Goal: Information Seeking & Learning: Learn about a topic

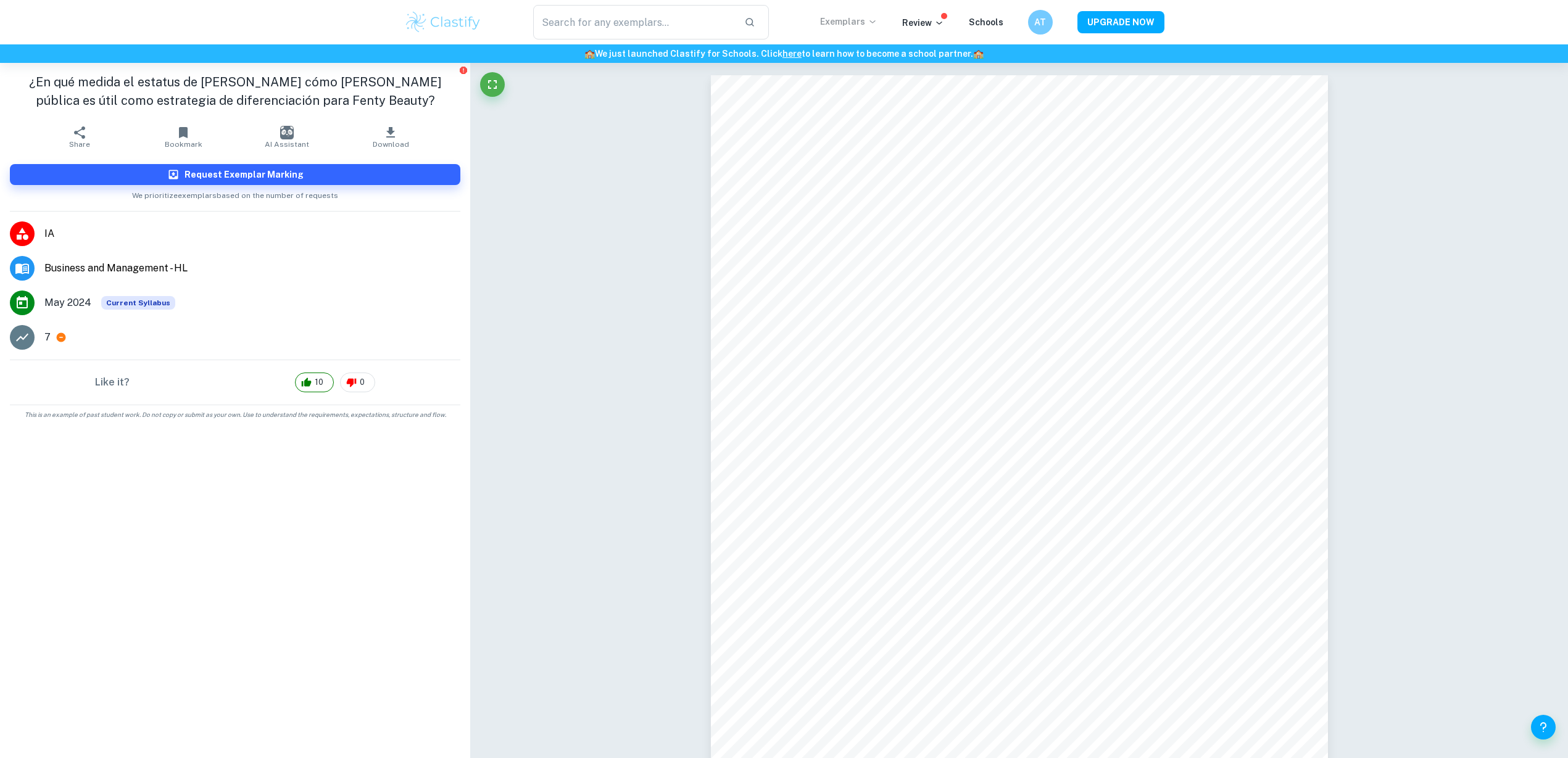
click at [848, 16] on p "Exemplars" at bounding box center [849, 22] width 58 height 14
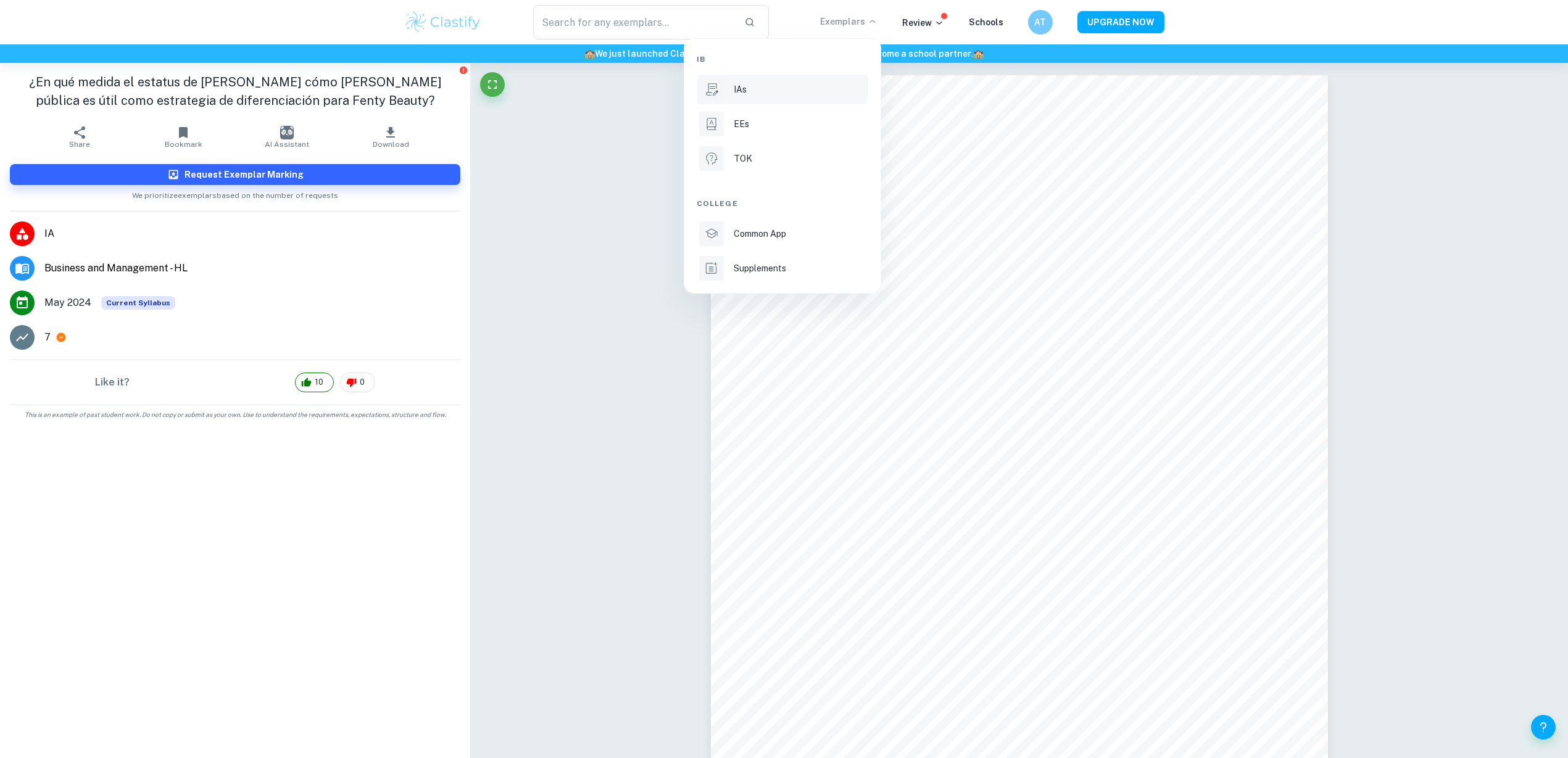
click at [780, 80] on li "IAs" at bounding box center [783, 89] width 172 height 29
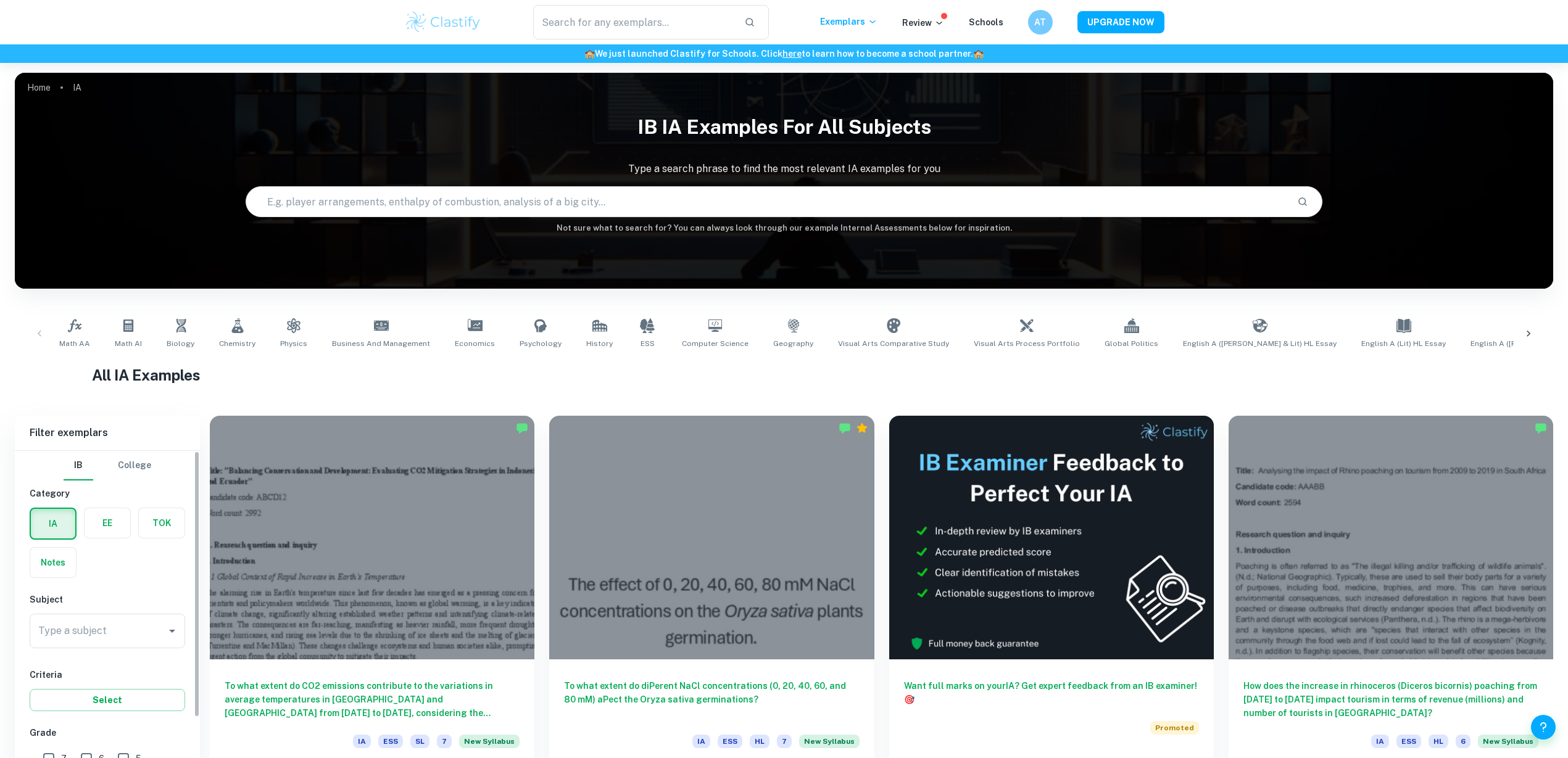
scroll to position [206, 0]
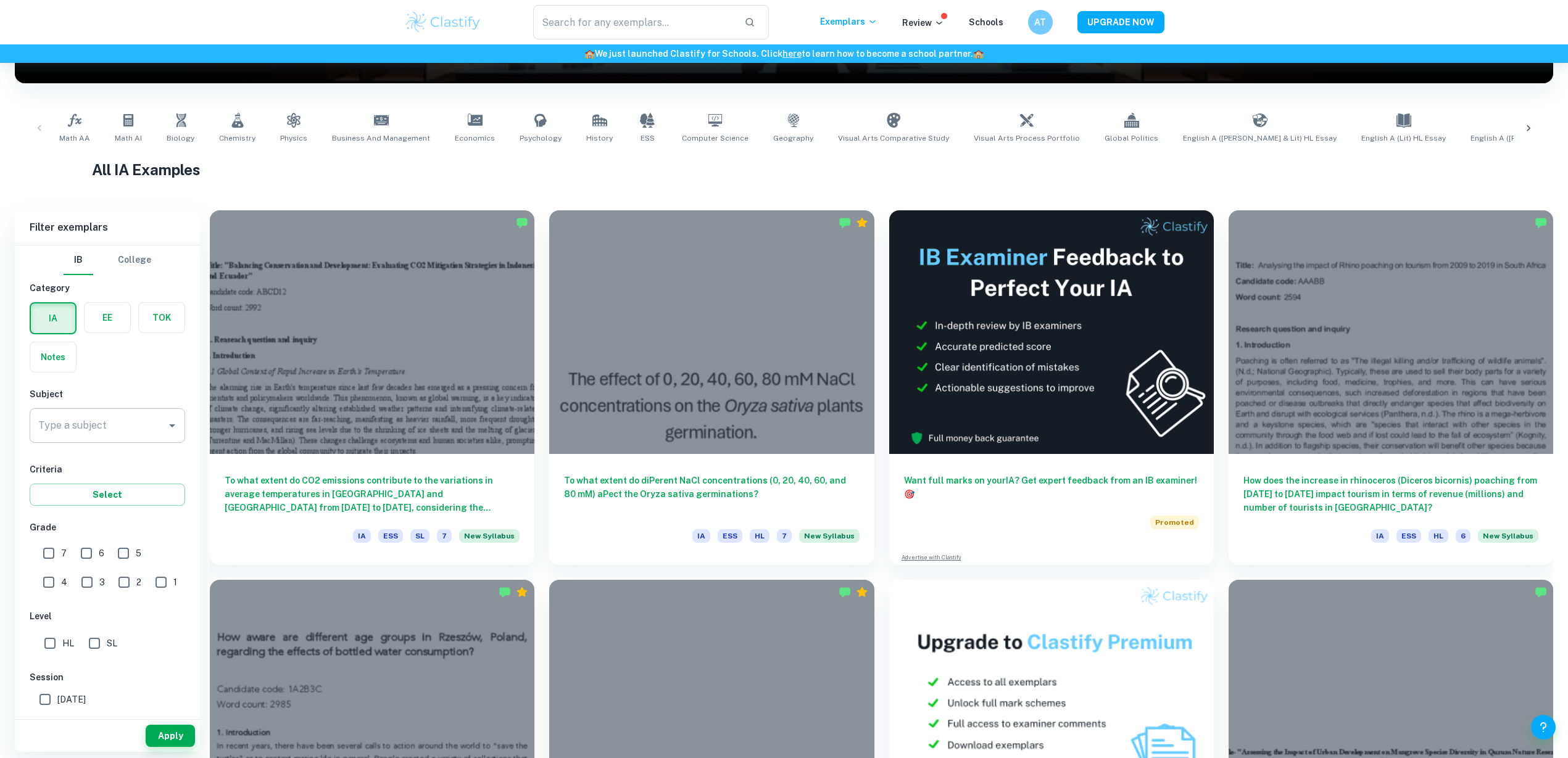
click at [123, 439] on div "Type a subject" at bounding box center [107, 425] width 155 height 35
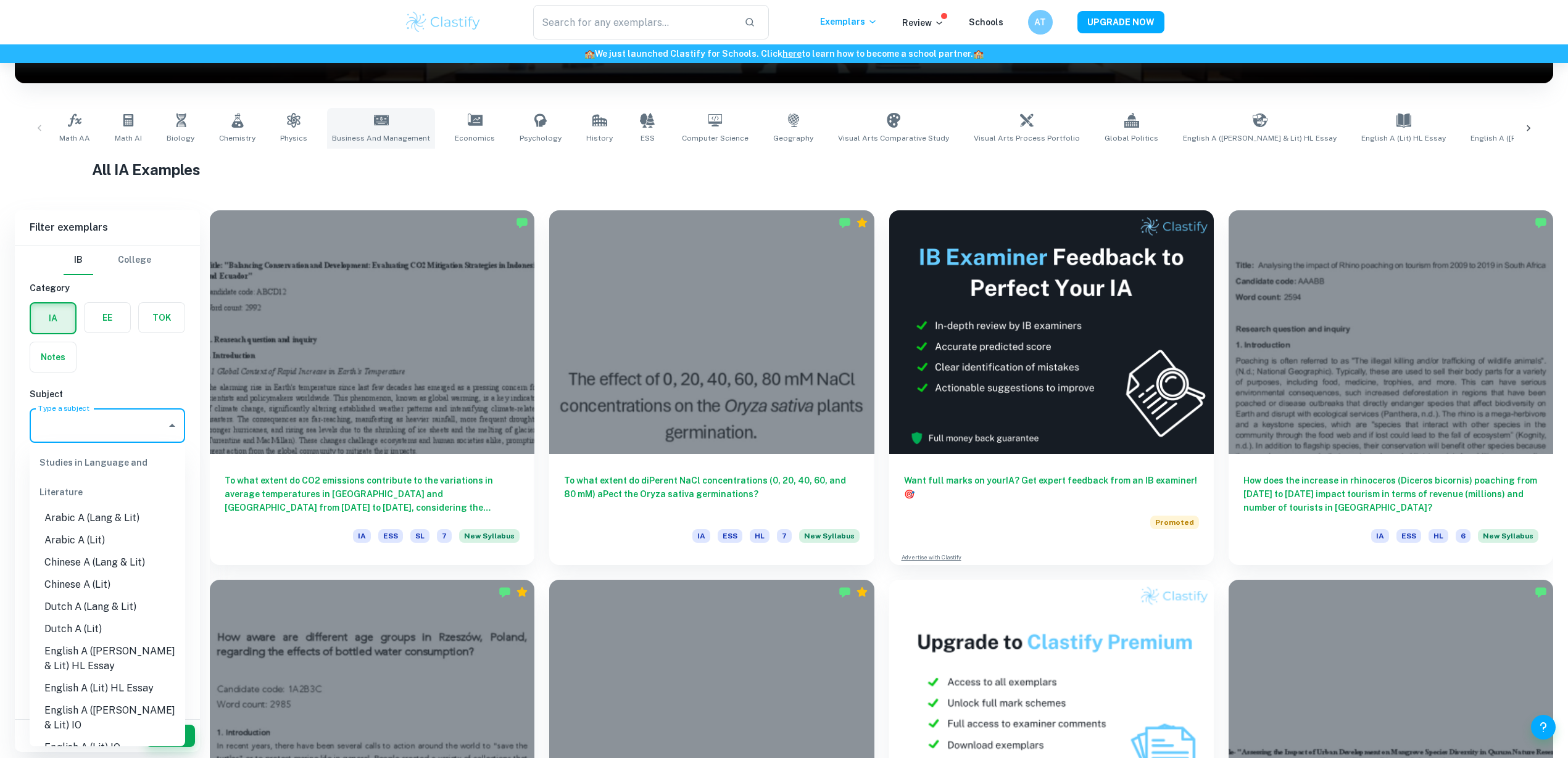
click at [388, 130] on link "Business and Management" at bounding box center [381, 128] width 108 height 41
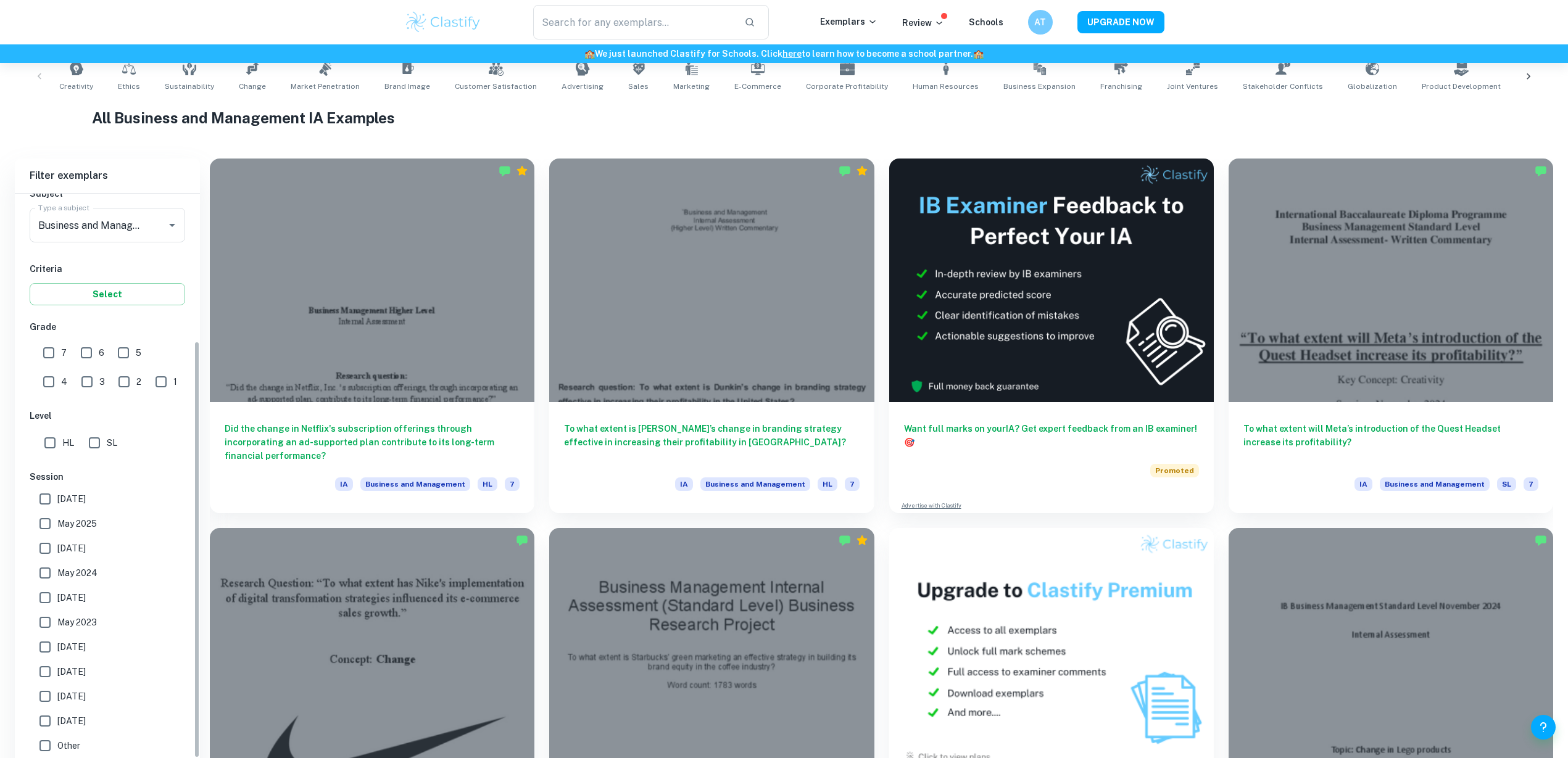
scroll to position [141, 0]
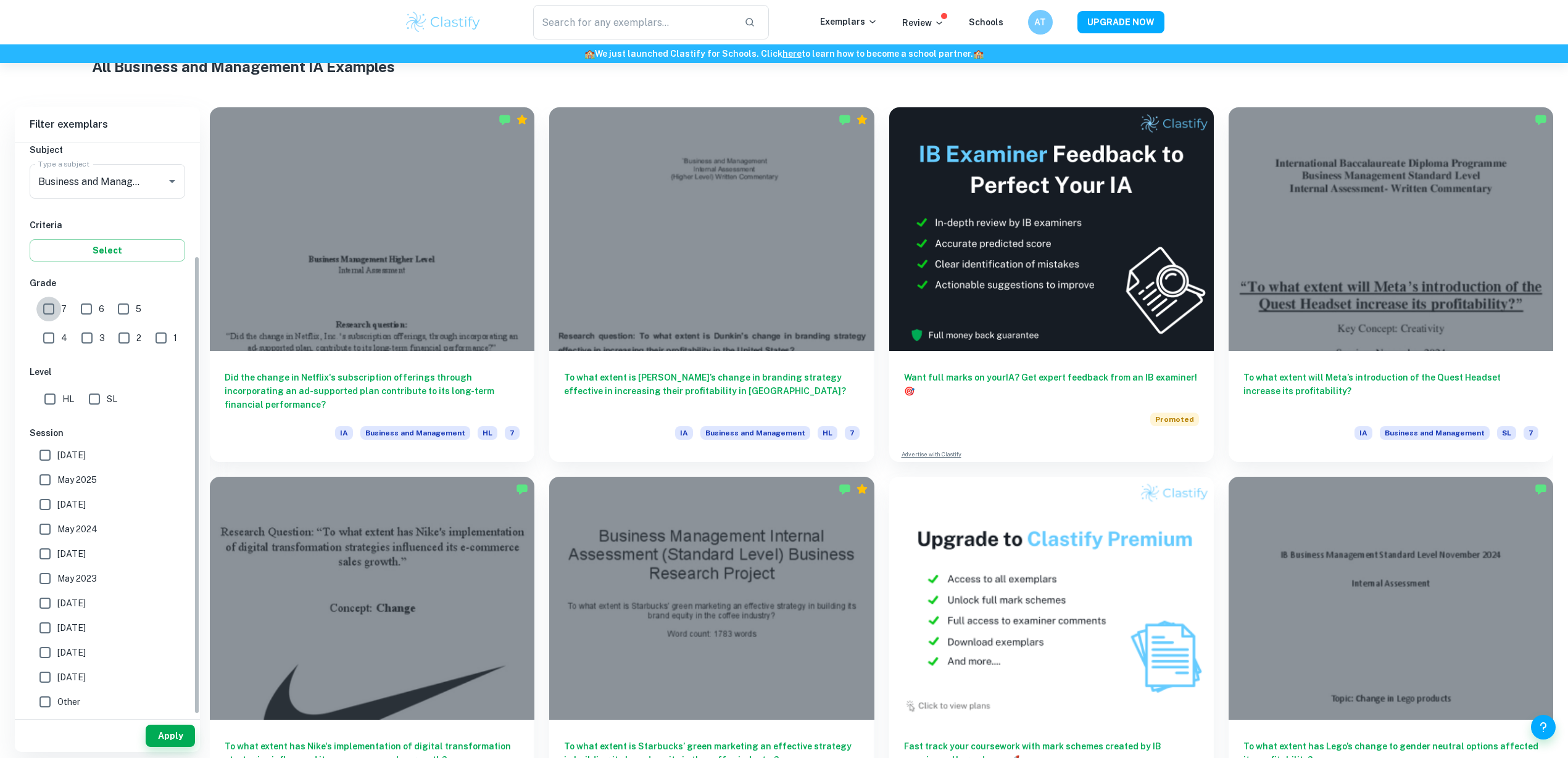
click at [50, 306] on input "7" at bounding box center [49, 309] width 25 height 25
checkbox input "true"
click at [59, 398] on input "HL" at bounding box center [50, 399] width 25 height 25
checkbox input "true"
click at [51, 534] on input "May 2024" at bounding box center [45, 530] width 25 height 25
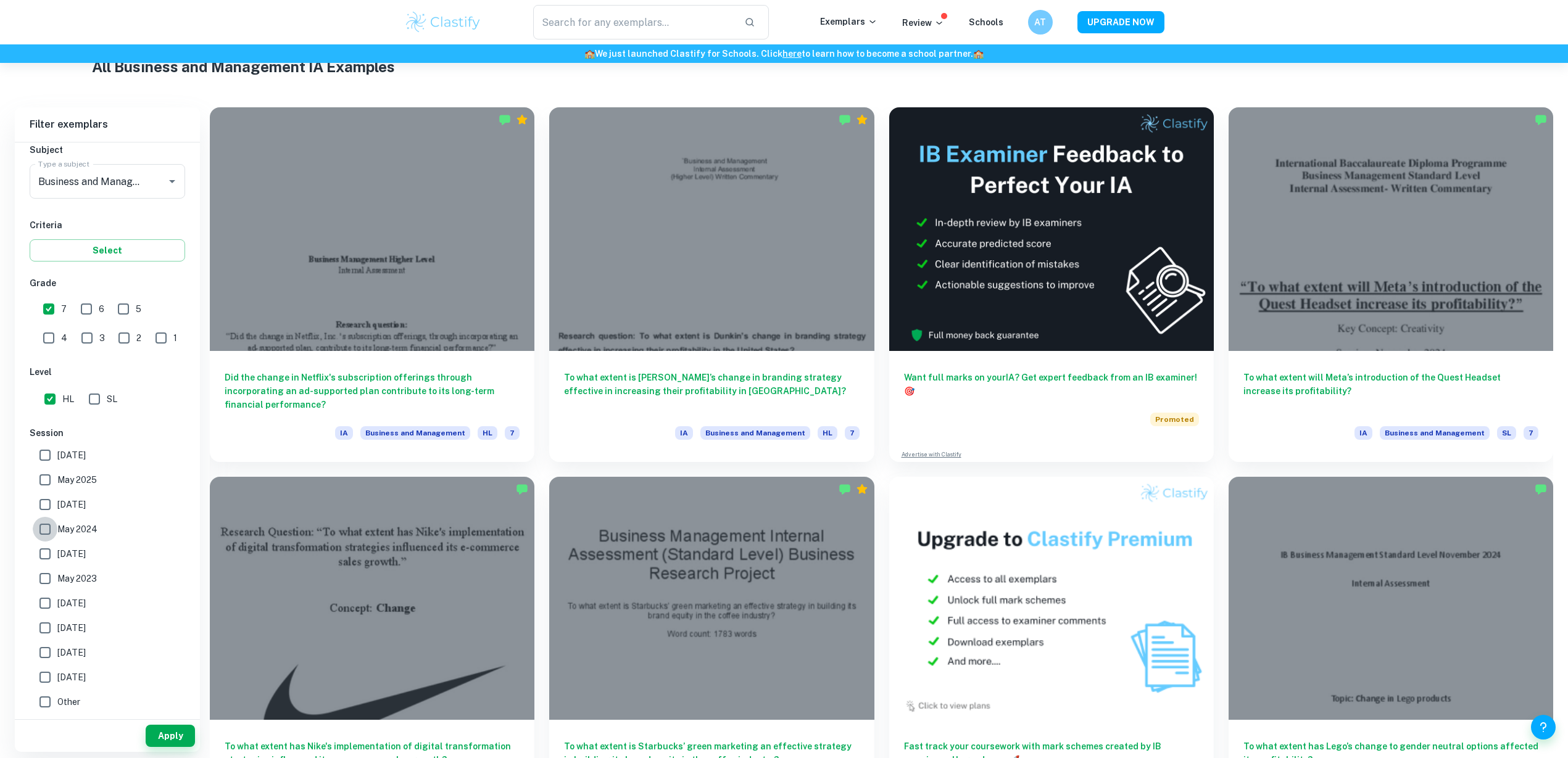
checkbox input "true"
click at [51, 505] on input "November 2024" at bounding box center [45, 505] width 25 height 25
checkbox input "true"
click at [48, 467] on div "May 2026 May 2025 November 2024 May 2024 November 2023 May 2023 November 2022 M…" at bounding box center [107, 579] width 155 height 272
click at [49, 479] on input "May 2025" at bounding box center [45, 480] width 25 height 25
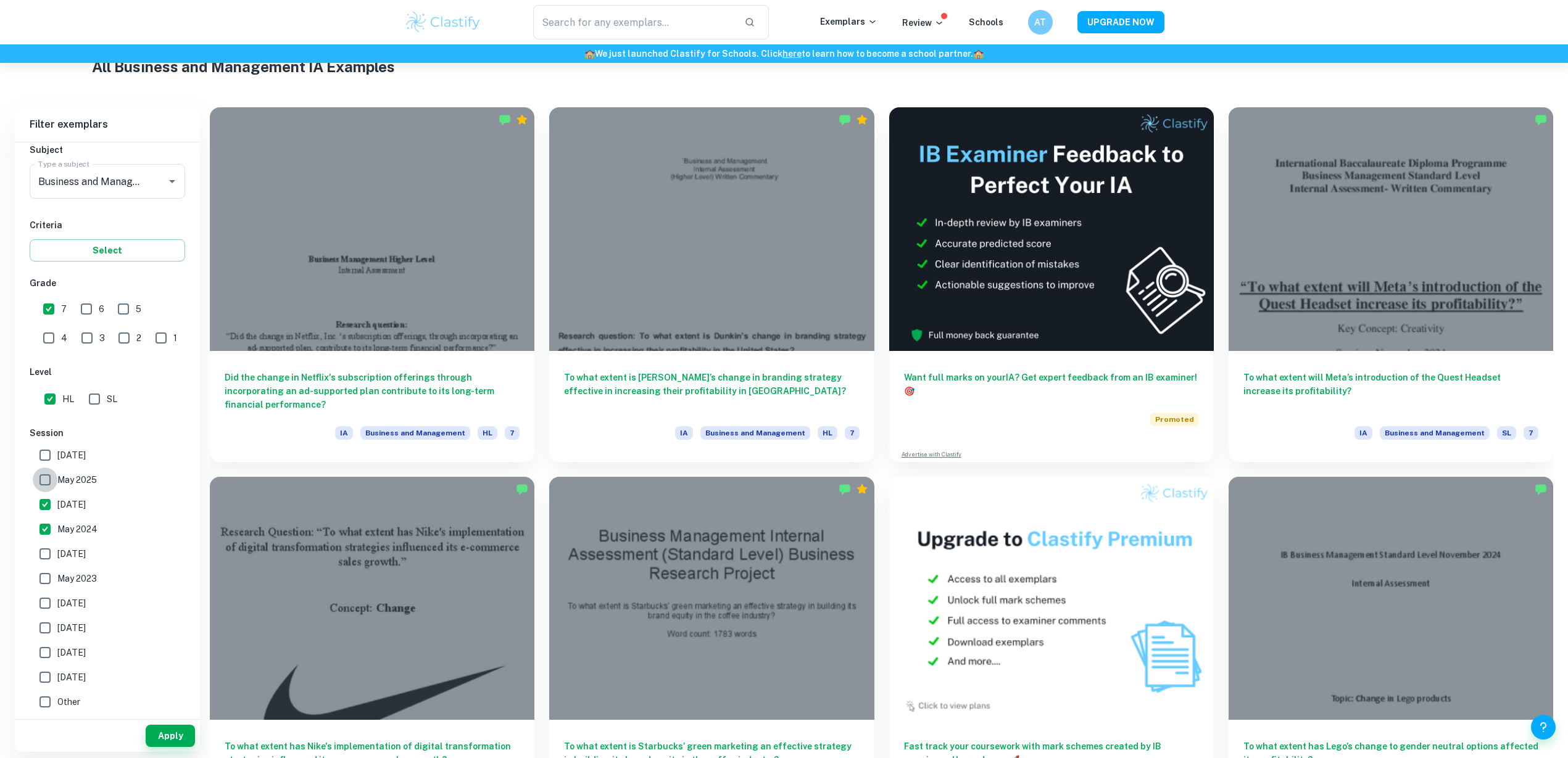
checkbox input "true"
click at [47, 454] on input "May 2026" at bounding box center [45, 456] width 25 height 25
checkbox input "true"
click at [185, 736] on button "Apply" at bounding box center [170, 736] width 49 height 22
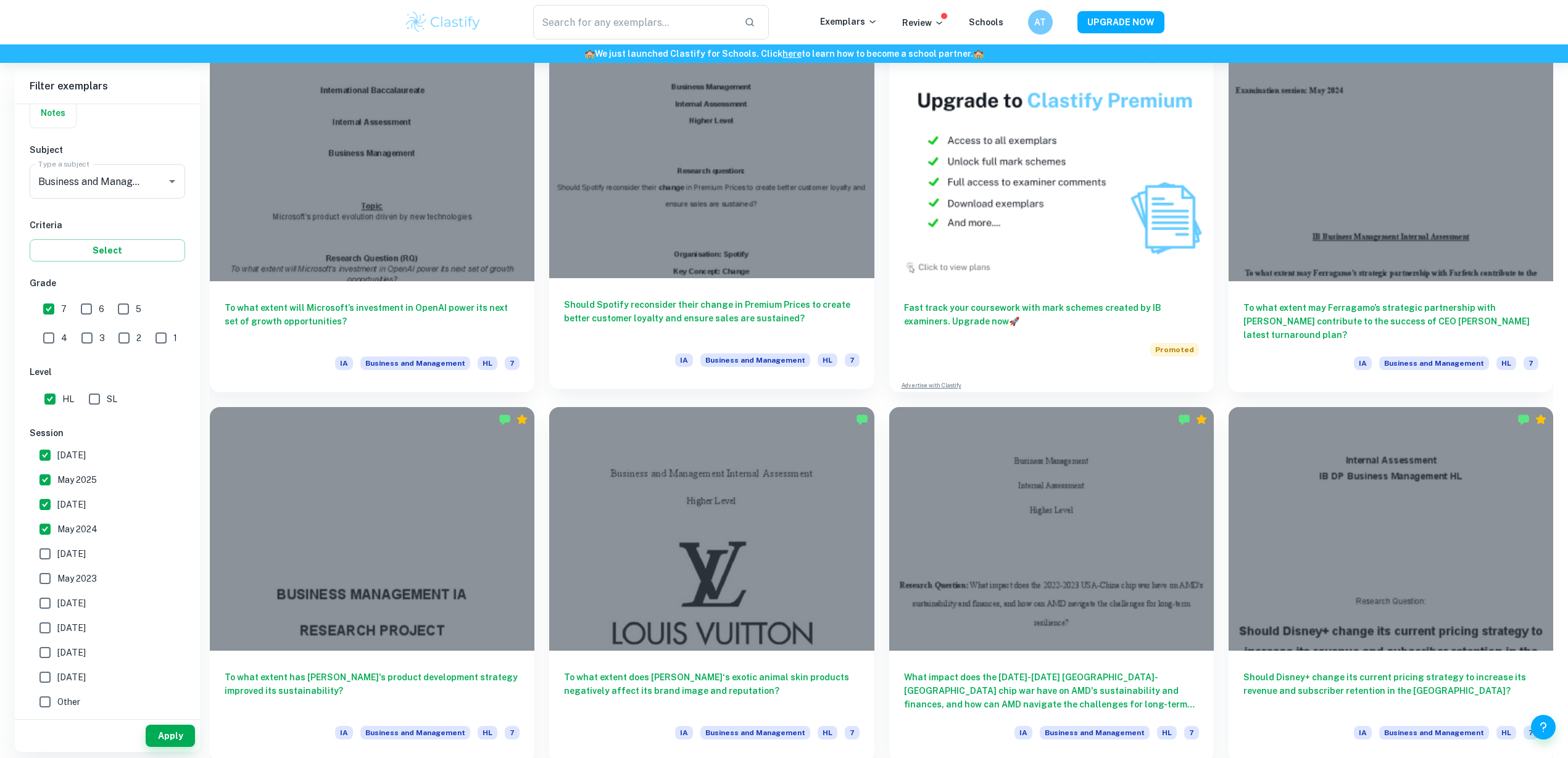
scroll to position [771, 0]
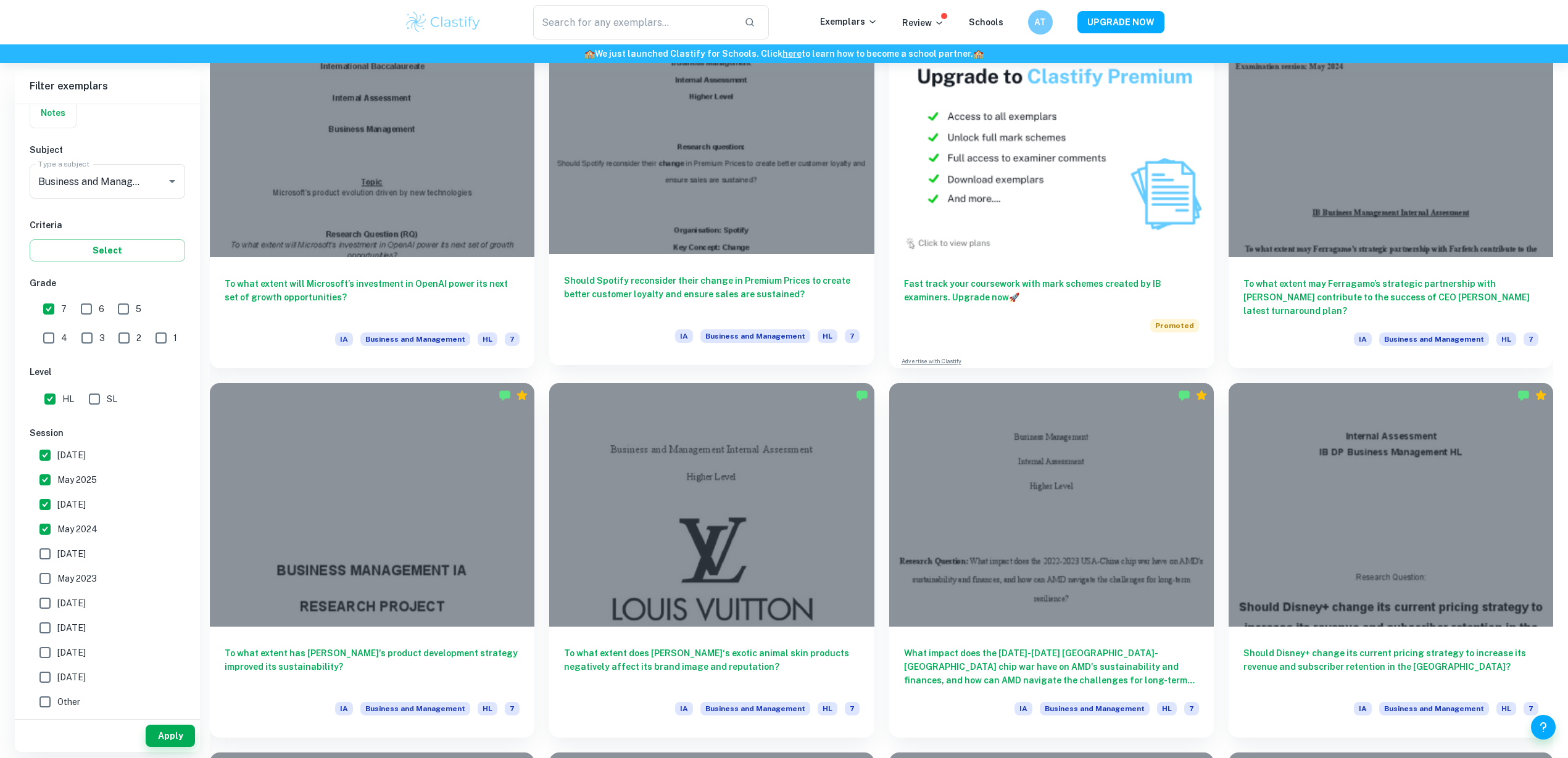
click at [681, 183] on div at bounding box center [712, 133] width 325 height 244
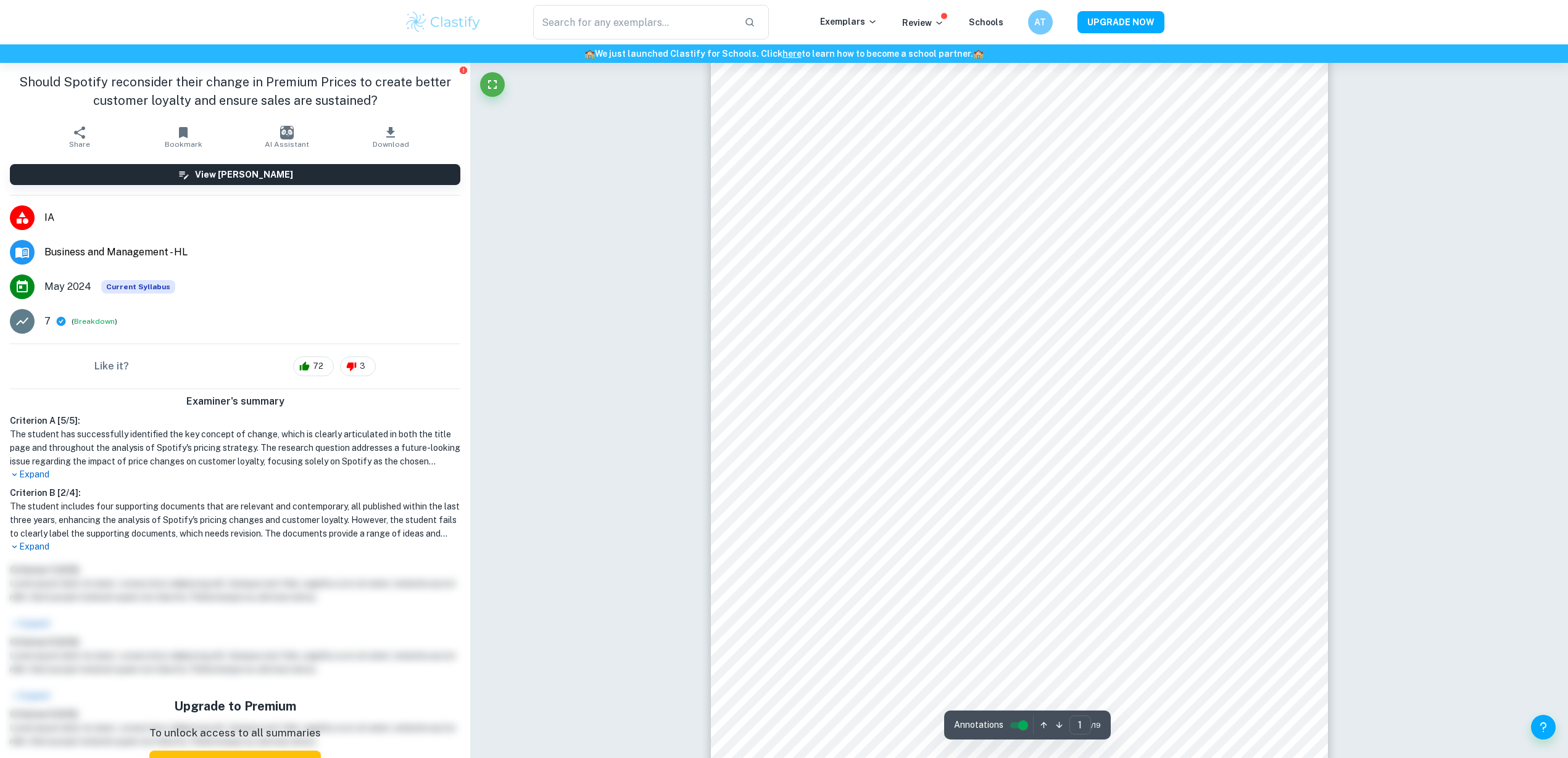
scroll to position [257, 0]
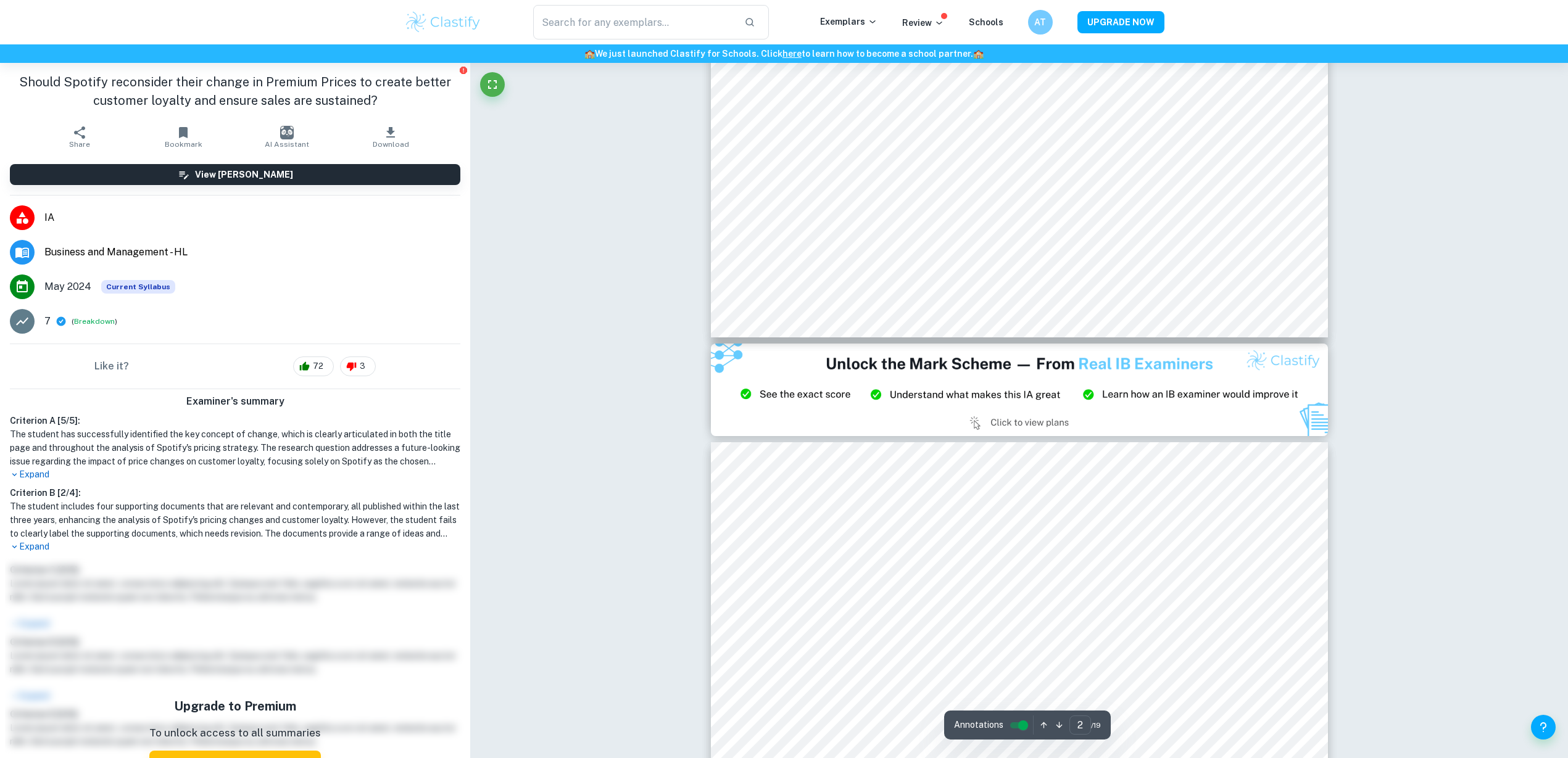
type input "3"
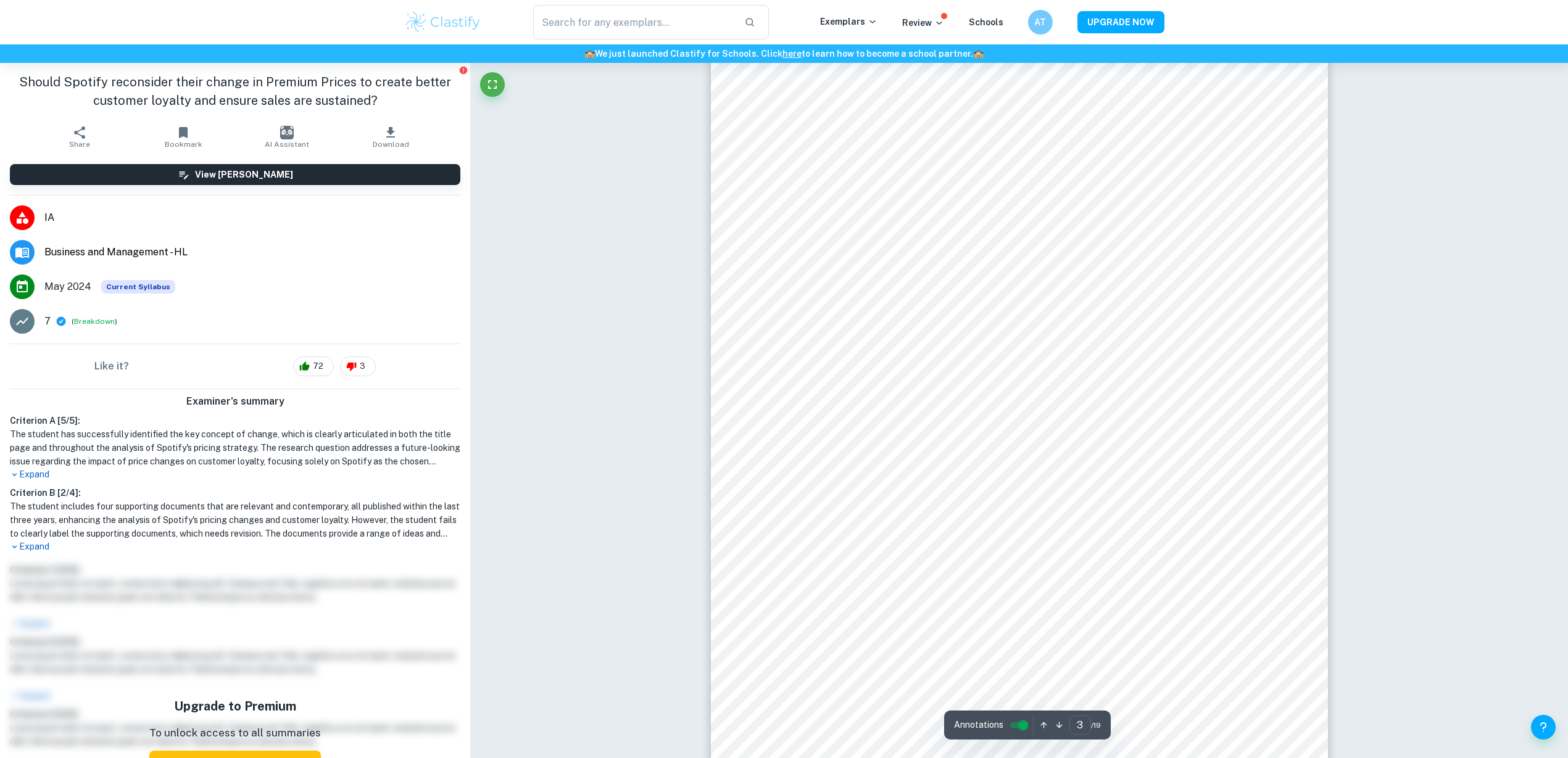
scroll to position [2311, 0]
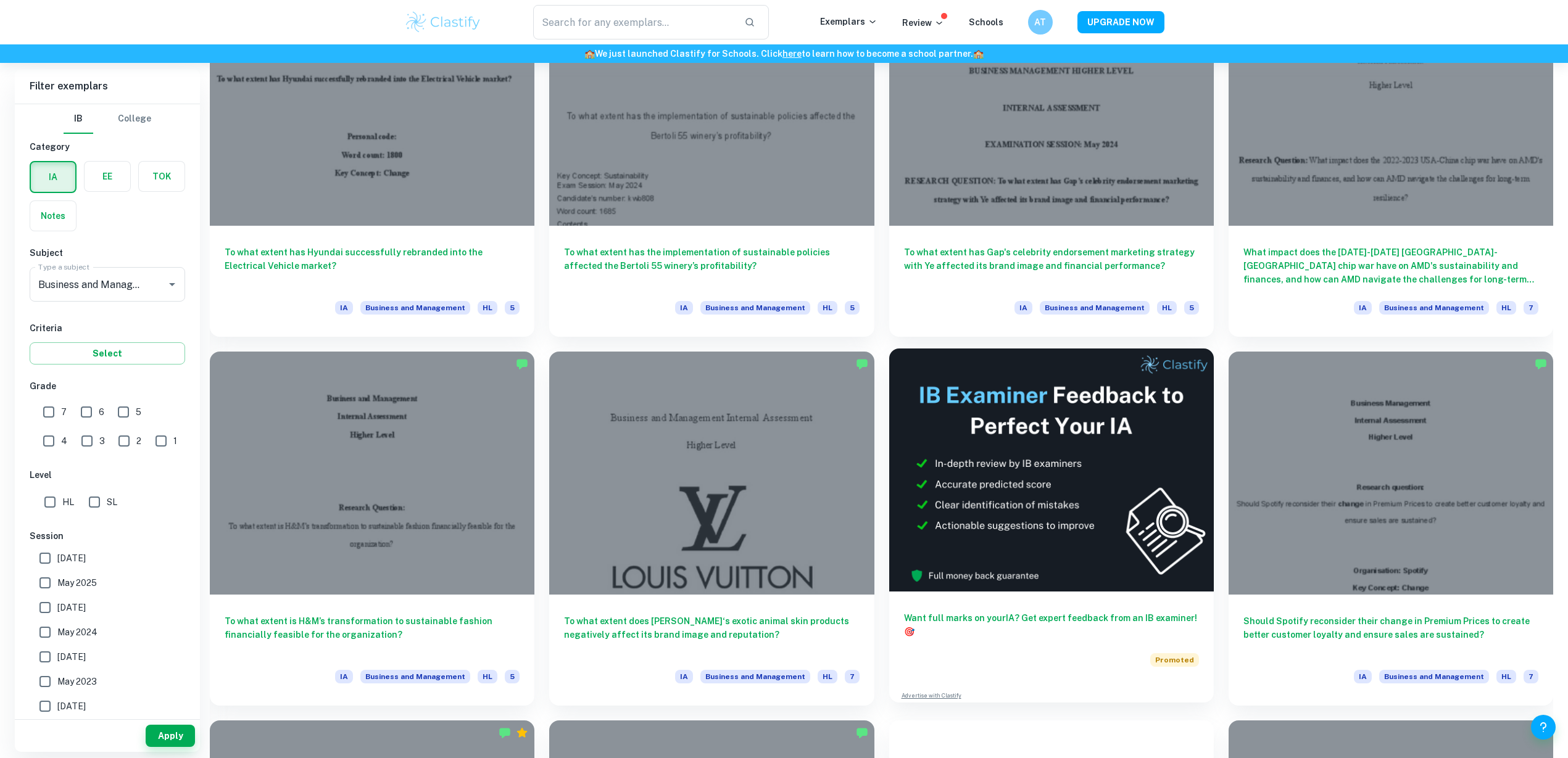
scroll to position [1665, 0]
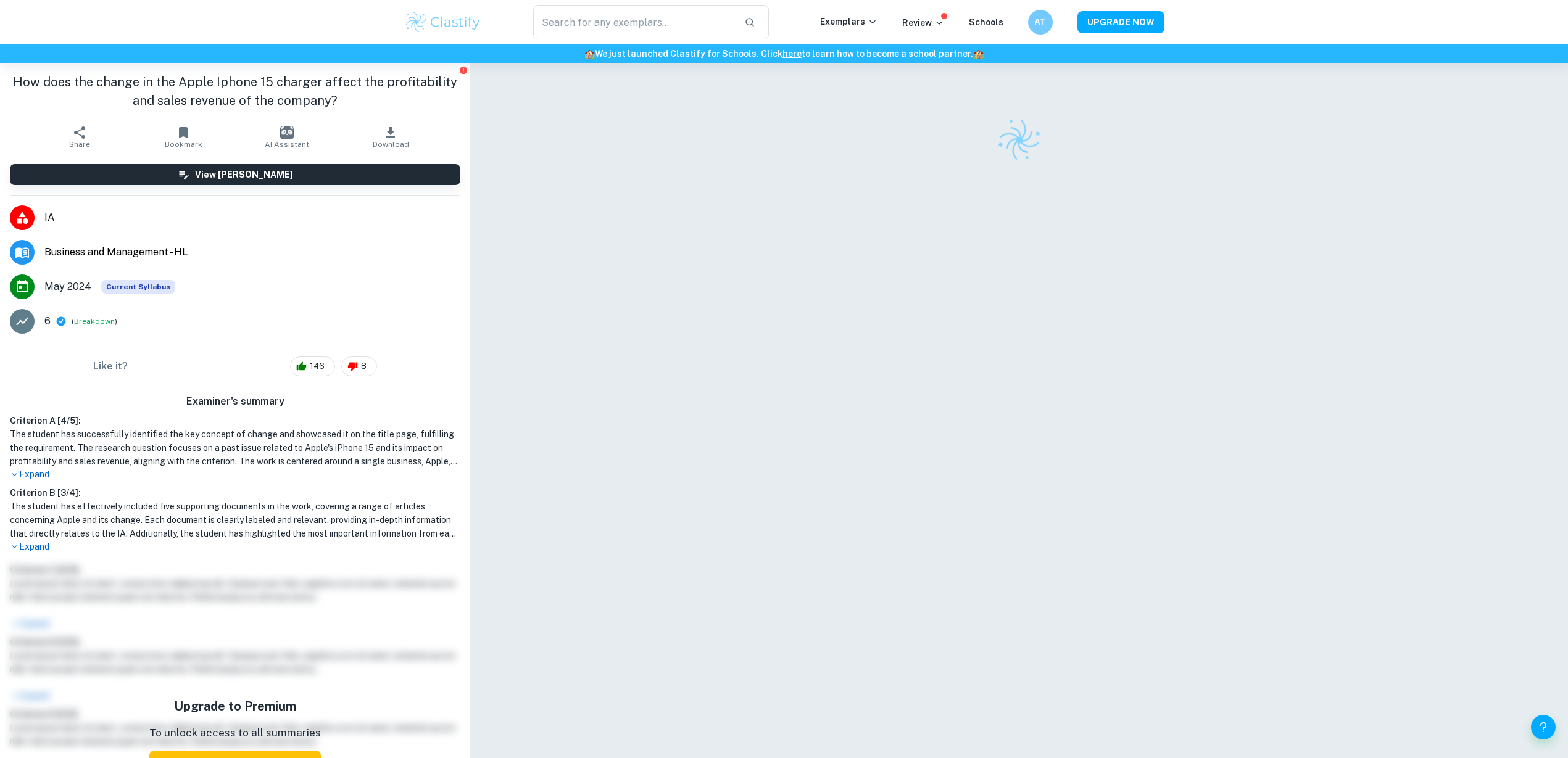
click at [796, 389] on div at bounding box center [1019, 419] width 617 height 712
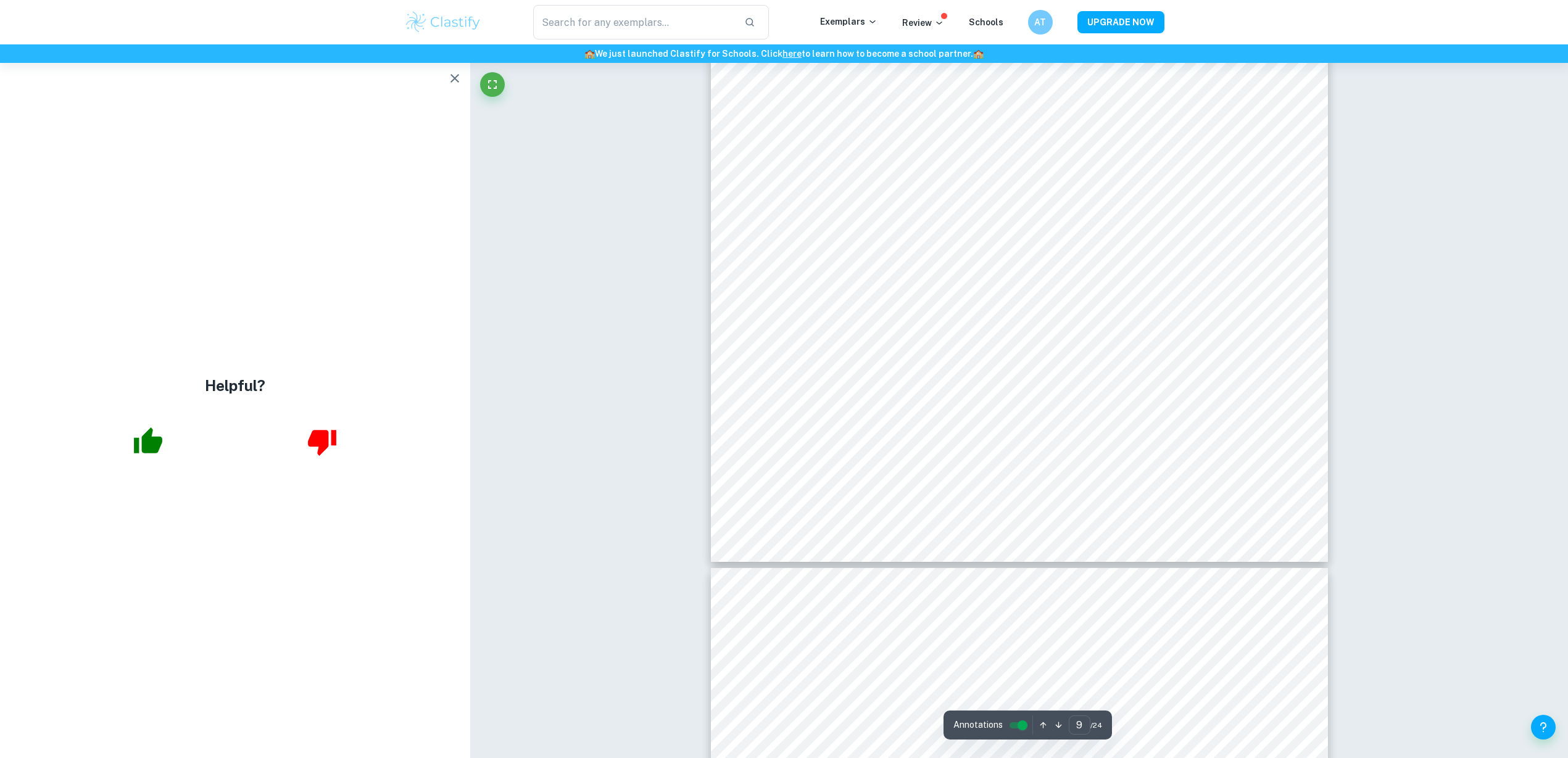
scroll to position [7505, 0]
type input "10"
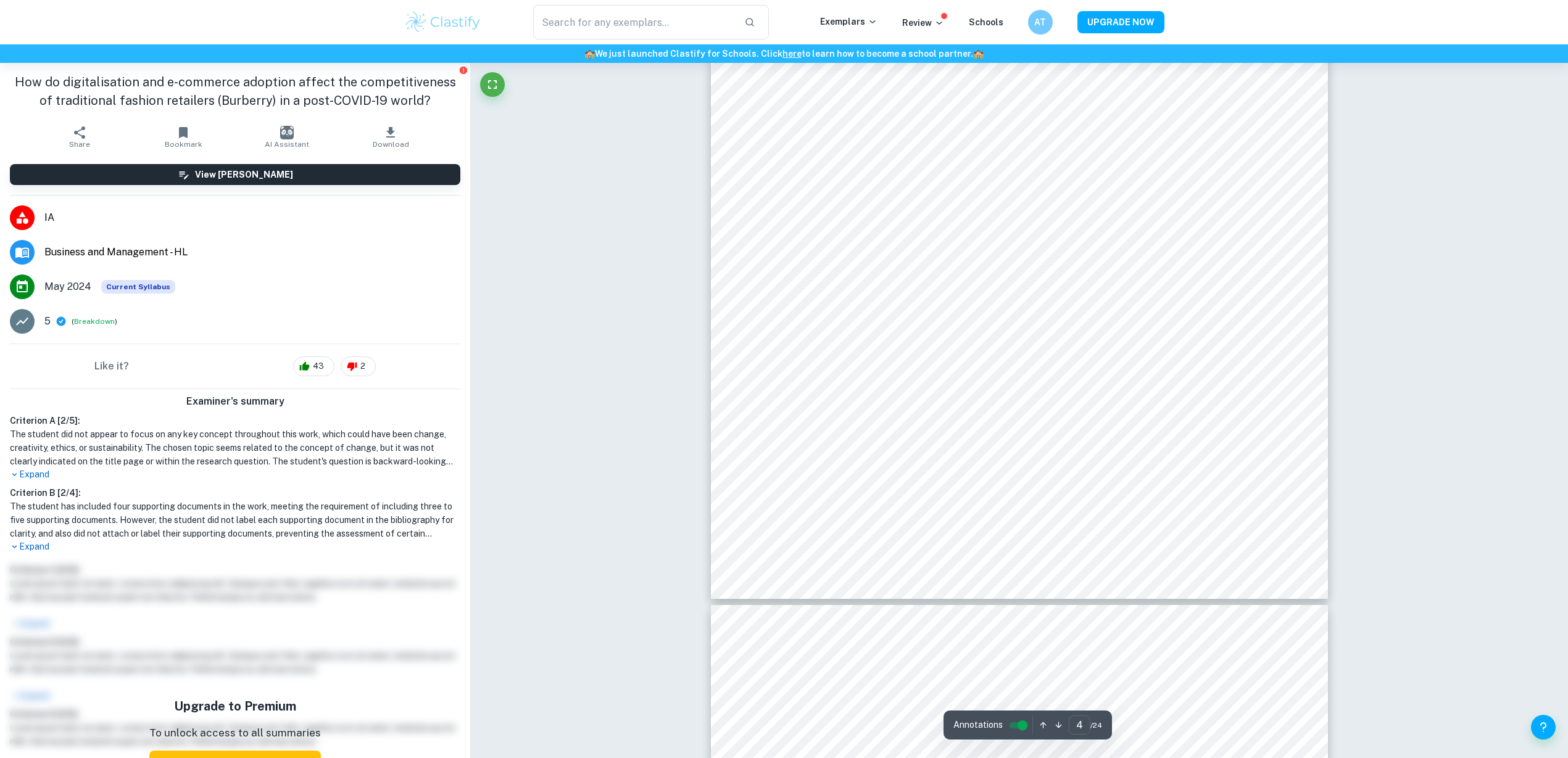
scroll to position [2890, 0]
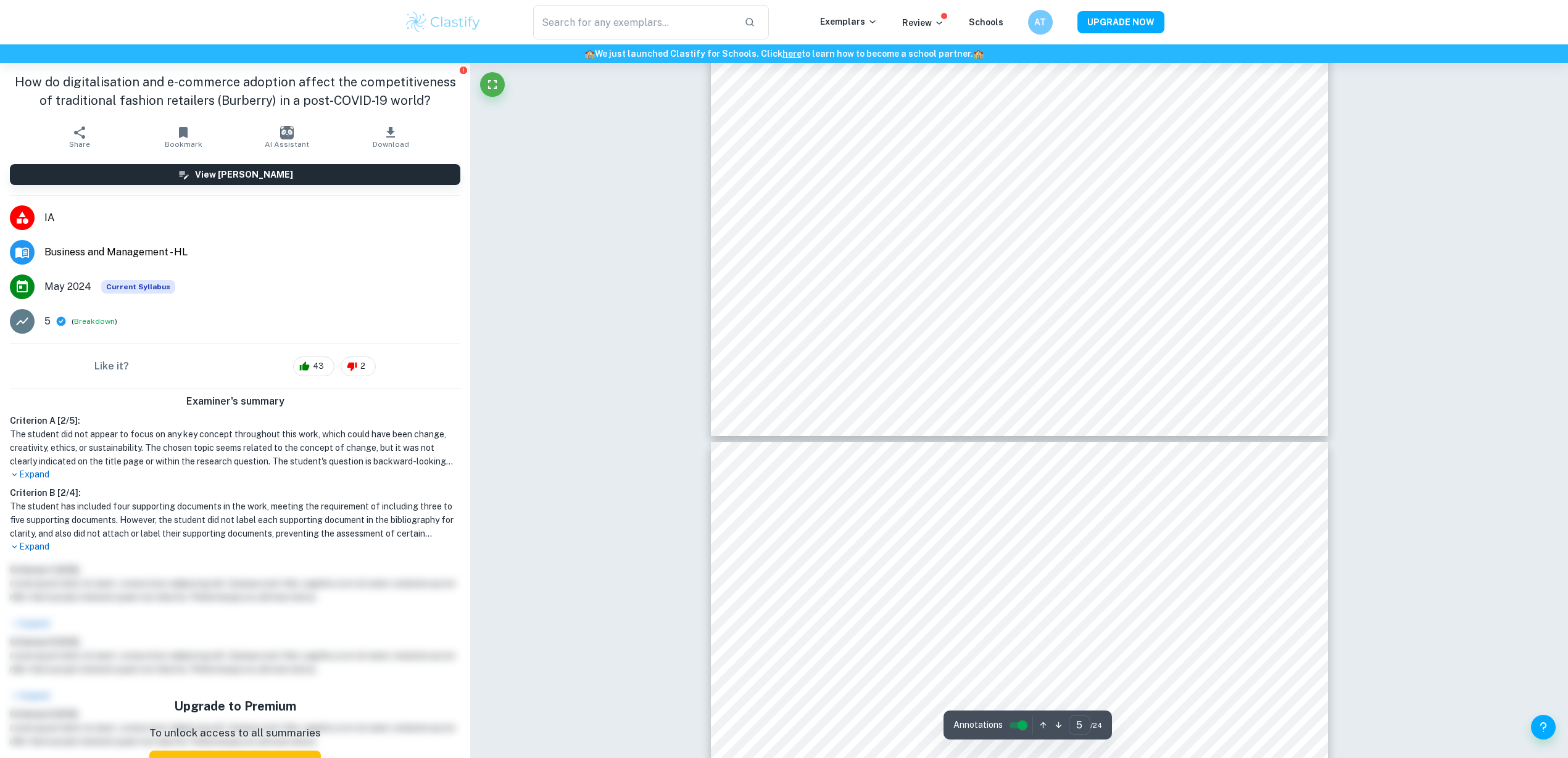
type input "6"
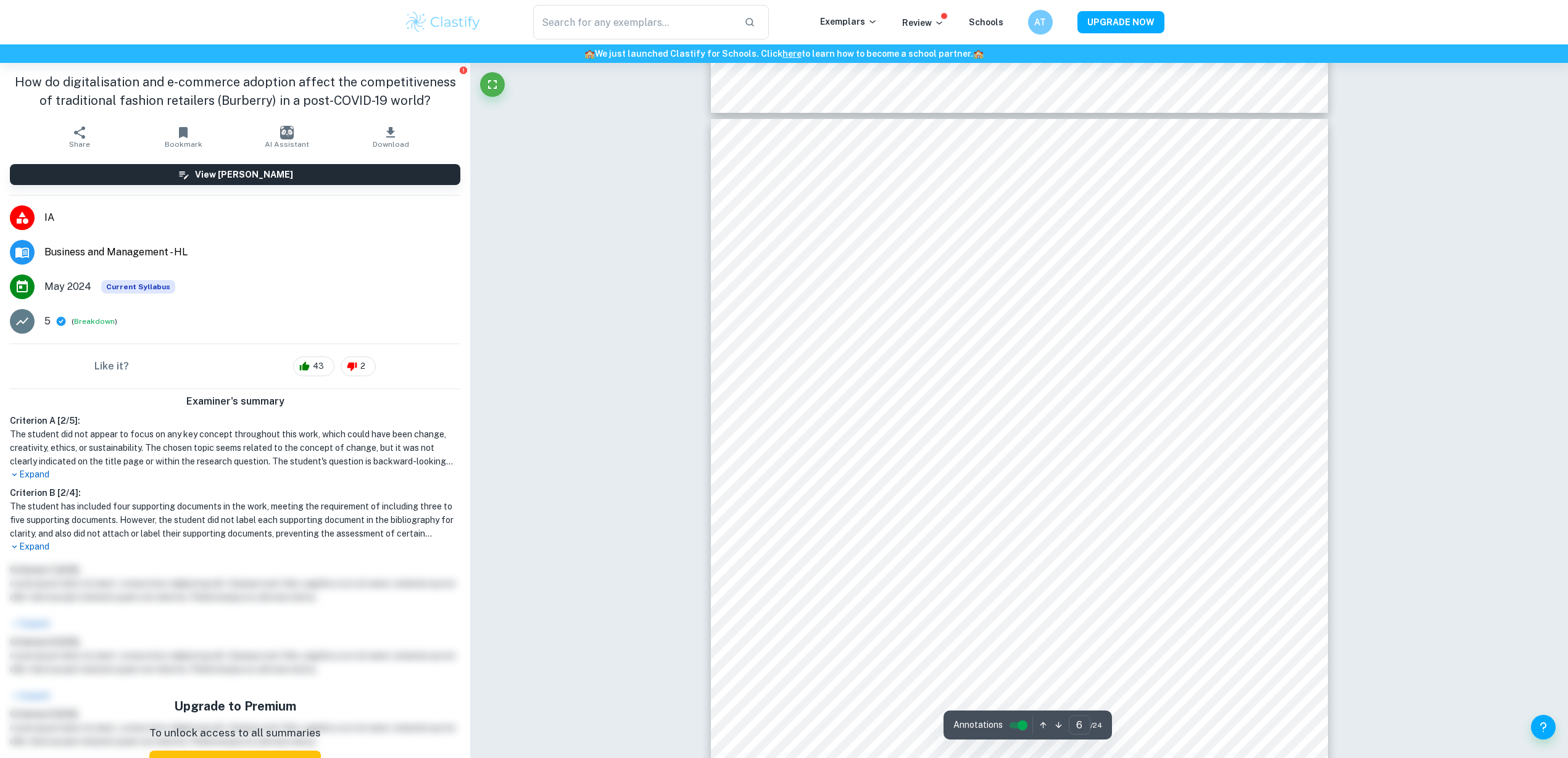
scroll to position [3969, 0]
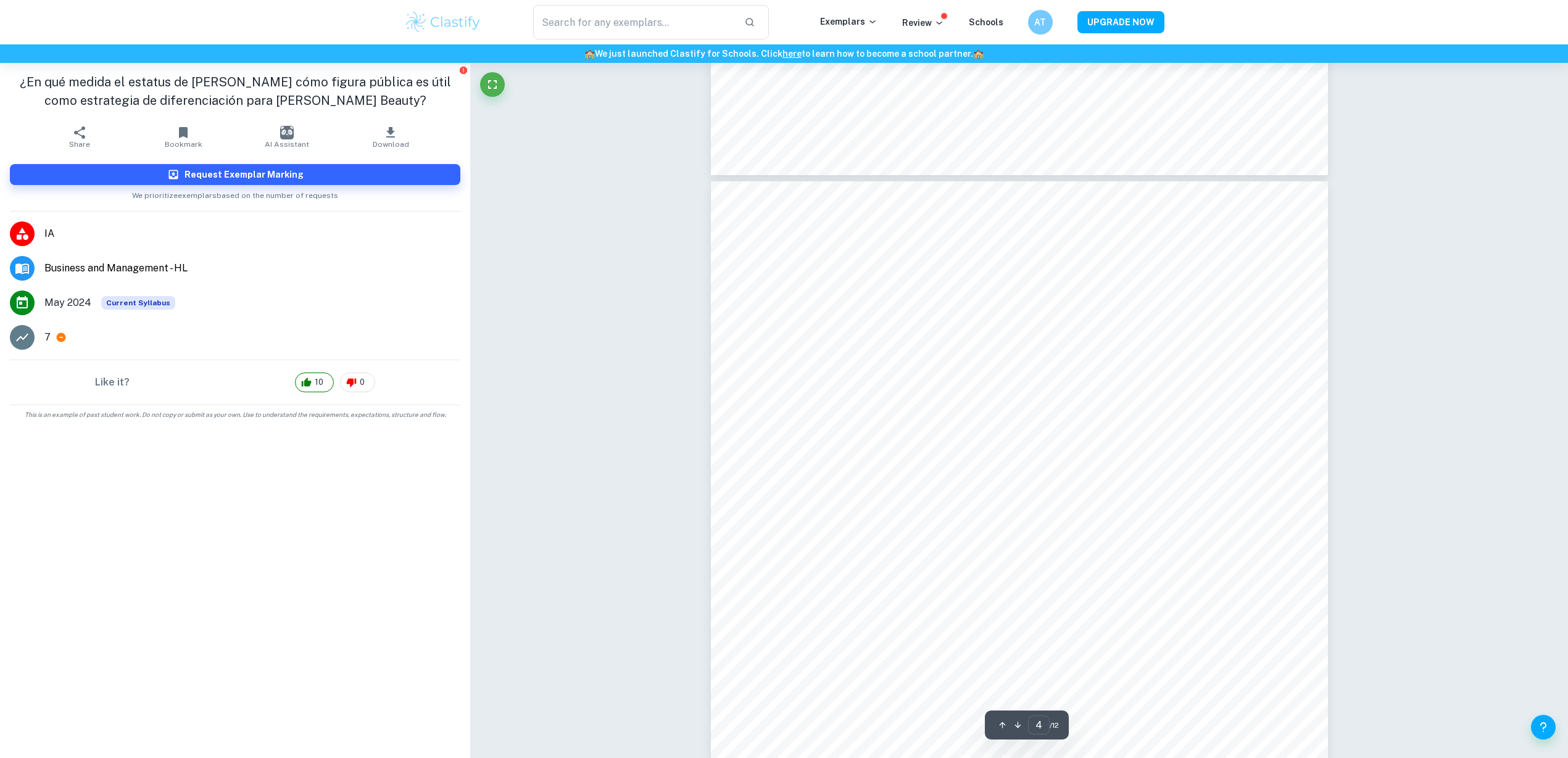
scroll to position [2416, 0]
type input "3"
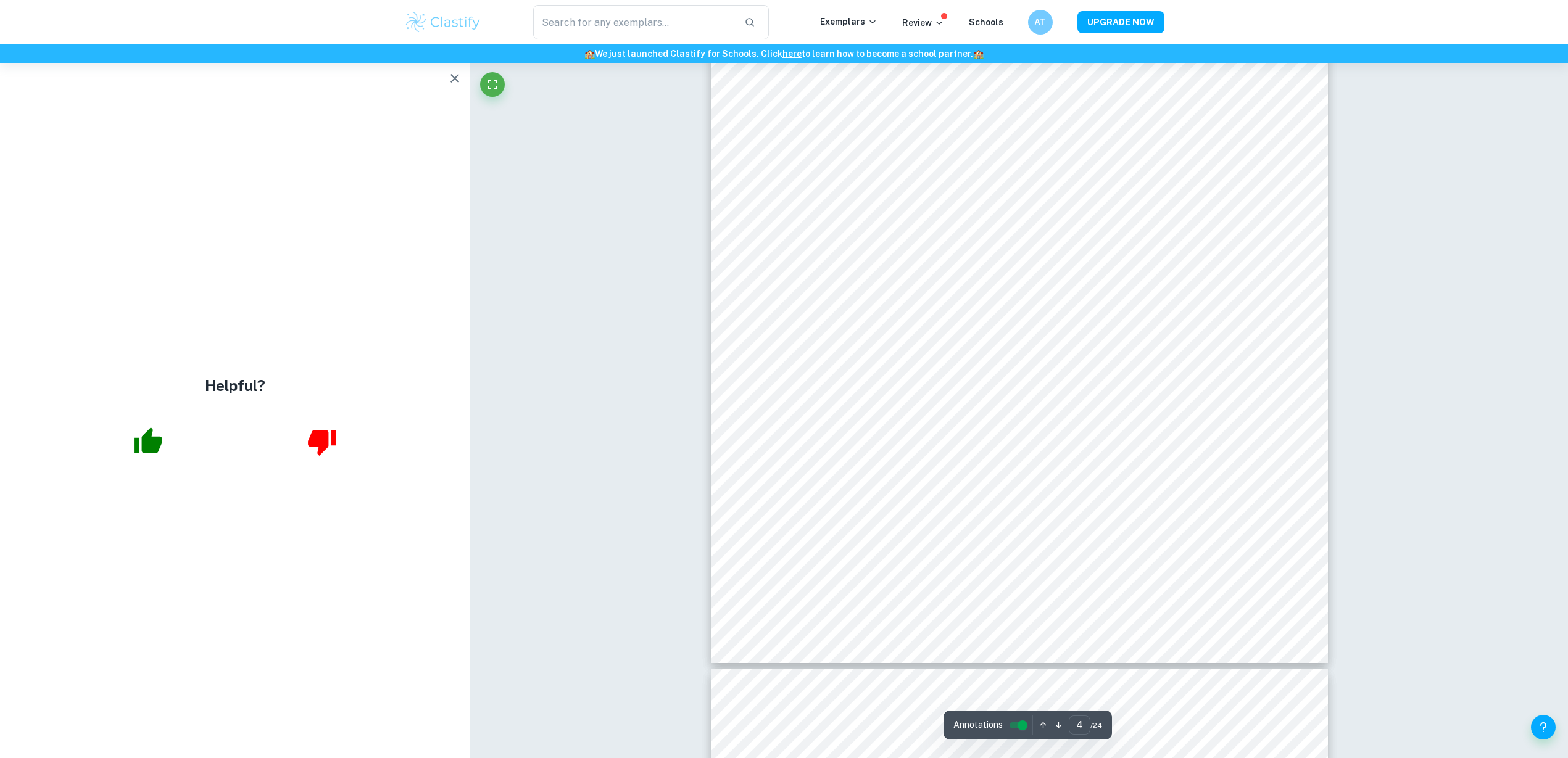
type input "5"
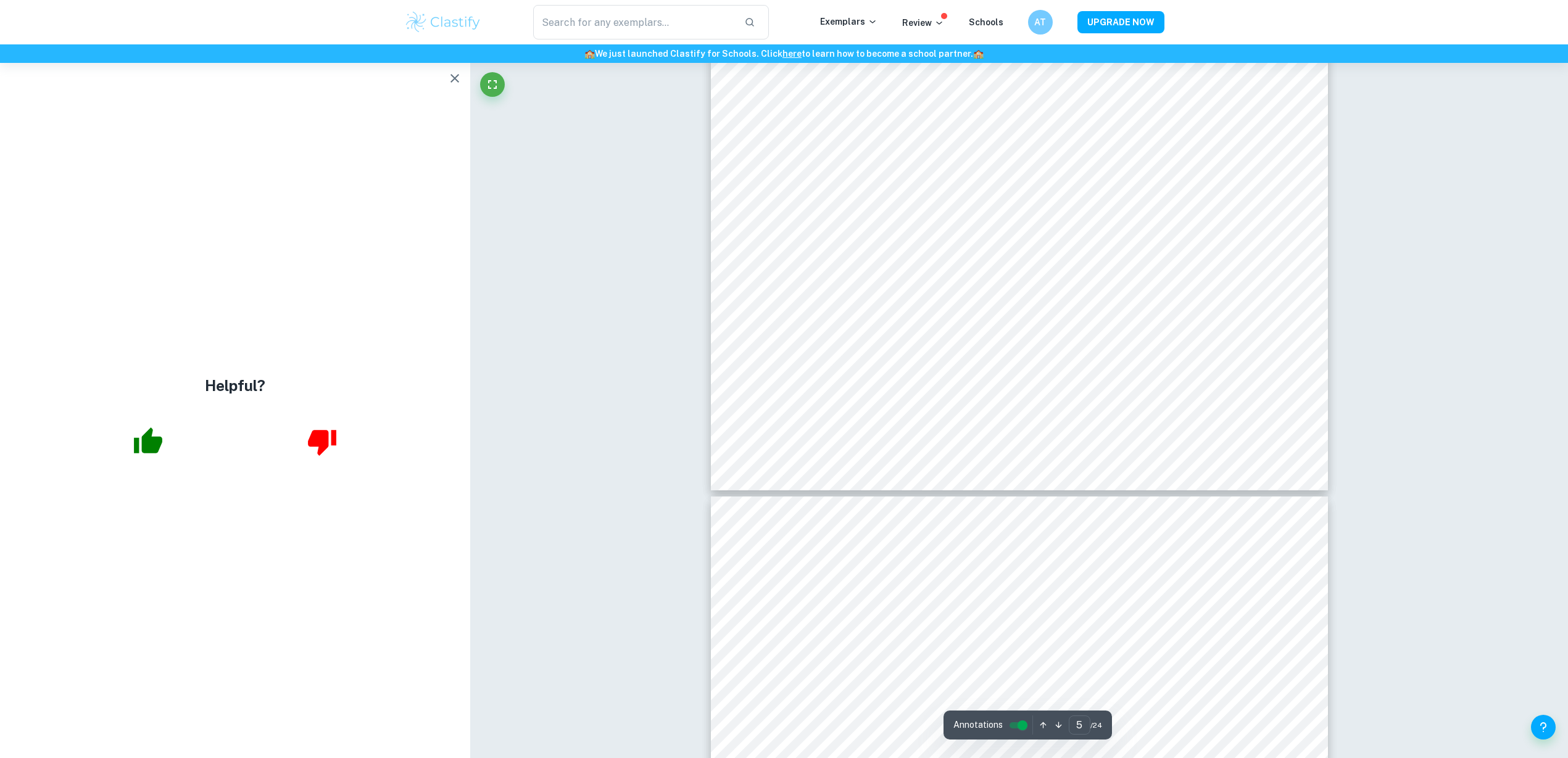
scroll to position [3814, 0]
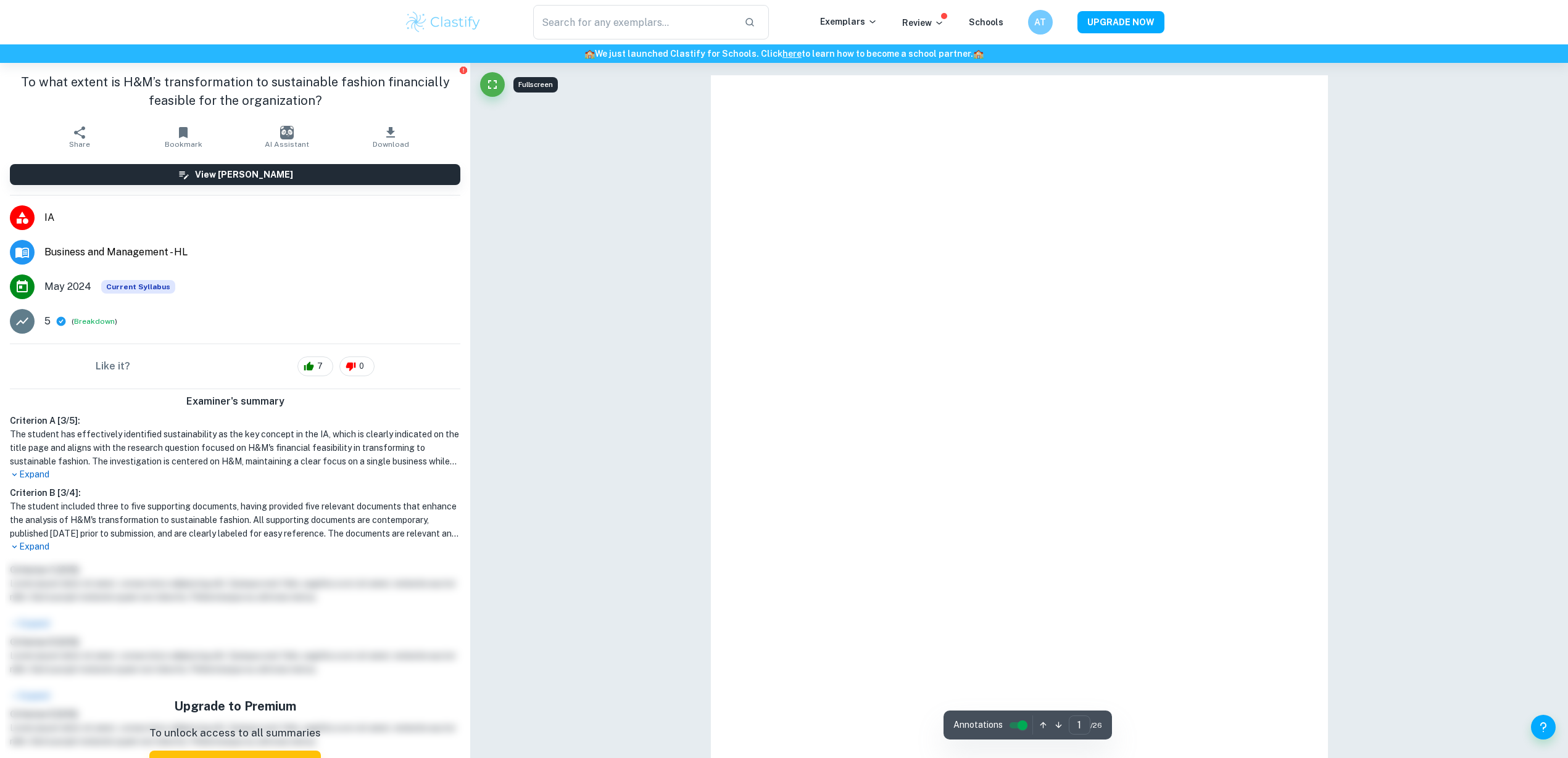
click at [484, 82] on button "Fullscreen" at bounding box center [493, 84] width 25 height 25
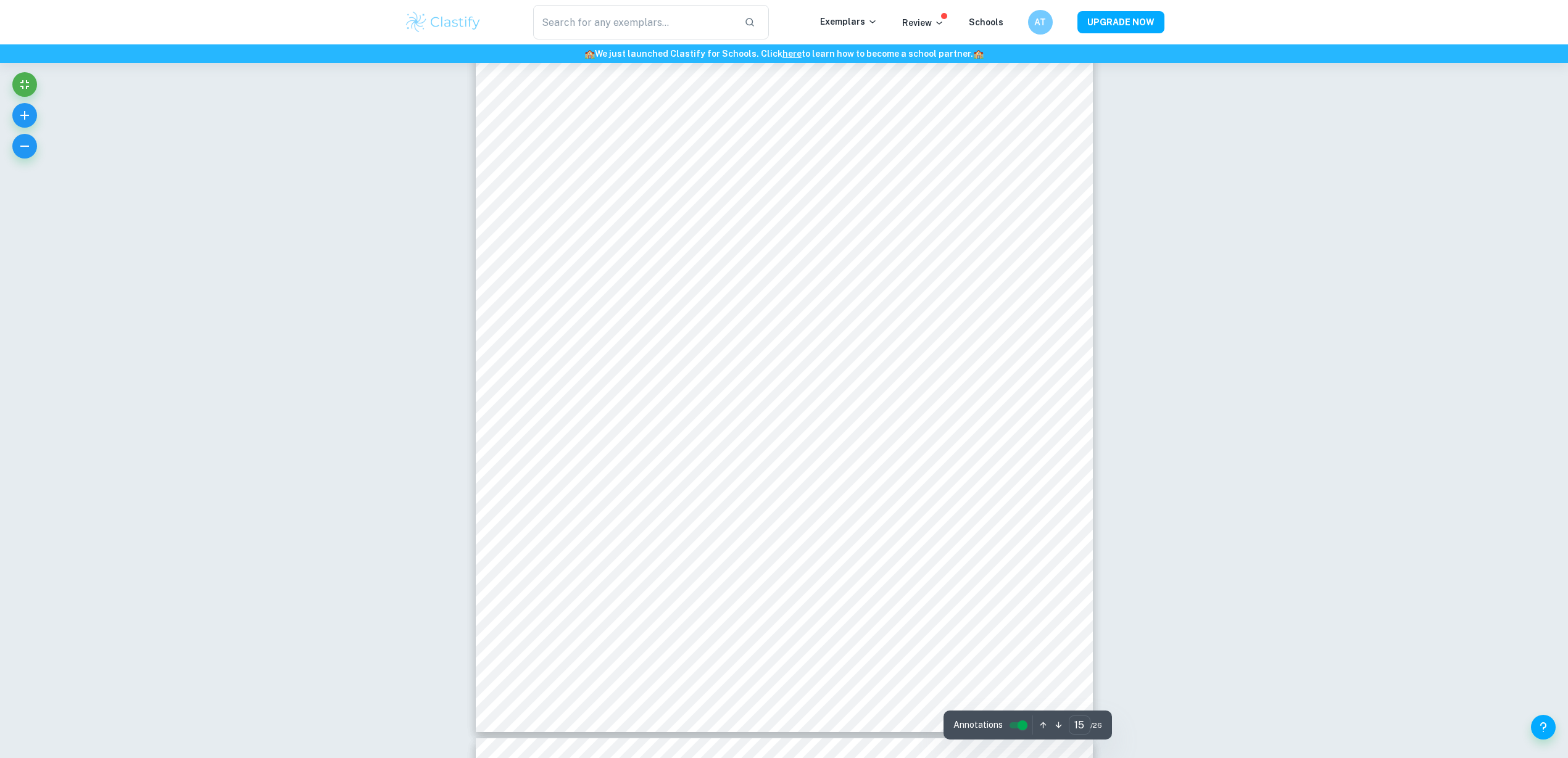
type input "14"
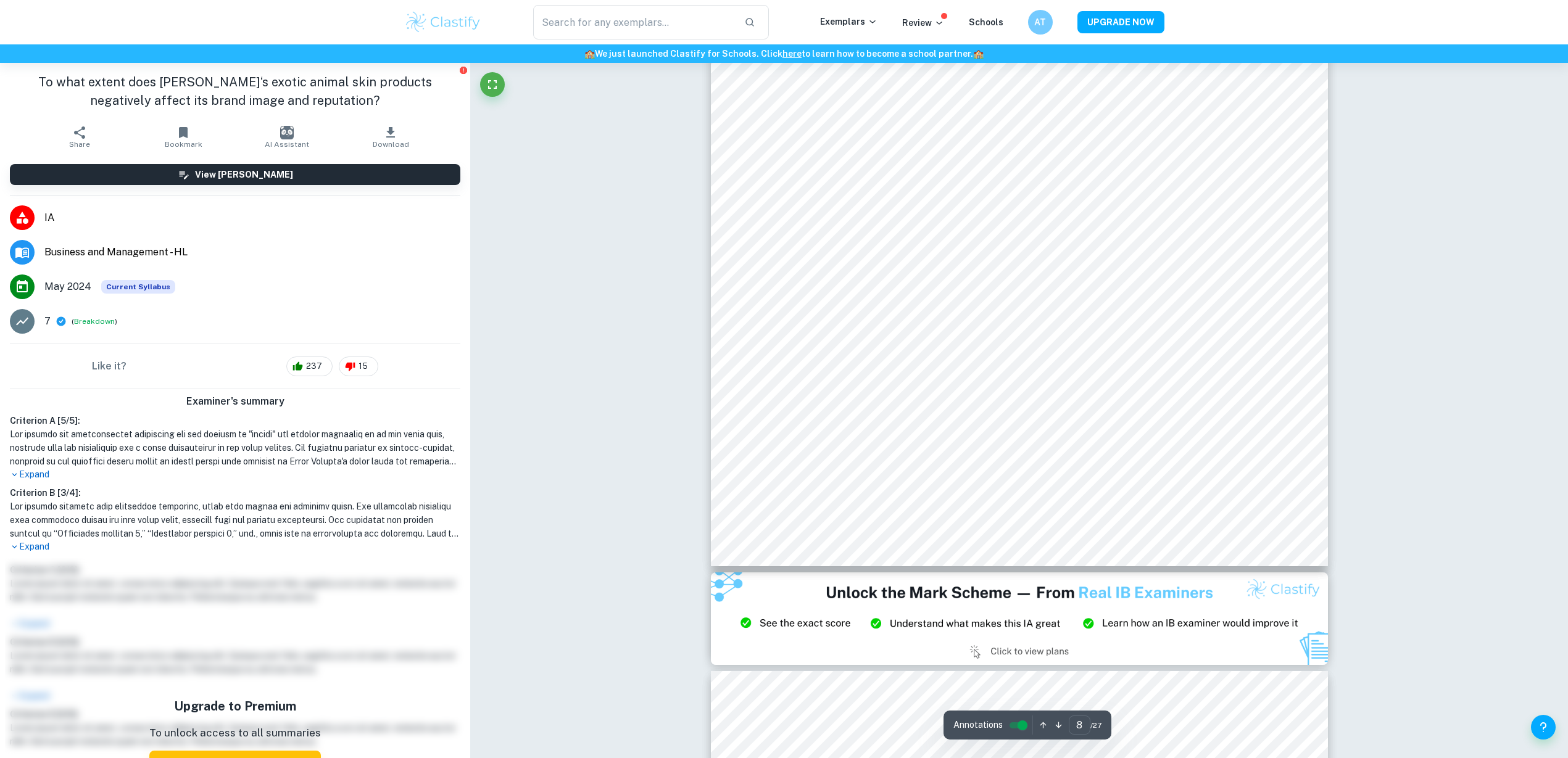
scroll to position [6228, 0]
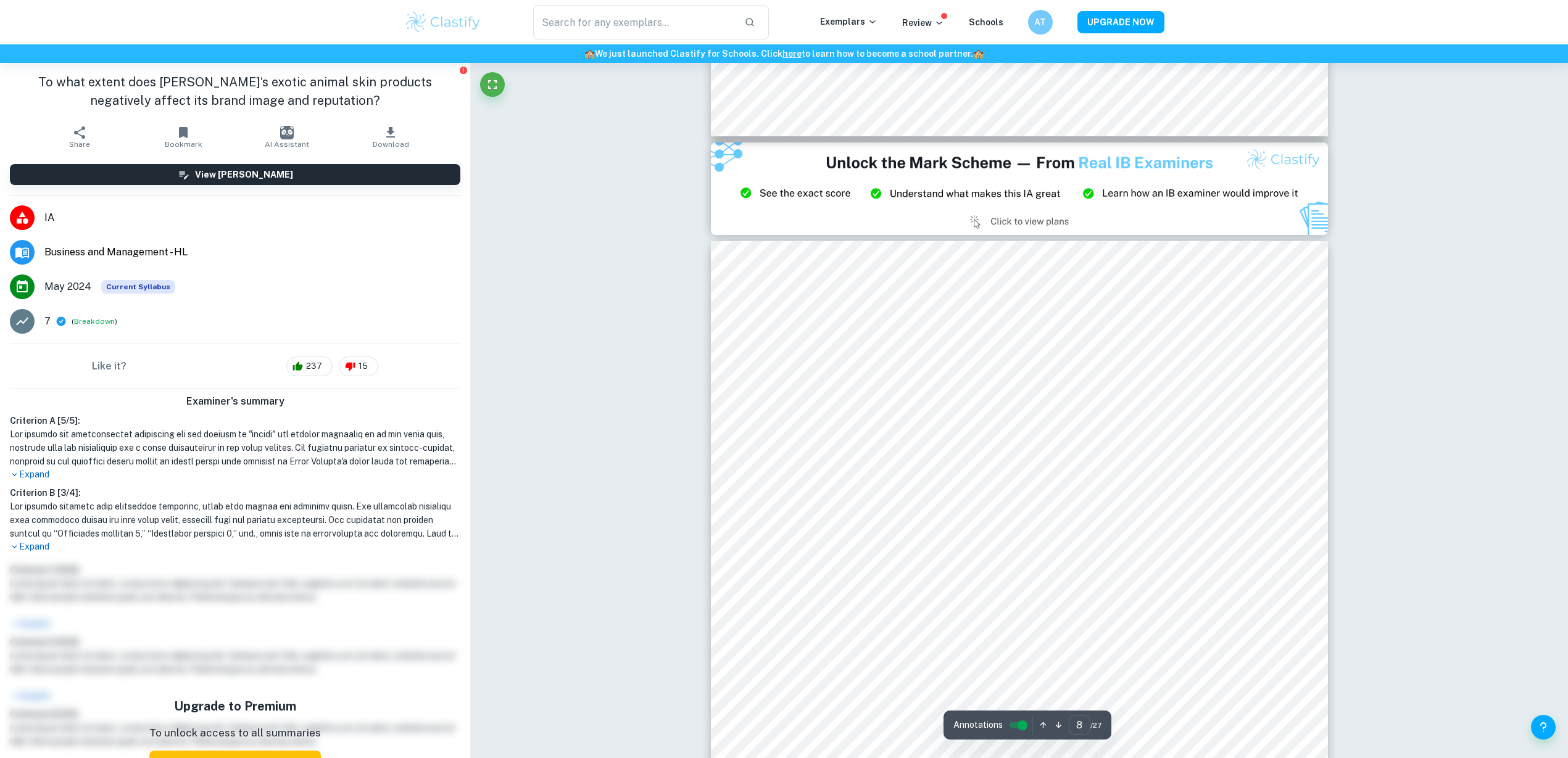
type input "9"
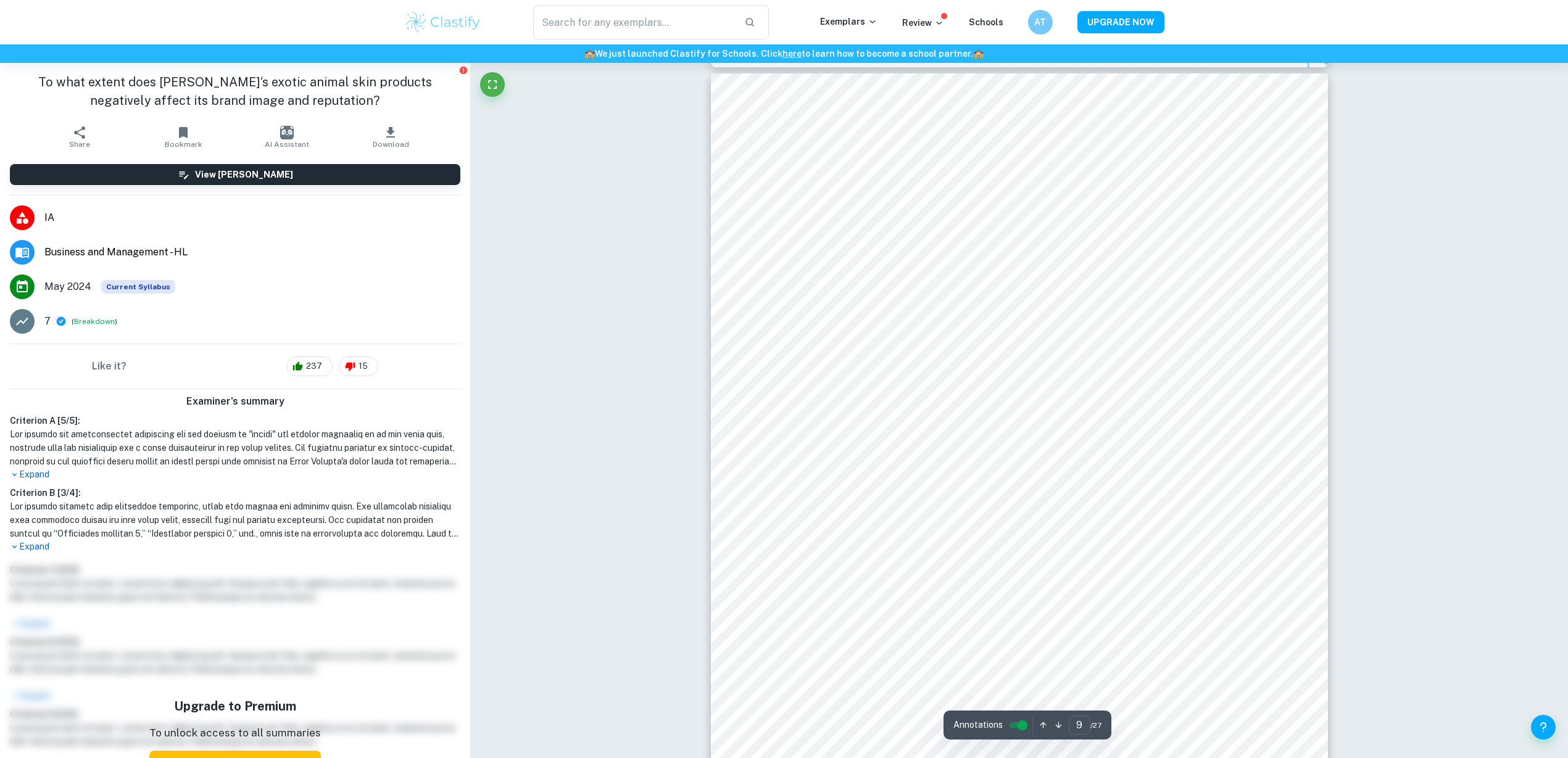
scroll to position [6864, 0]
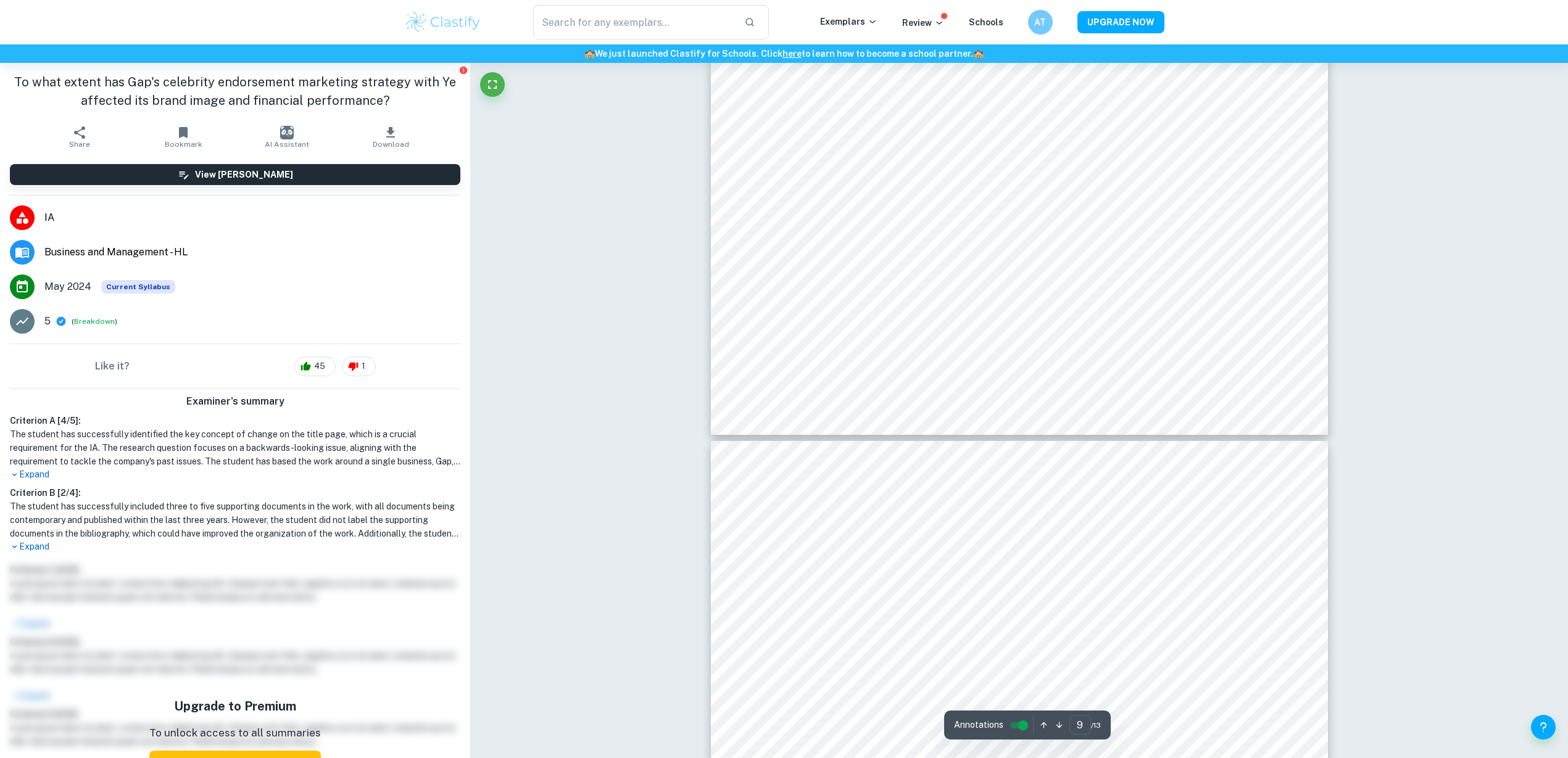
type input "10"
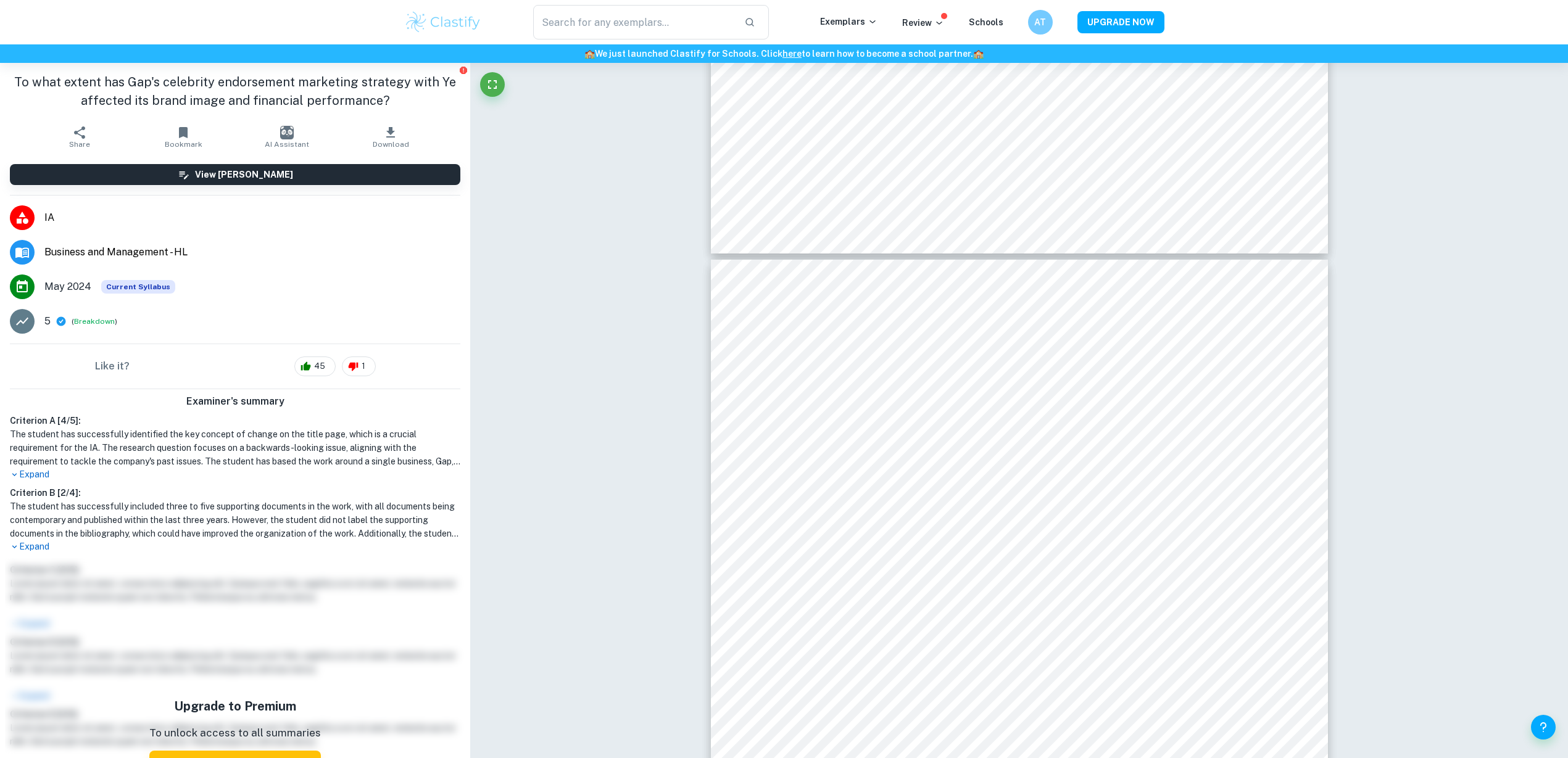
click at [465, 16] on img at bounding box center [443, 22] width 79 height 25
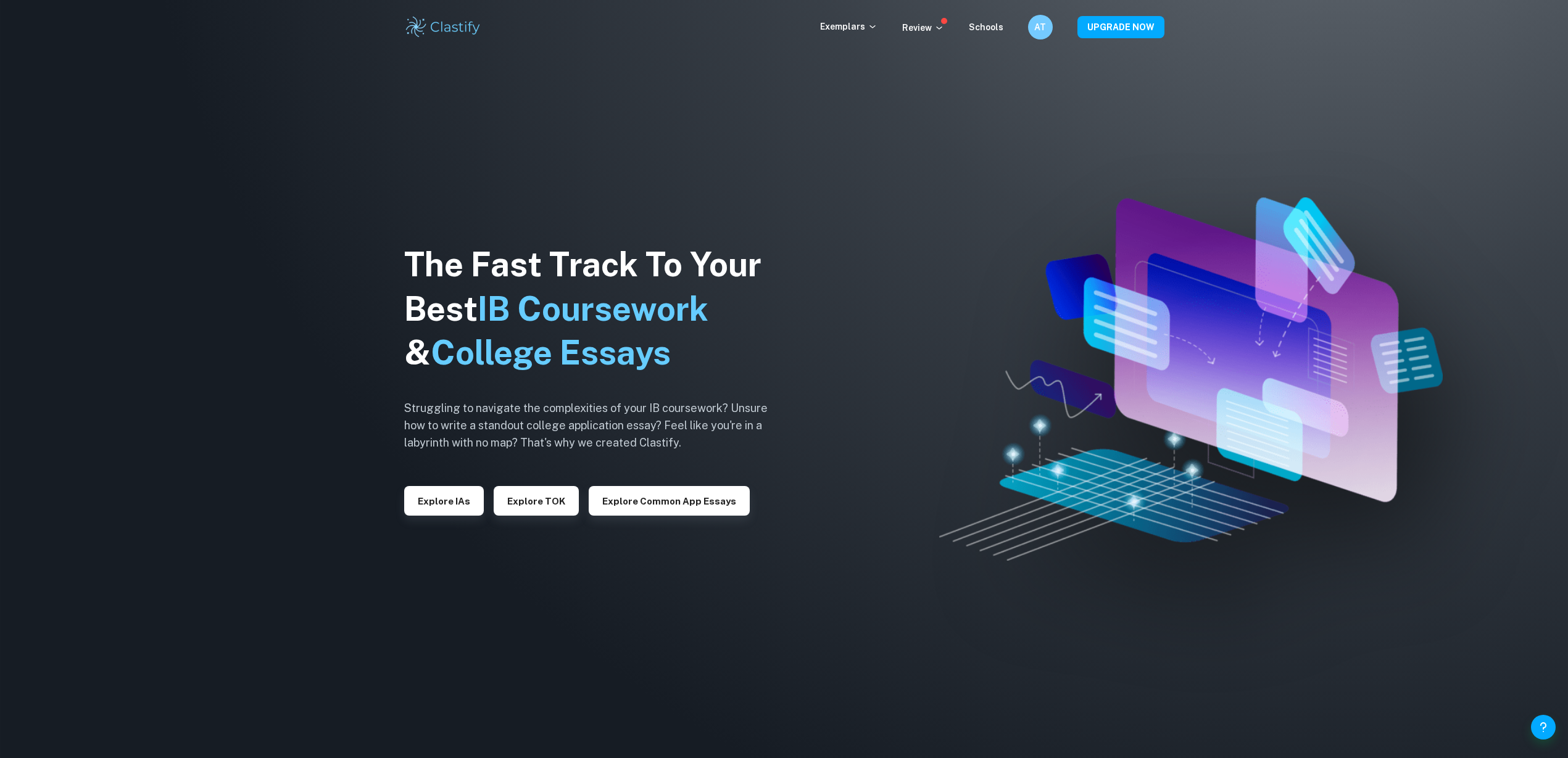
click at [850, 33] on div "Exemplars" at bounding box center [861, 27] width 82 height 15
click at [854, 29] on p "Exemplars" at bounding box center [849, 26] width 58 height 14
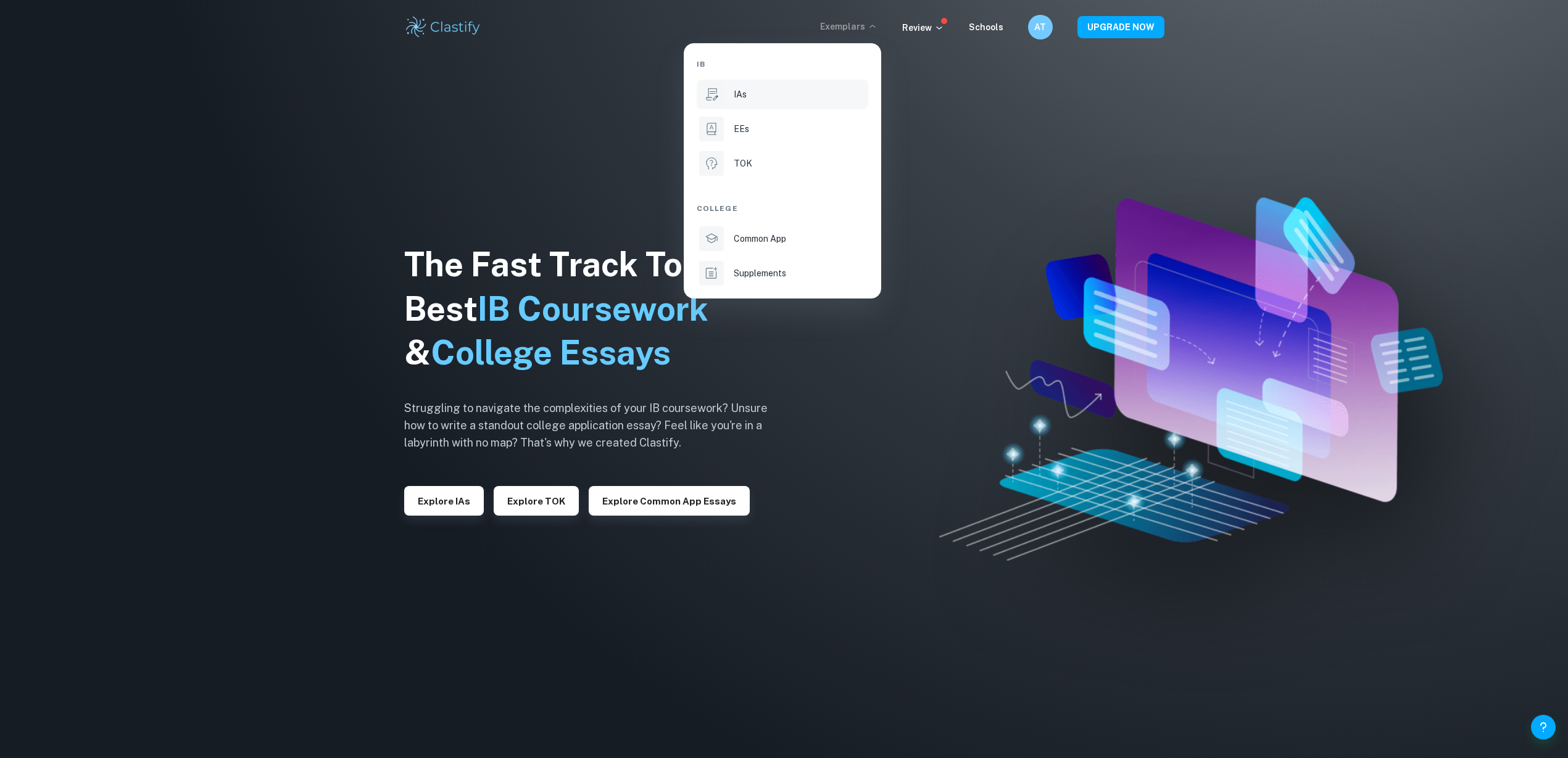
click at [781, 90] on div "IAs" at bounding box center [800, 94] width 132 height 14
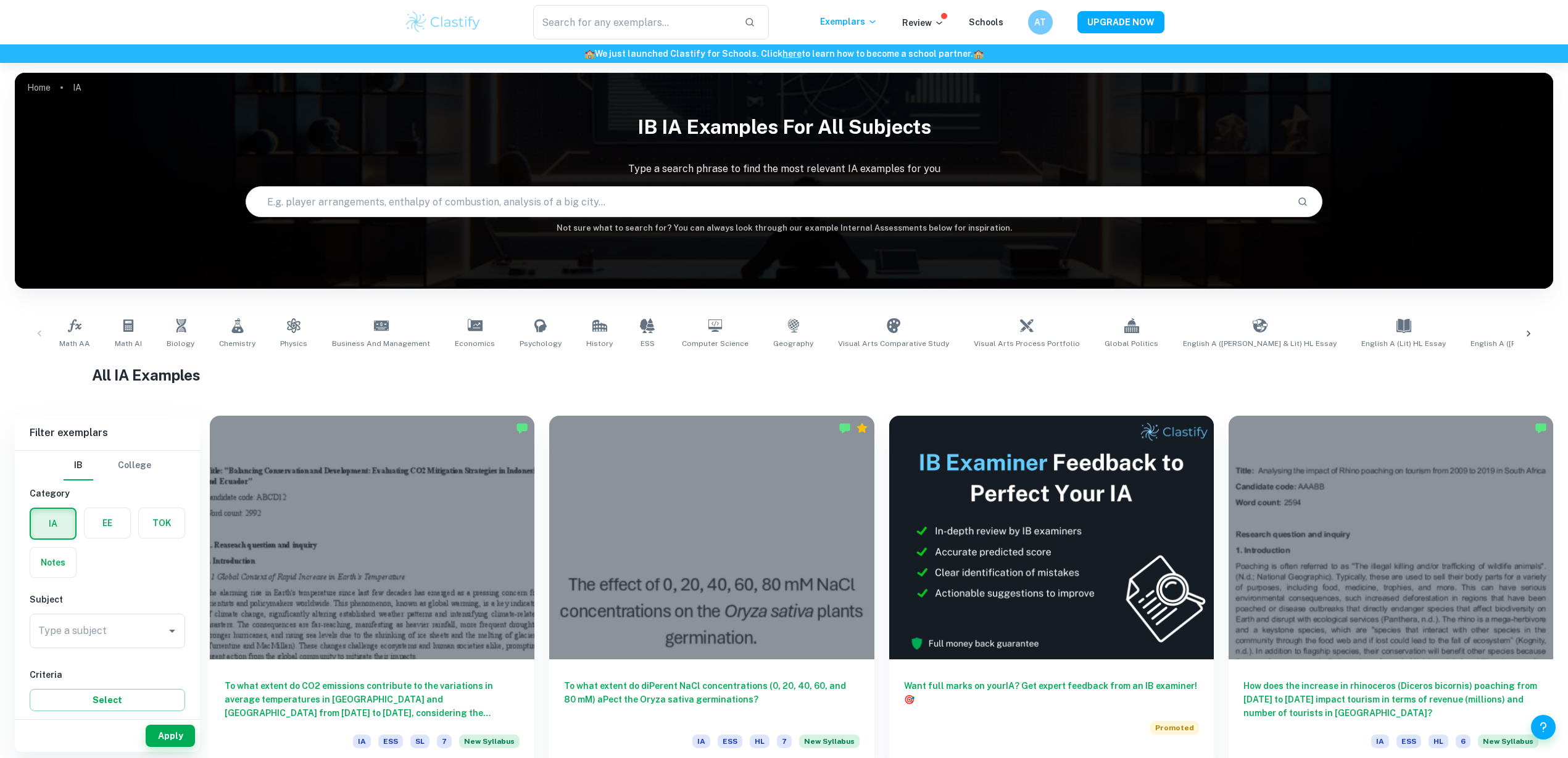
click at [438, 376] on h1 "All IA Examples" at bounding box center [784, 375] width 1385 height 22
click at [377, 329] on icon at bounding box center [381, 325] width 15 height 15
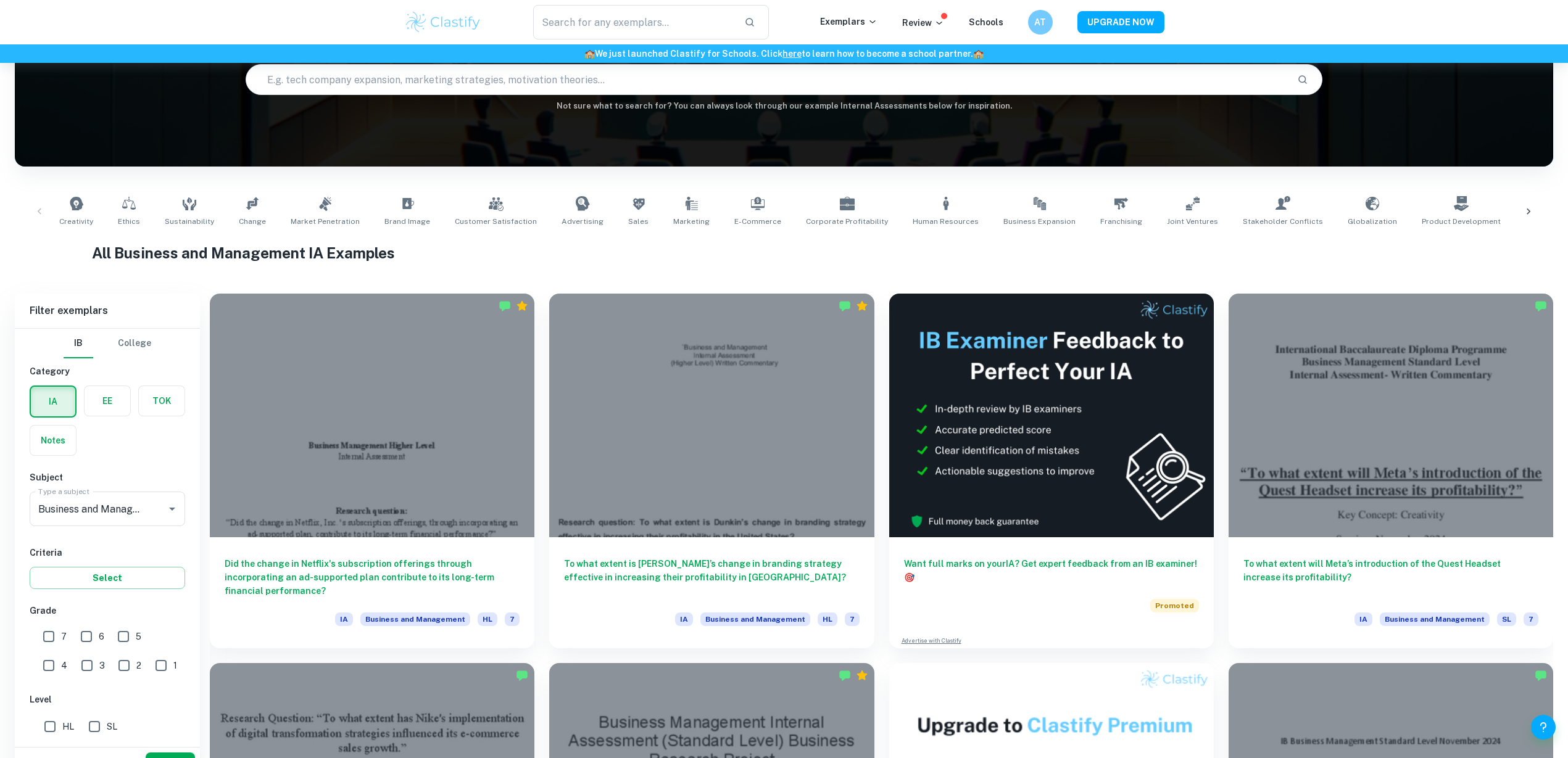
scroll to position [154, 0]
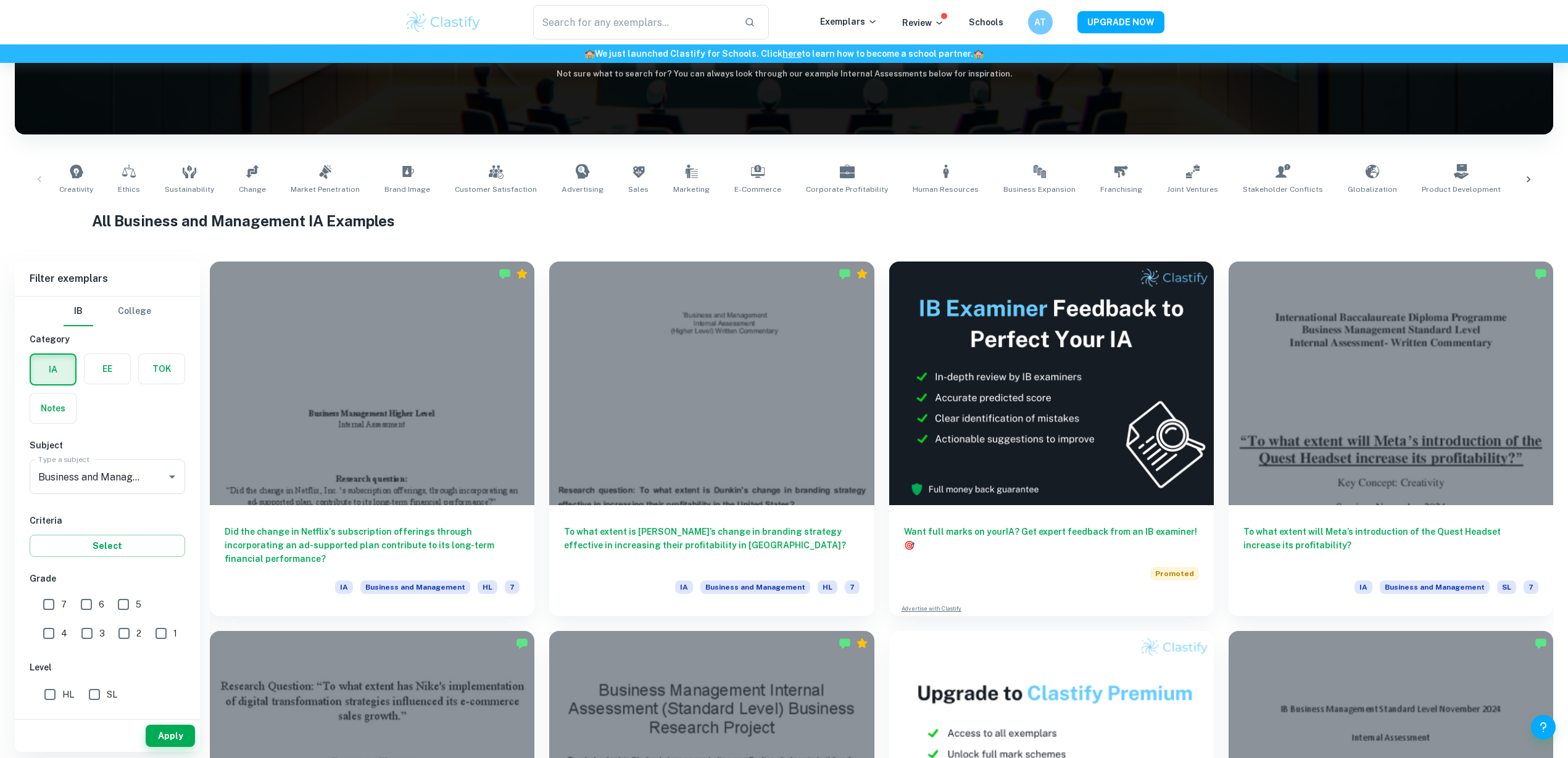
click at [58, 600] on input "7" at bounding box center [49, 605] width 25 height 25
checkbox input "true"
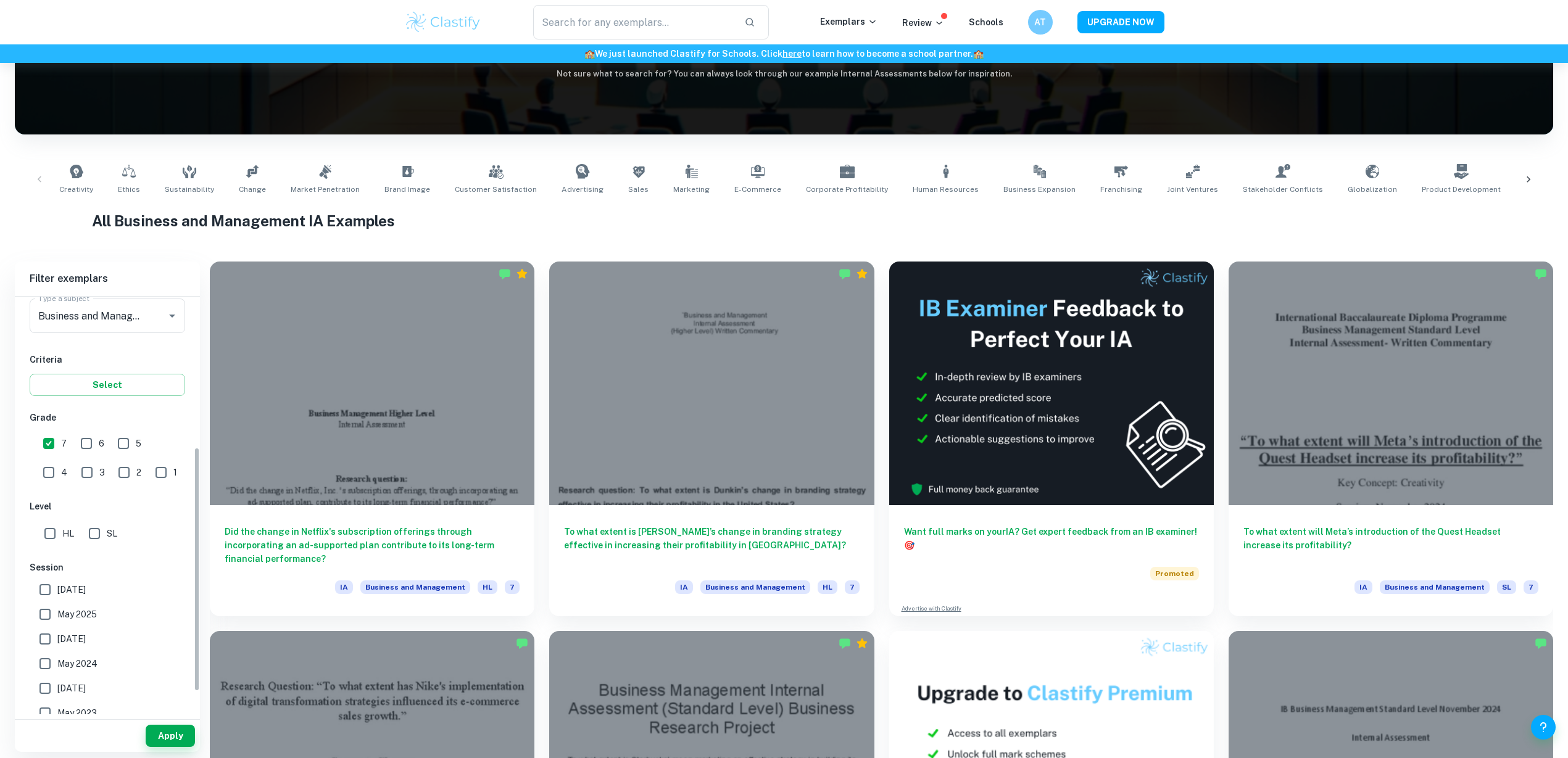
scroll to position [257, 0]
click at [56, 451] on div "IB College Category IA EE TOK Notes Subject Type a subject Business and Managem…" at bounding box center [107, 395] width 185 height 713
click at [56, 443] on input "HL" at bounding box center [50, 437] width 25 height 25
checkbox input "true"
click at [49, 566] on input "May 2024" at bounding box center [45, 568] width 25 height 25
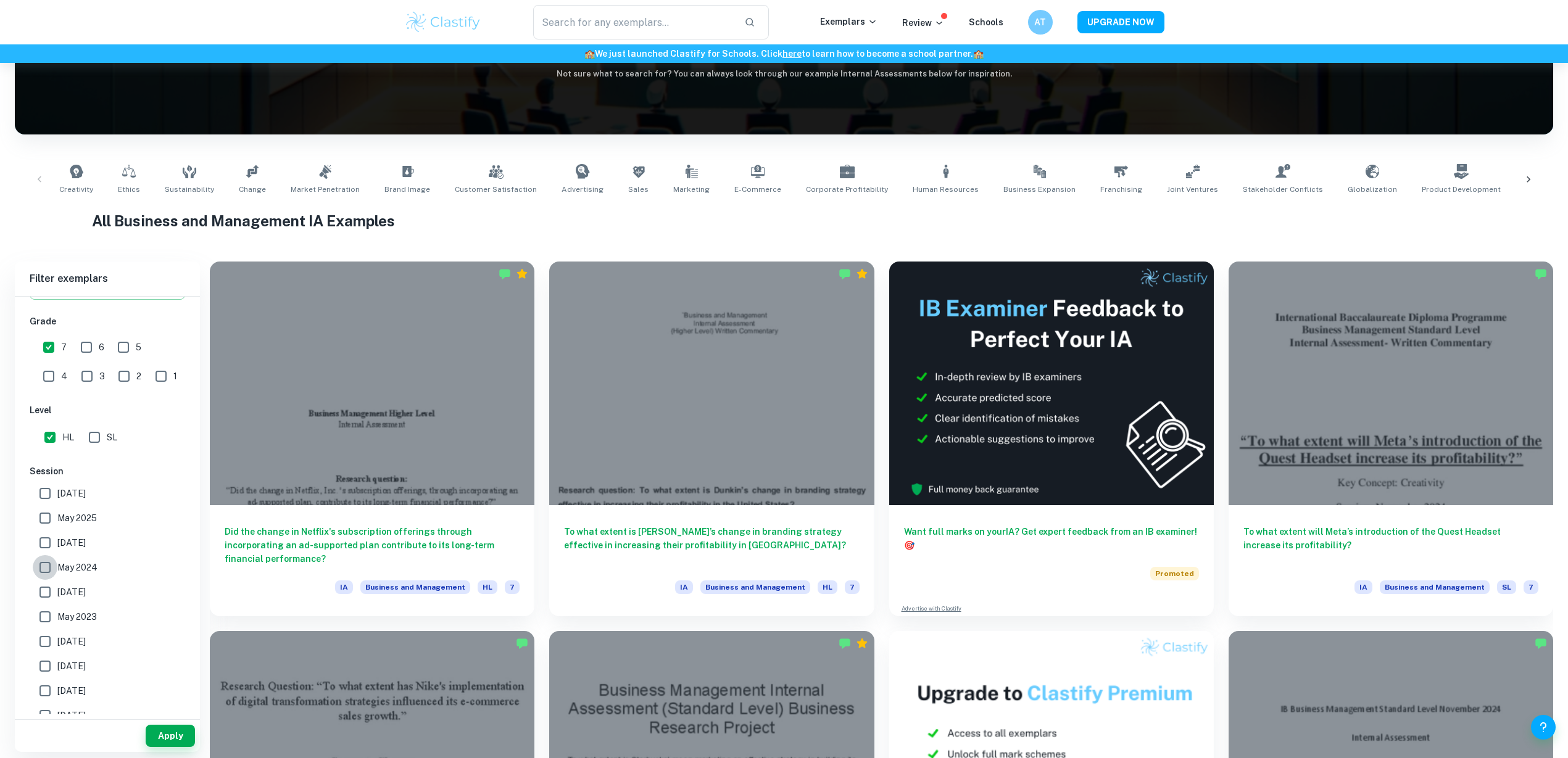
checkbox input "true"
click at [49, 539] on input "November 2024" at bounding box center [45, 543] width 25 height 25
checkbox input "true"
click at [48, 515] on input "May 2025" at bounding box center [45, 518] width 25 height 25
checkbox input "true"
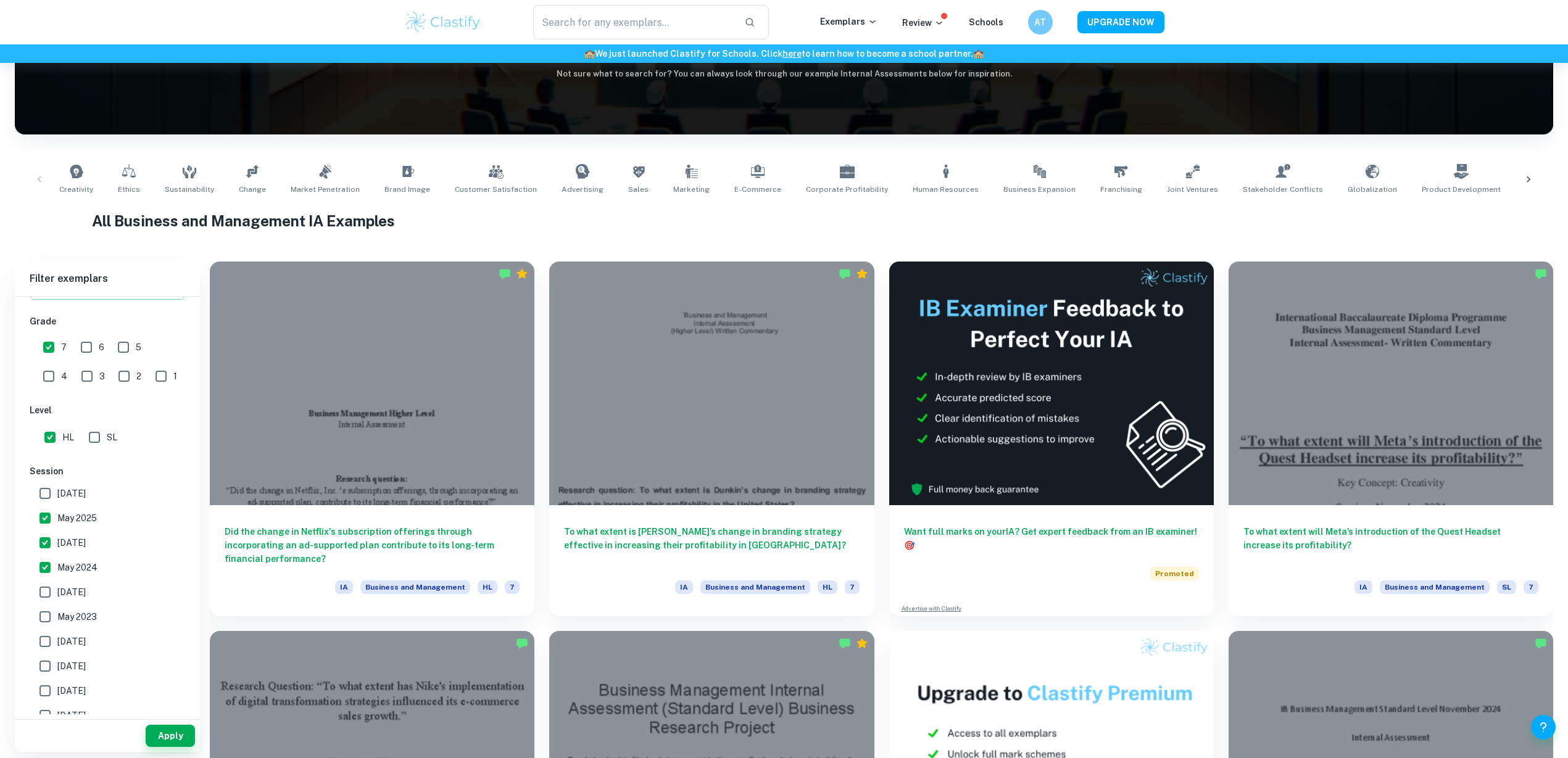
click at [49, 494] on input "May 2026" at bounding box center [45, 494] width 25 height 25
checkbox input "true"
click at [157, 732] on button "Apply" at bounding box center [170, 736] width 49 height 22
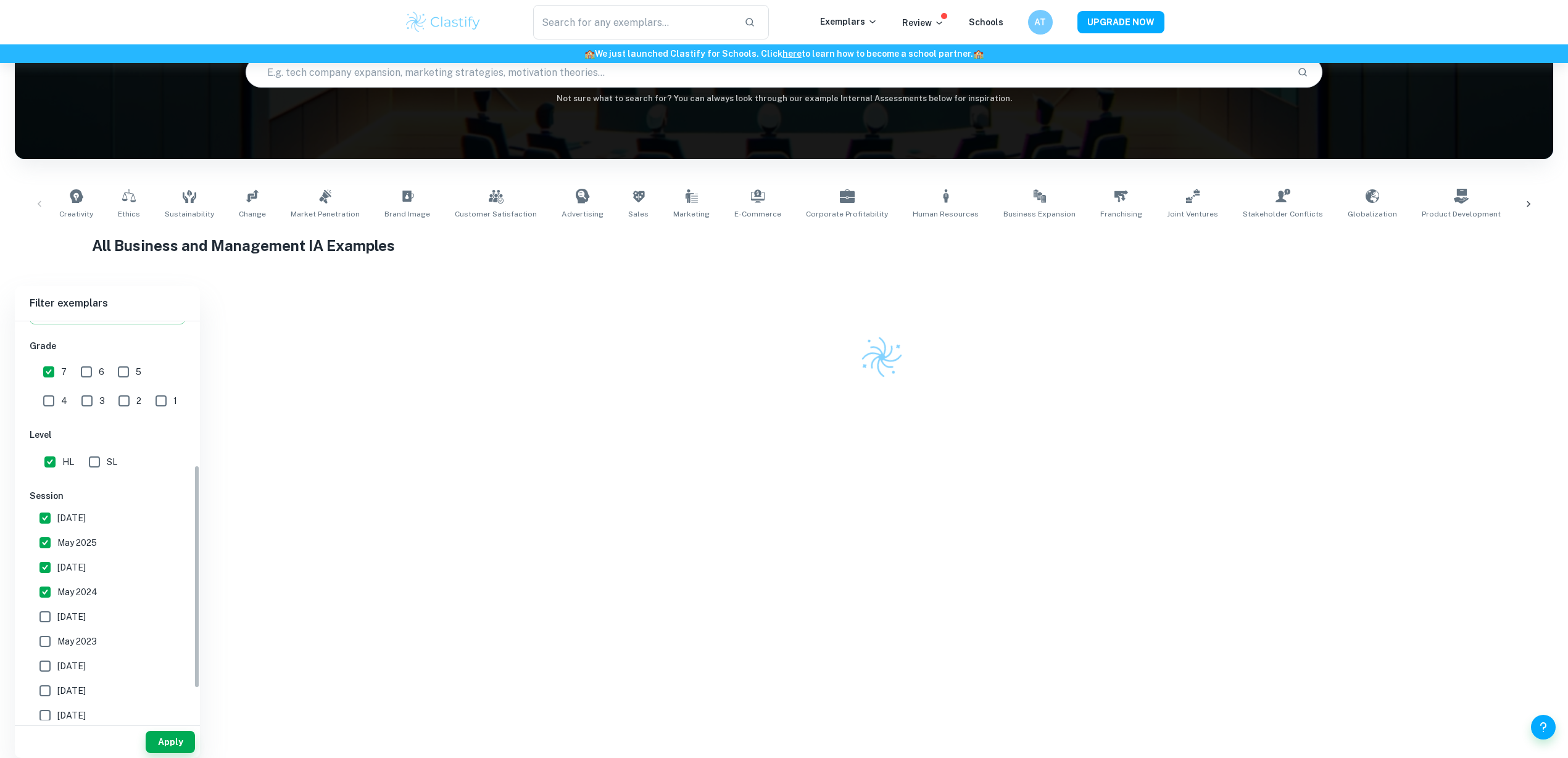
scroll to position [154, 0]
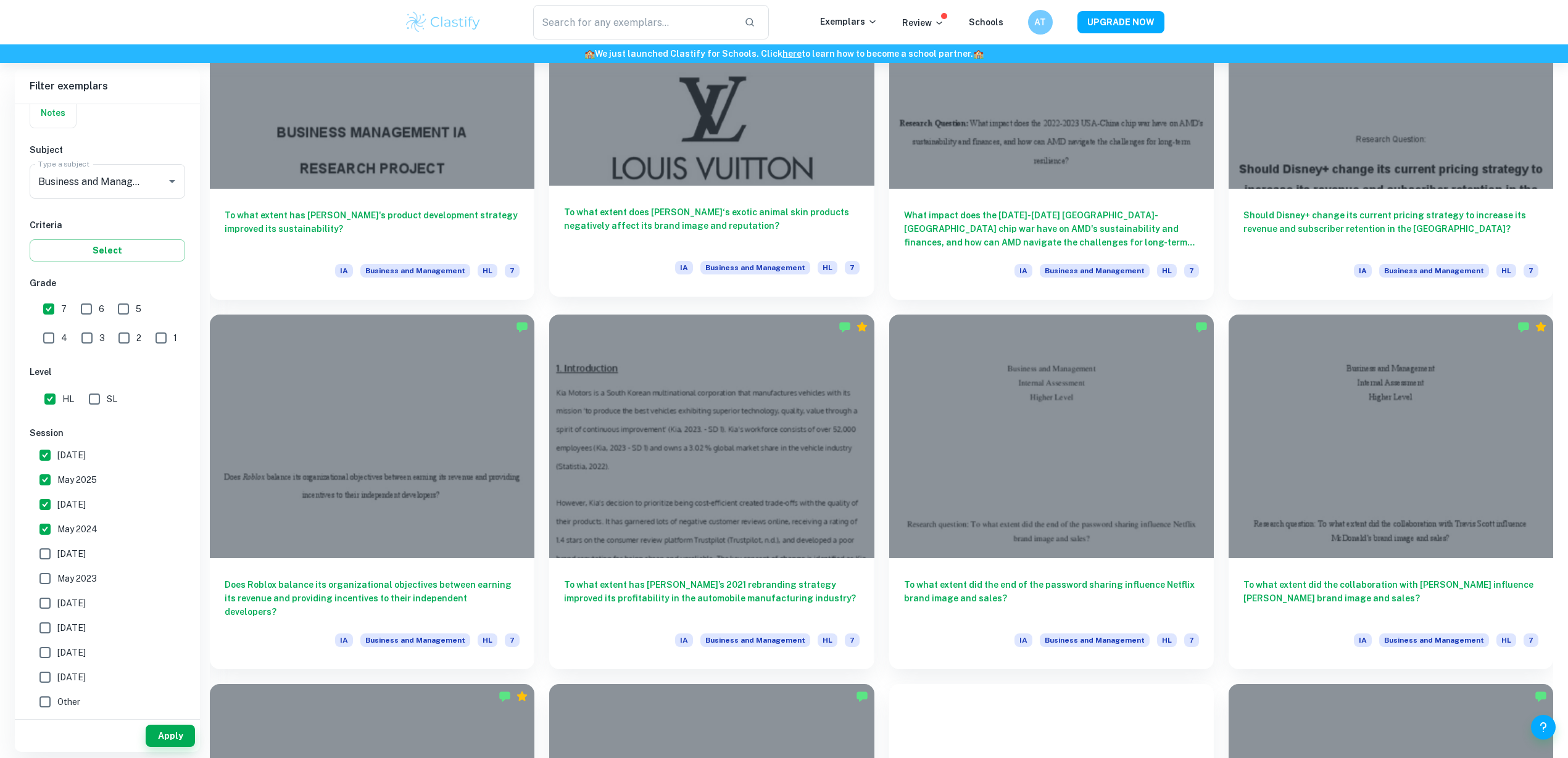
scroll to position [1182, 0]
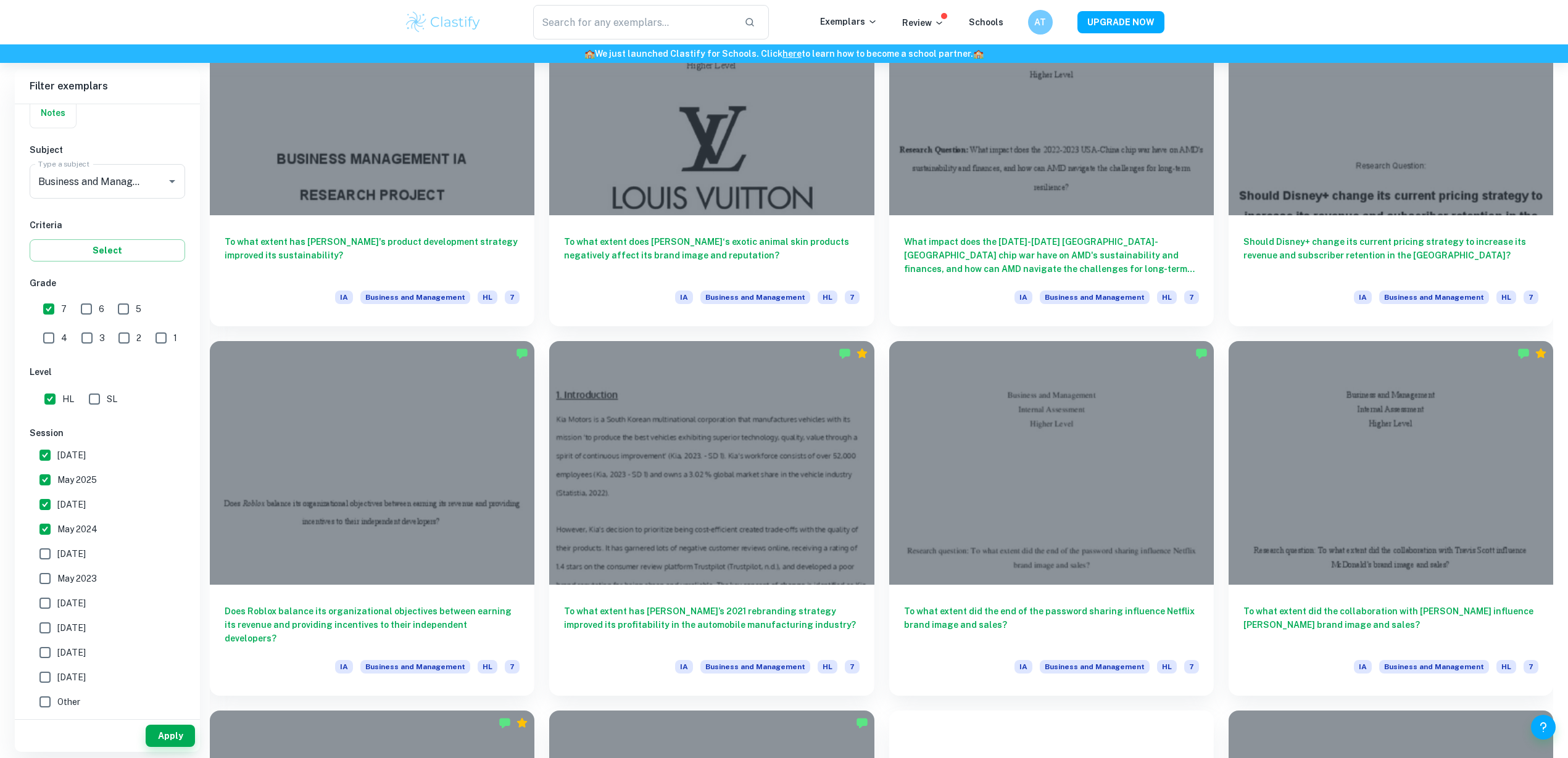
click at [204, 267] on div "Filter exemplars IB College Category IA EE TOK Notes Subject Type a subject Bus…" at bounding box center [784, 703] width 1539 height 2940
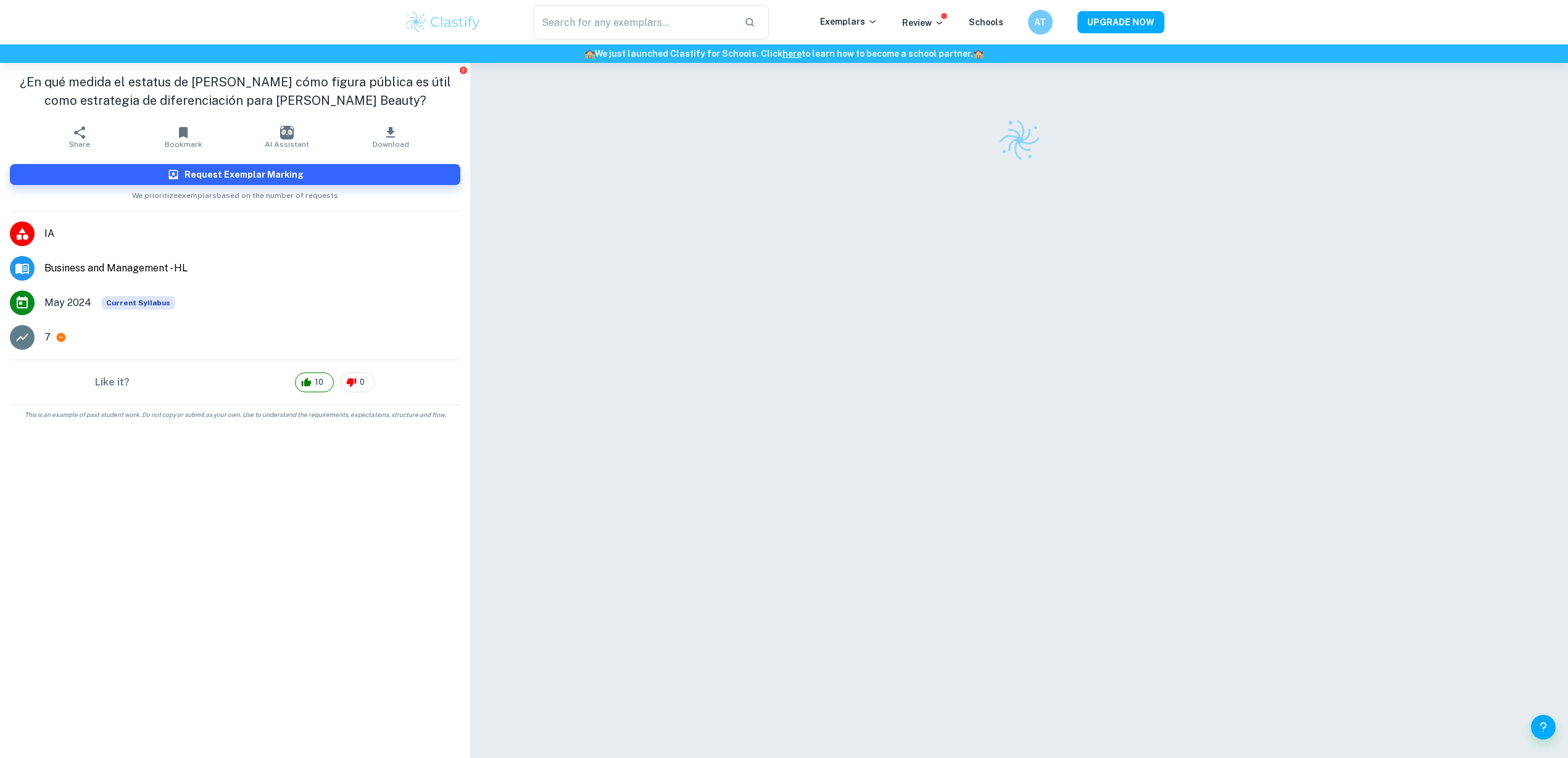
scroll to position [63, 0]
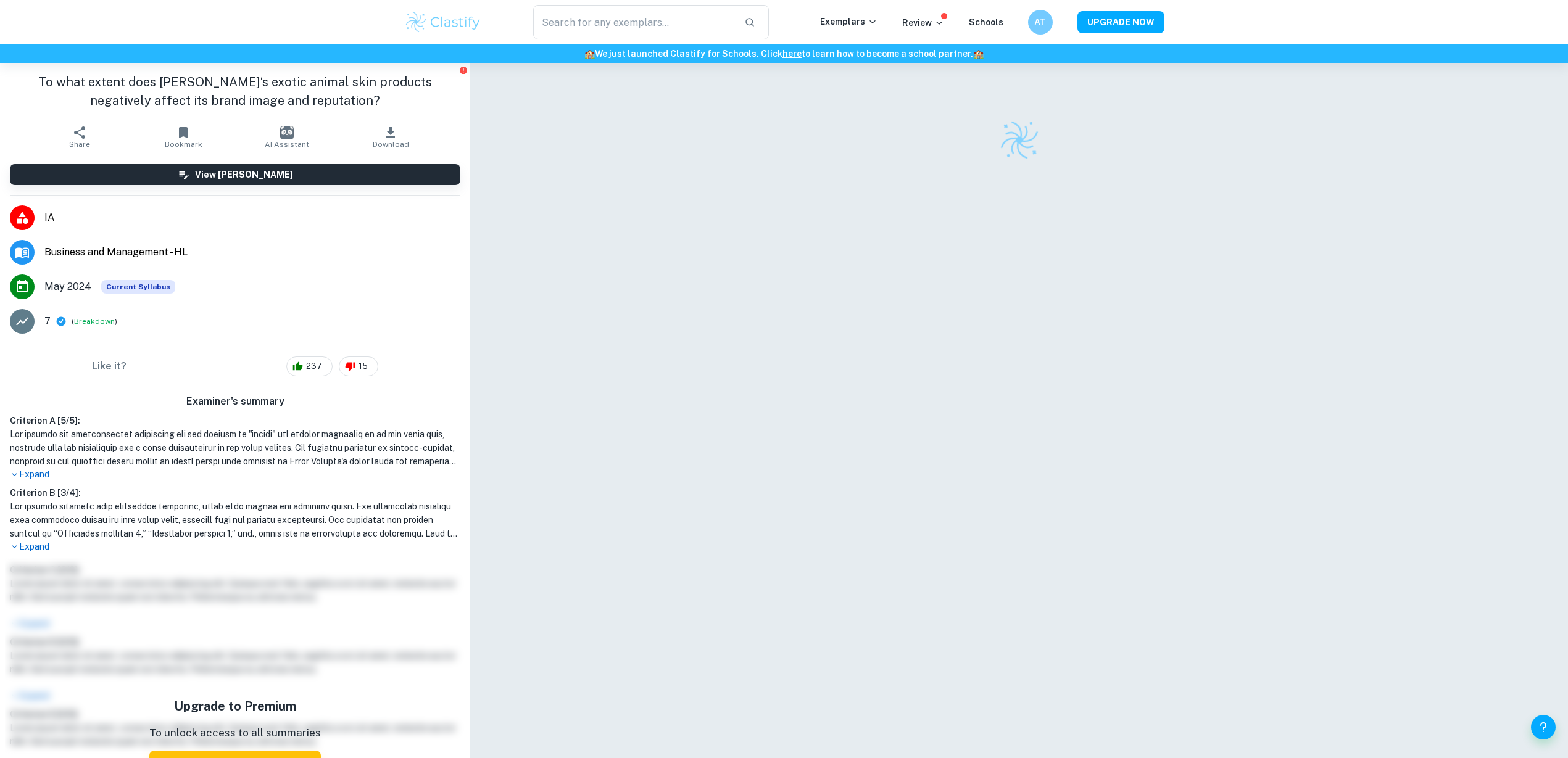
checkbox input "true"
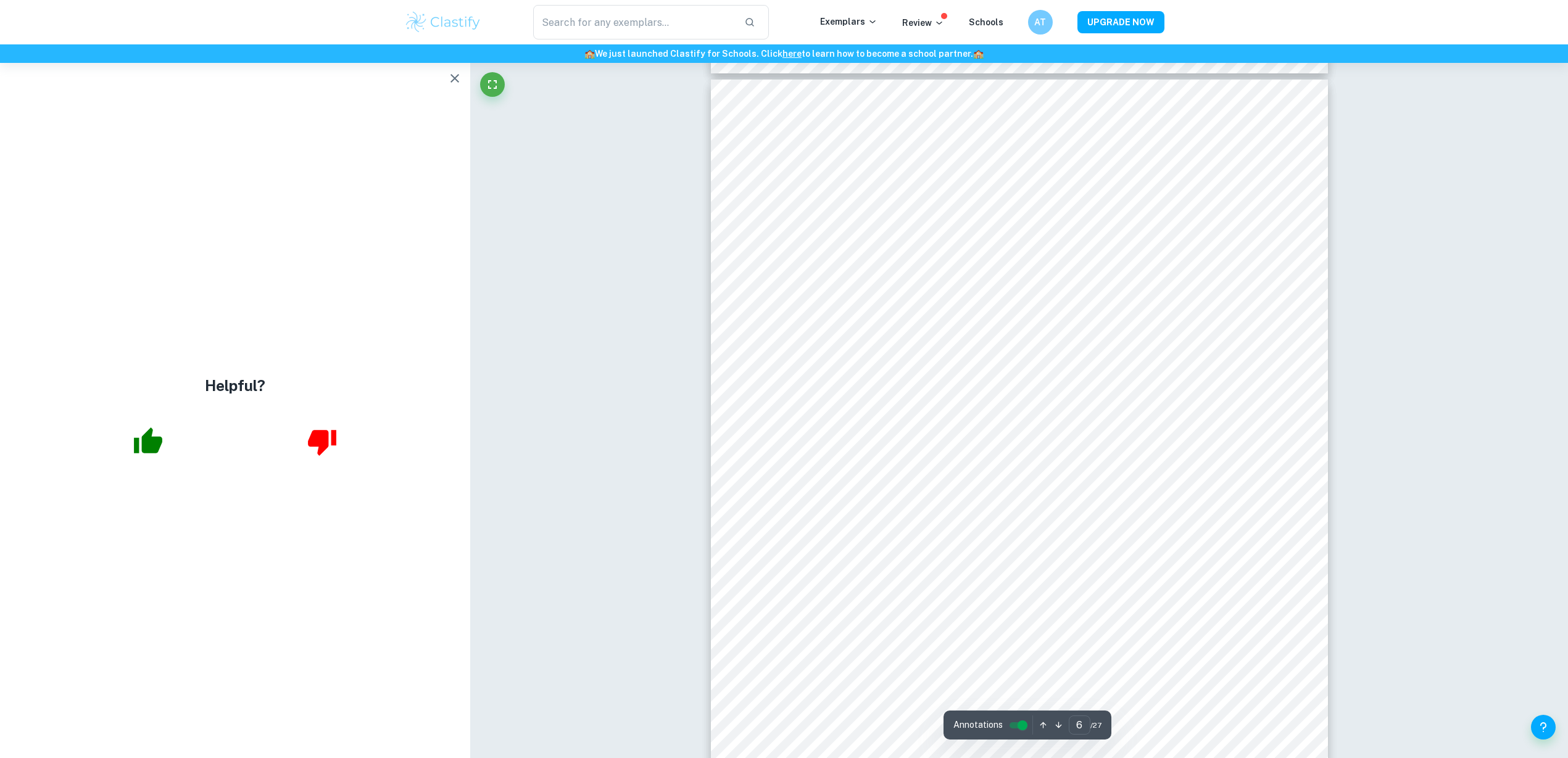
scroll to position [4626, 0]
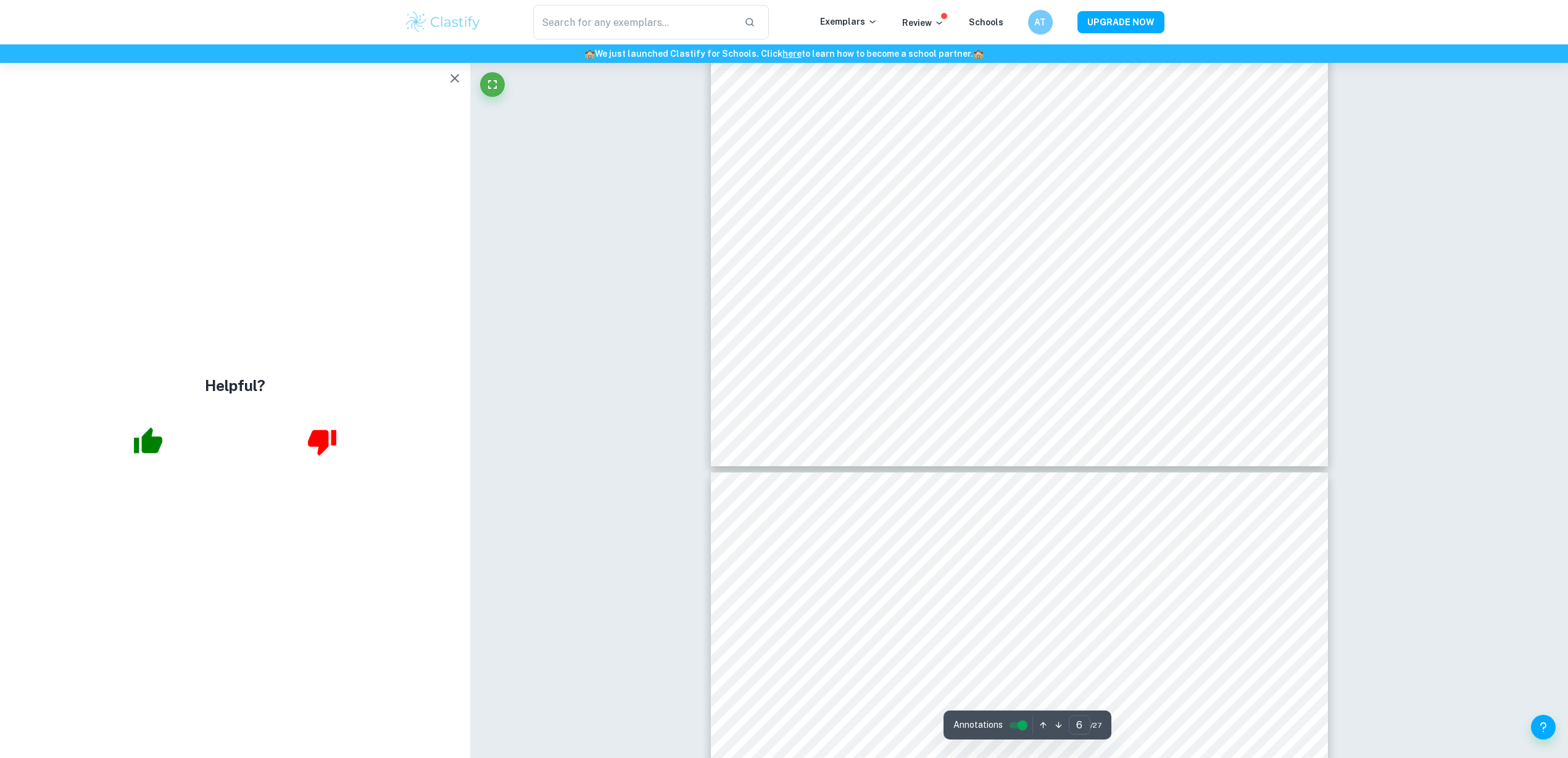
type input "7"
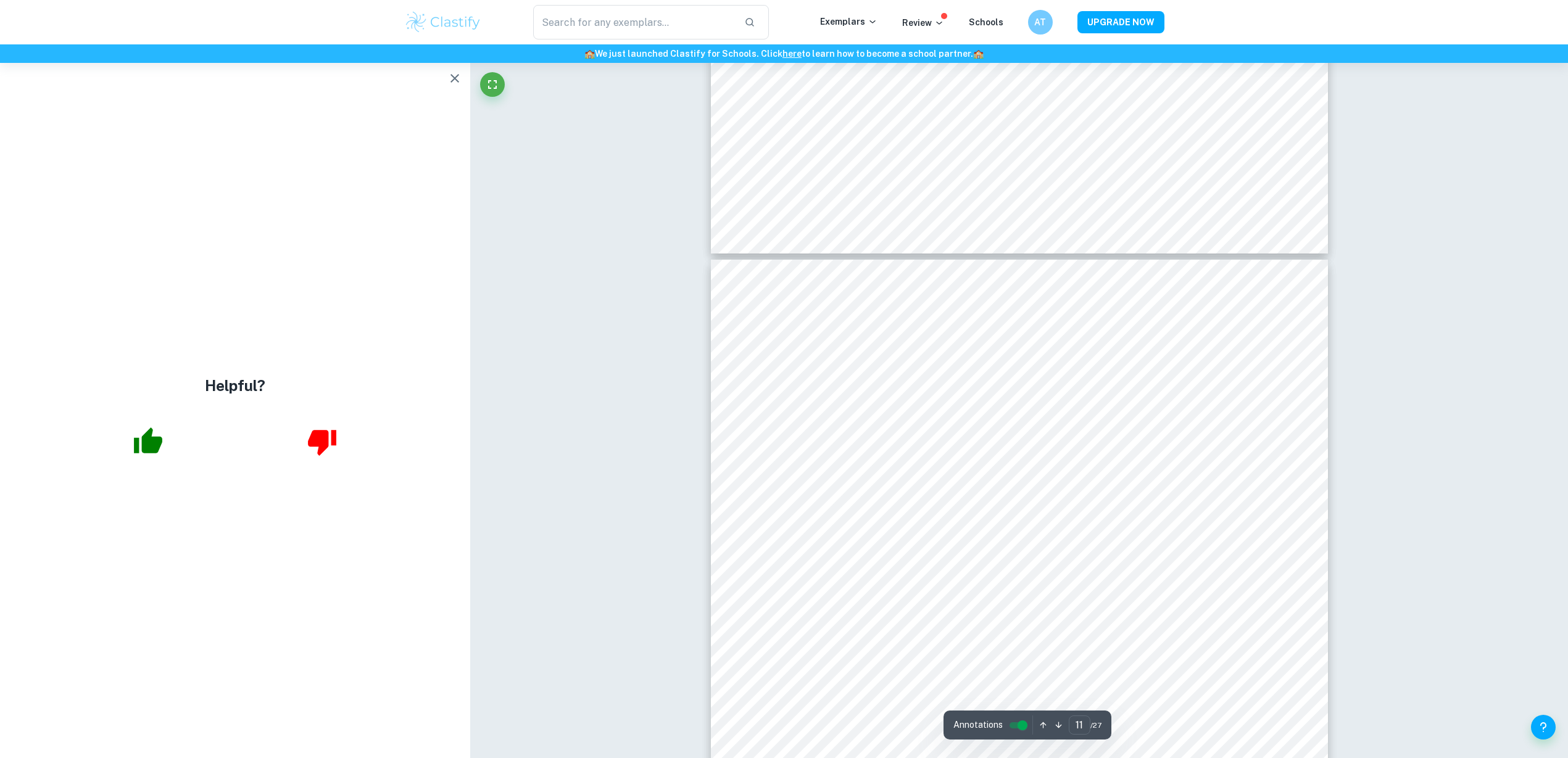
scroll to position [8732, 0]
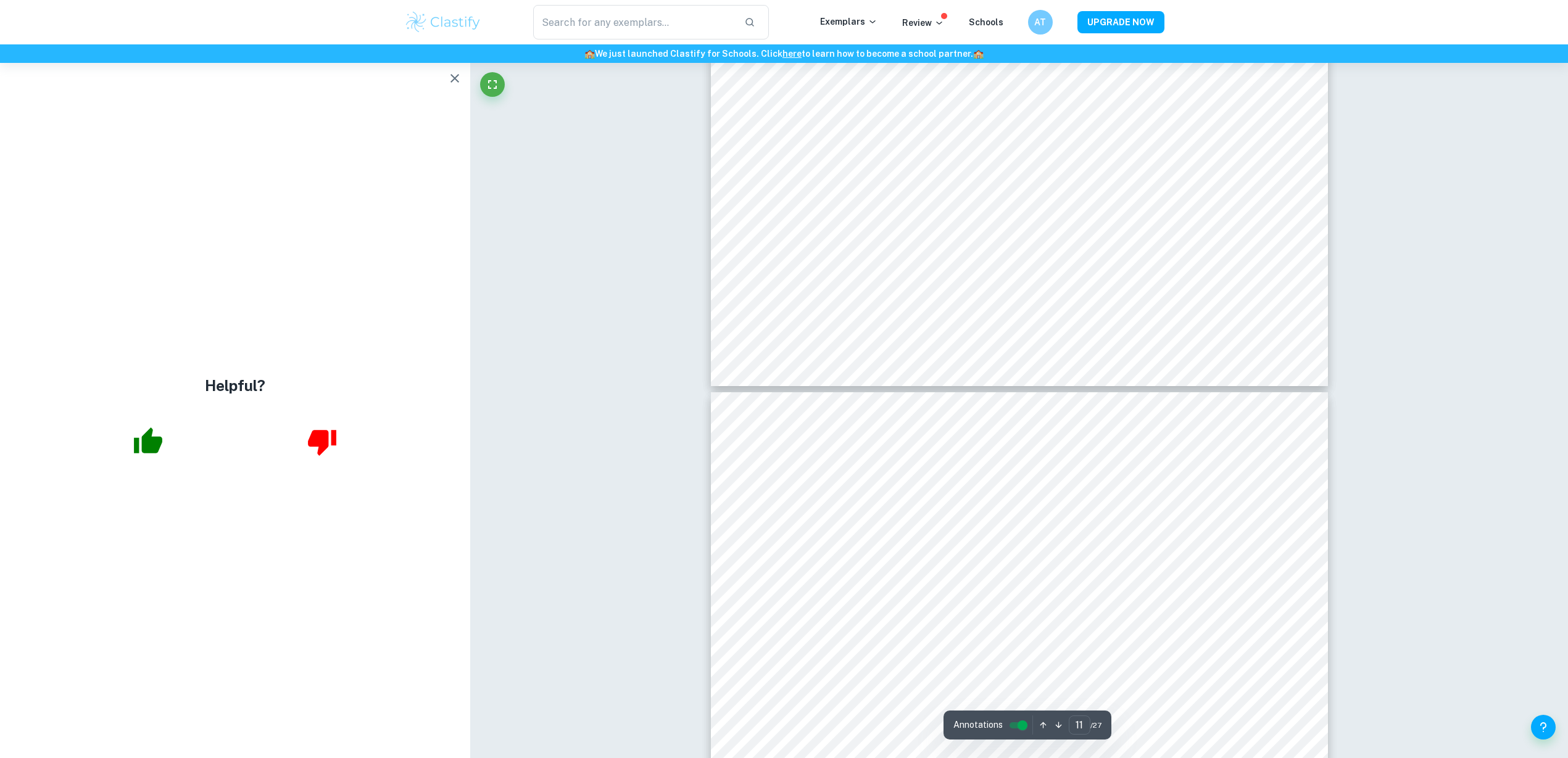
type input "12"
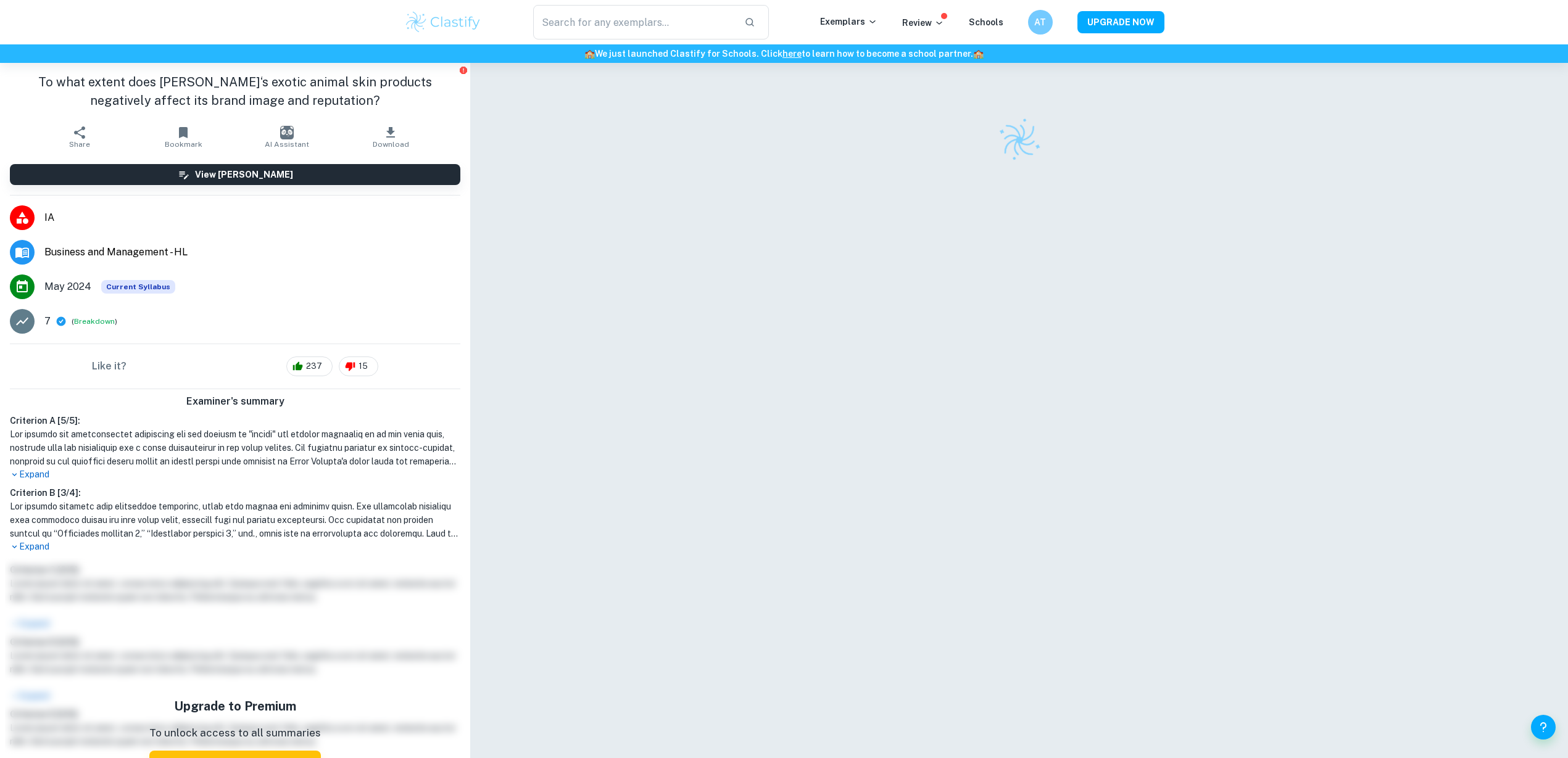
checkbox input "true"
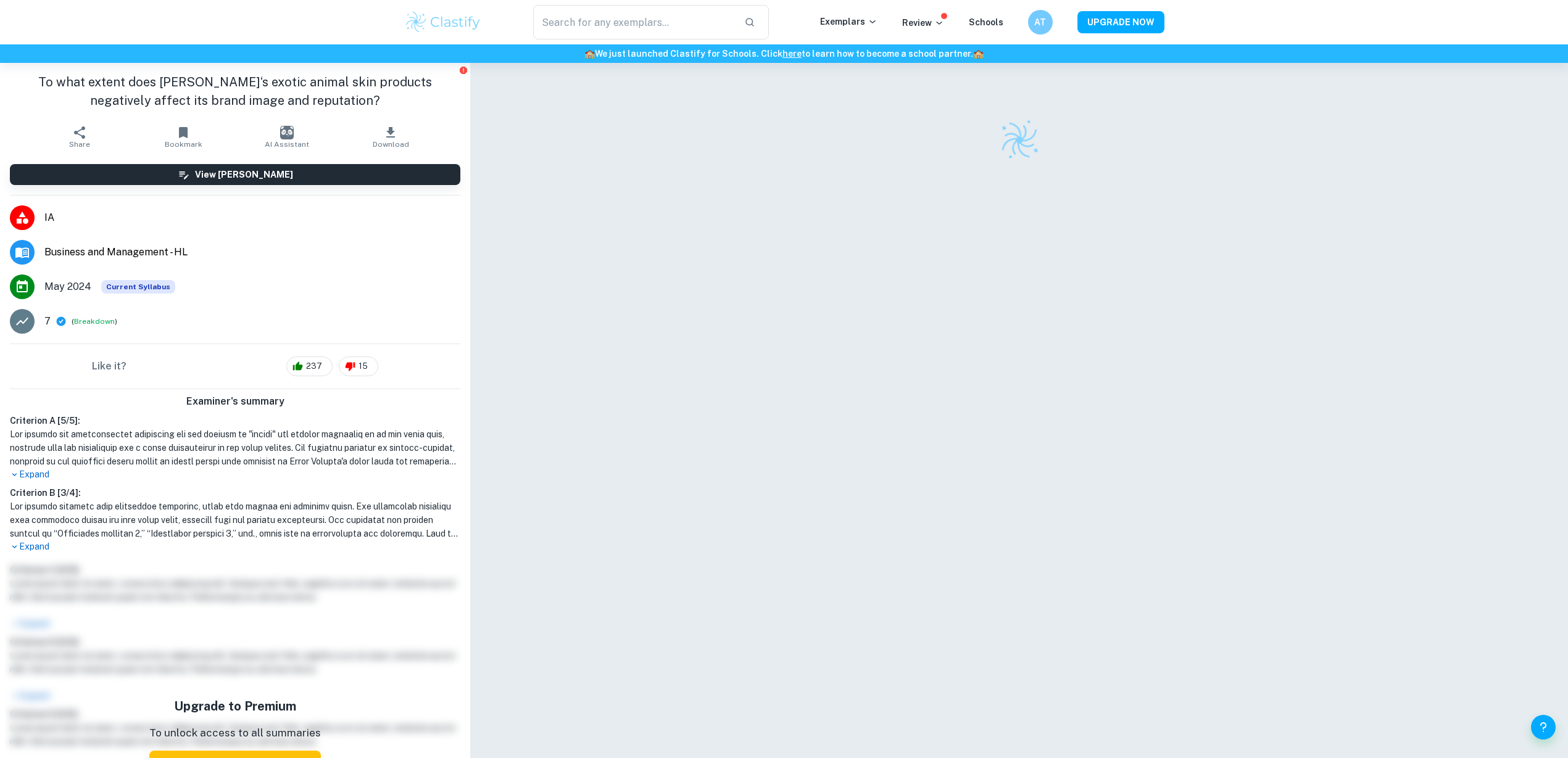
scroll to position [63, 0]
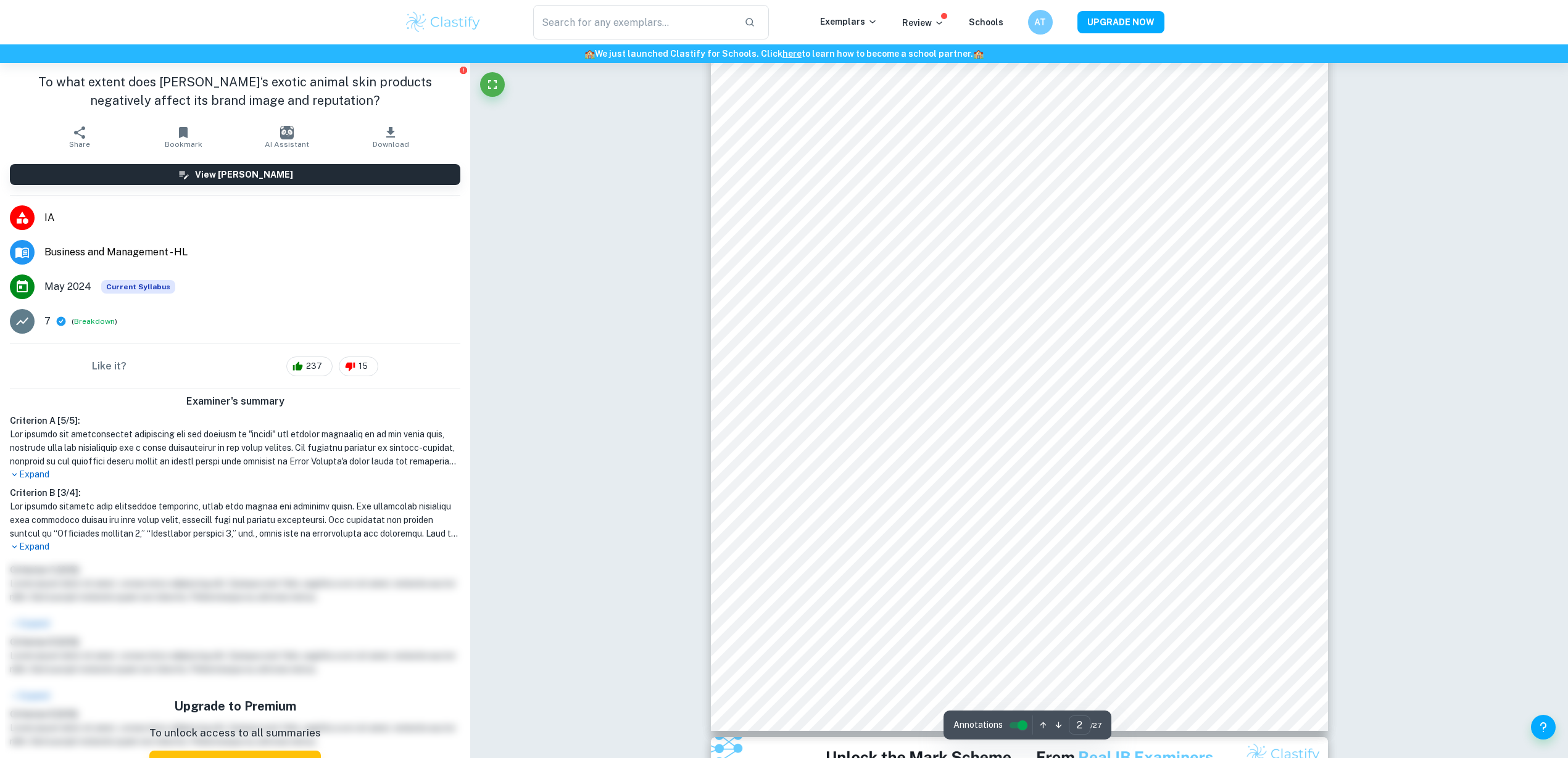
type input "3"
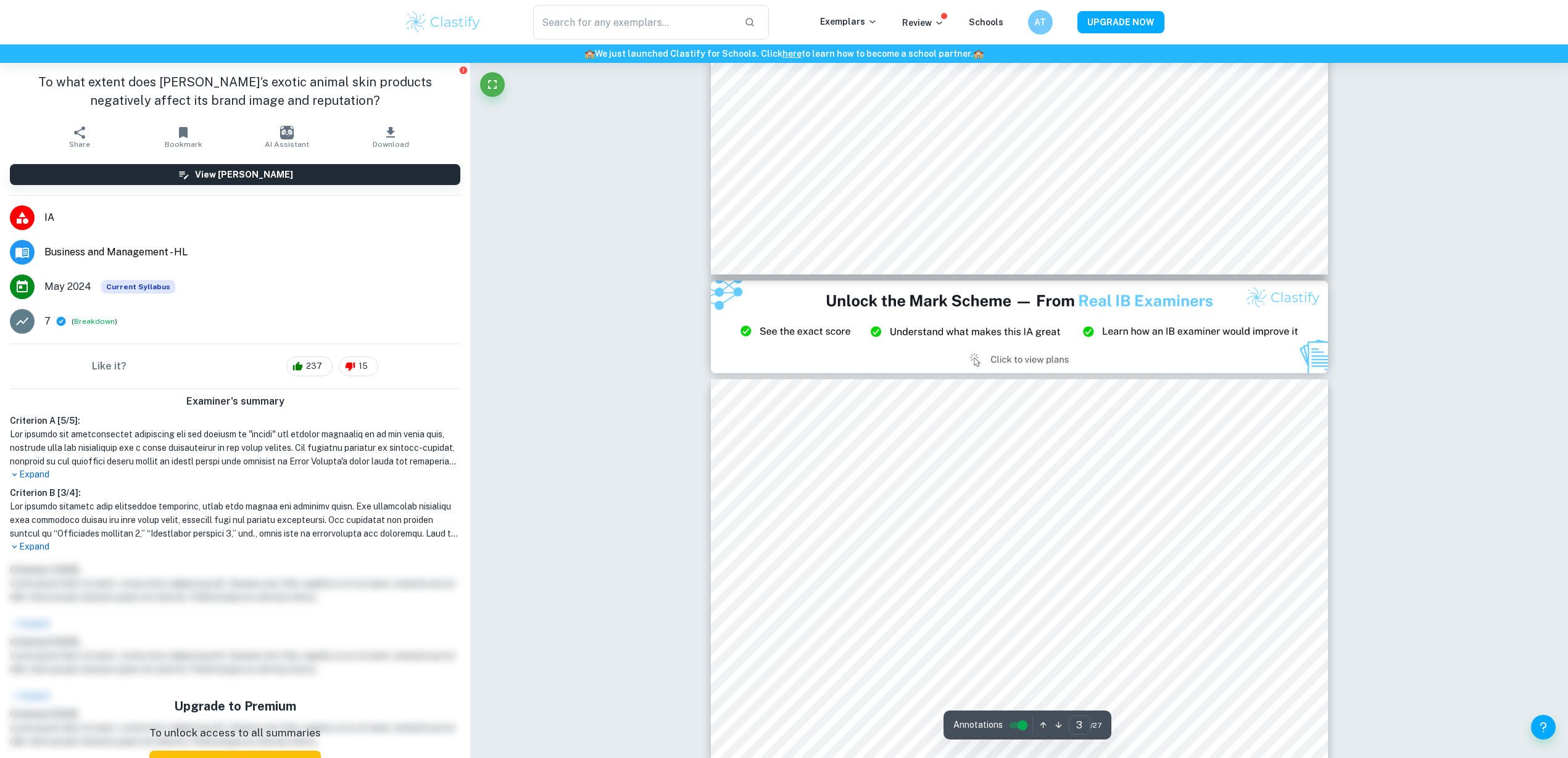
scroll to position [2171, 0]
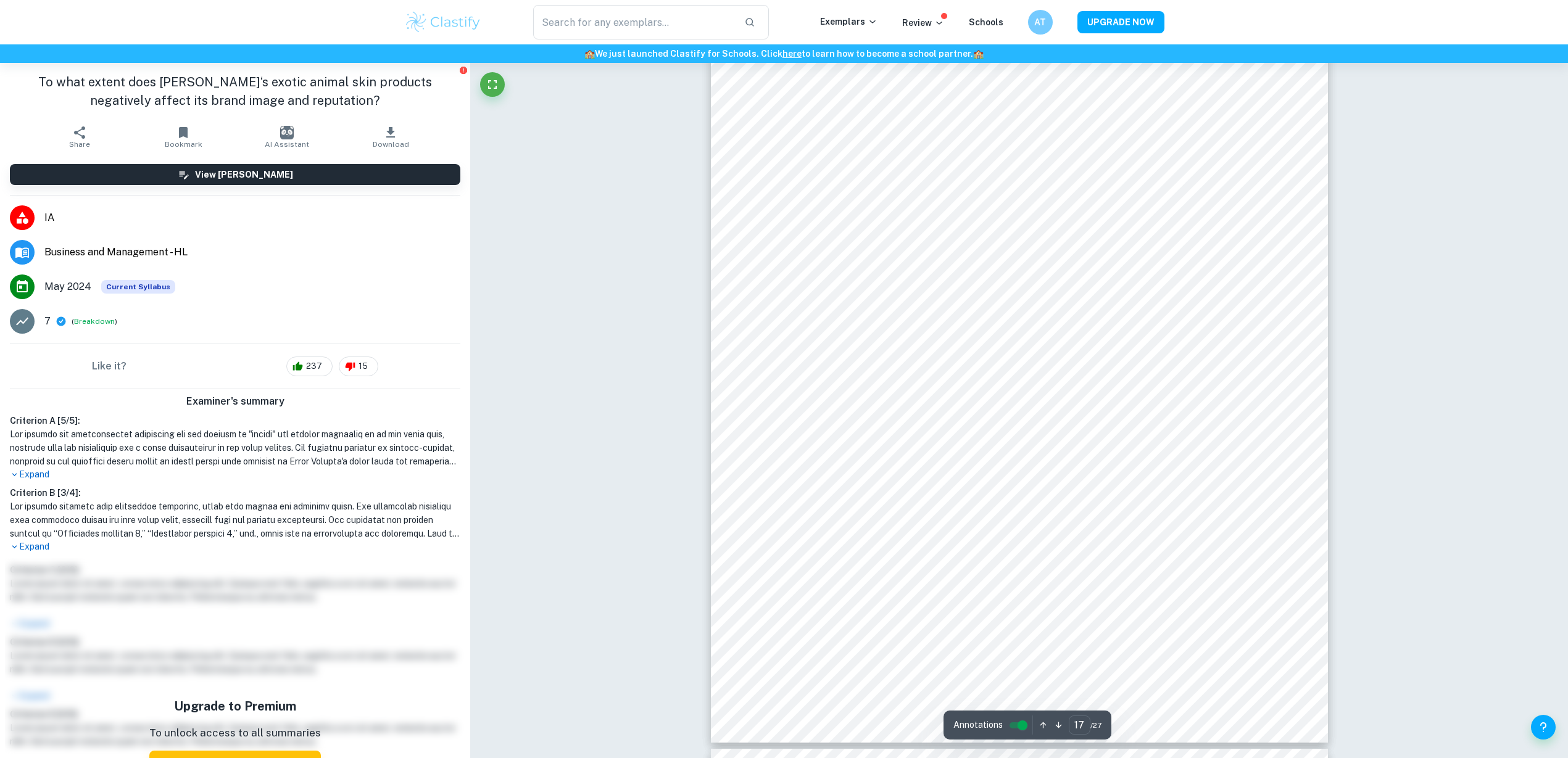
scroll to position [12922, 0]
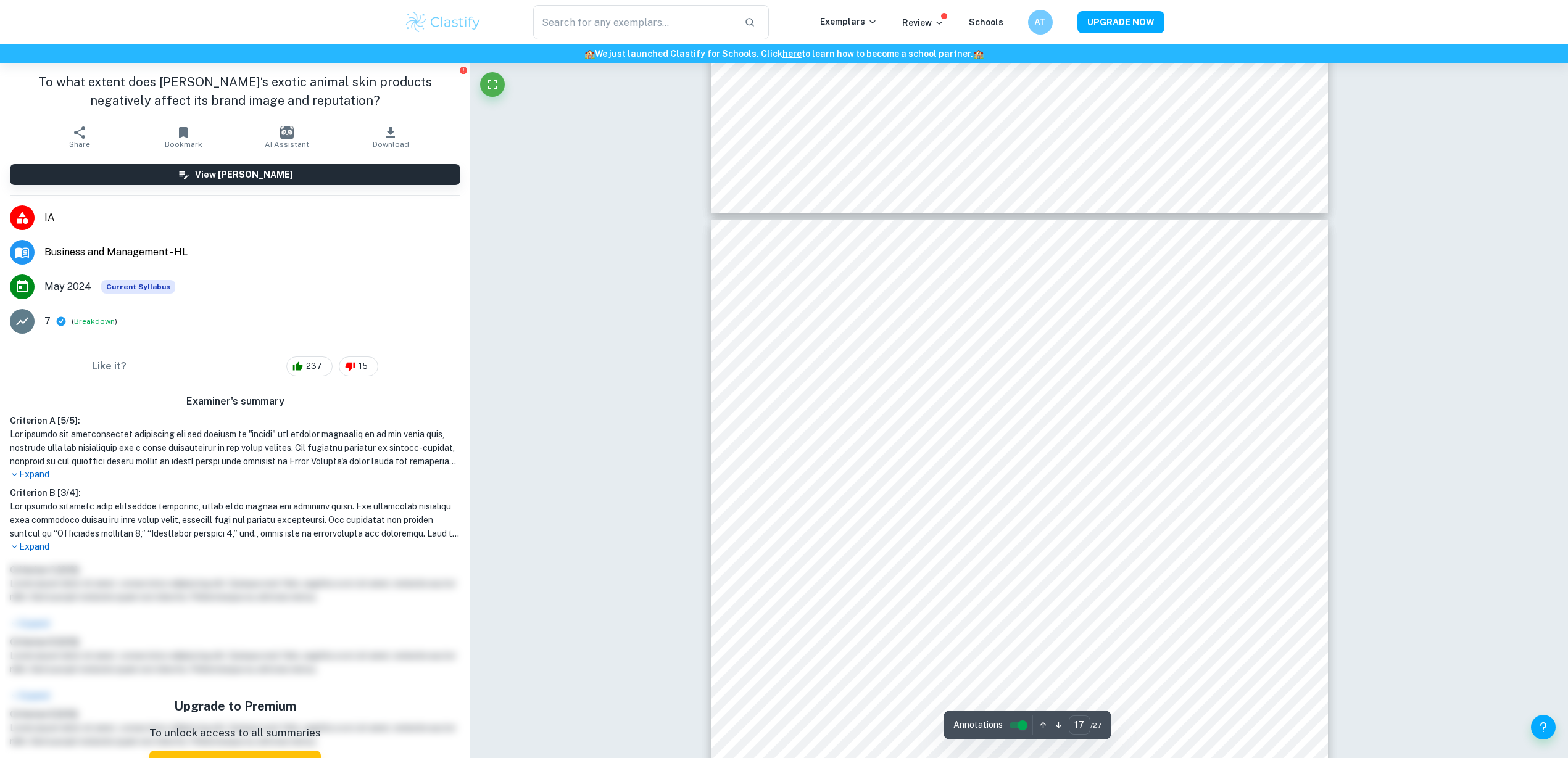
type input "16"
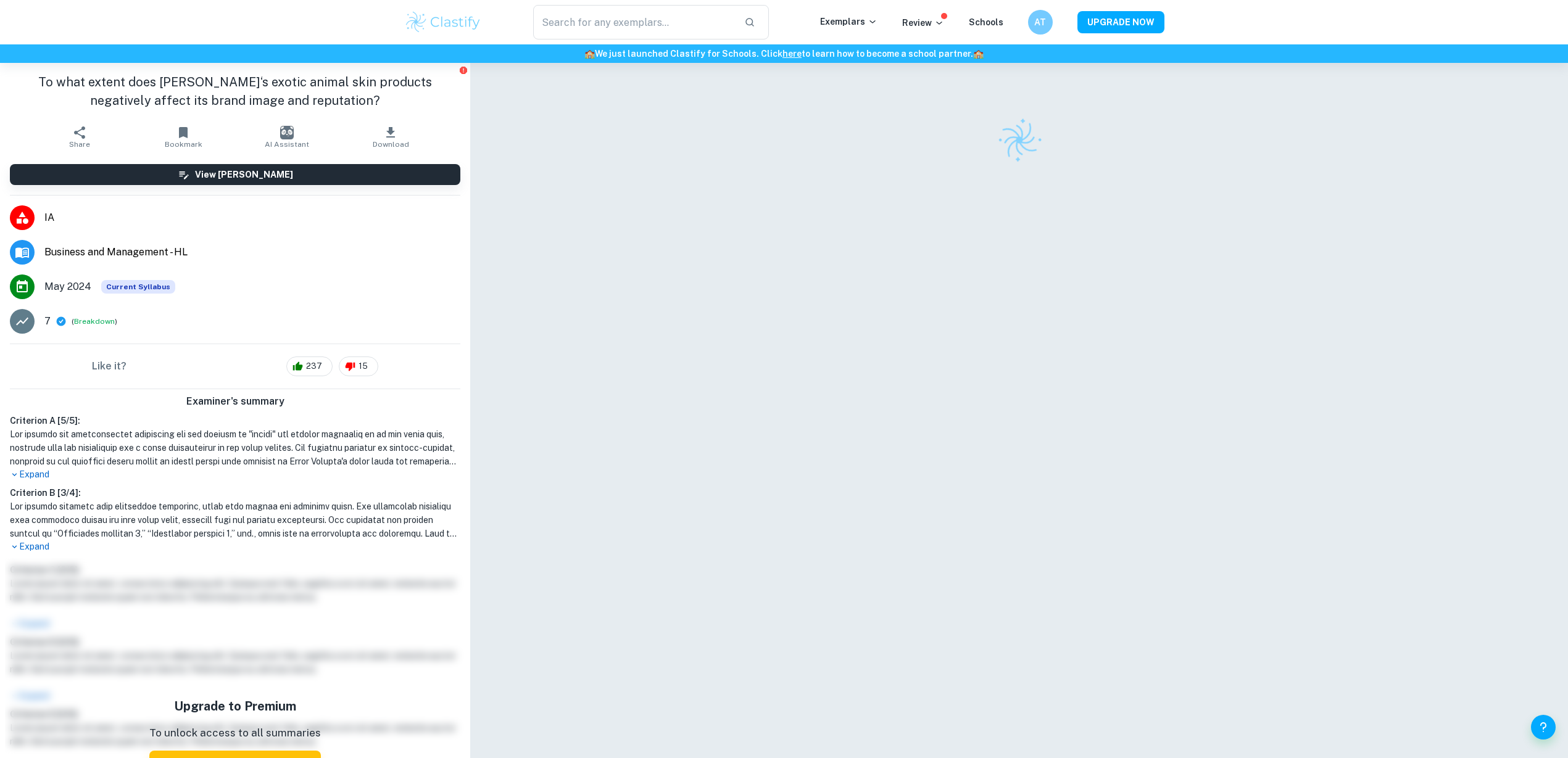
click at [1073, 450] on div at bounding box center [1019, 419] width 617 height 712
click at [1085, 413] on div at bounding box center [1019, 419] width 617 height 712
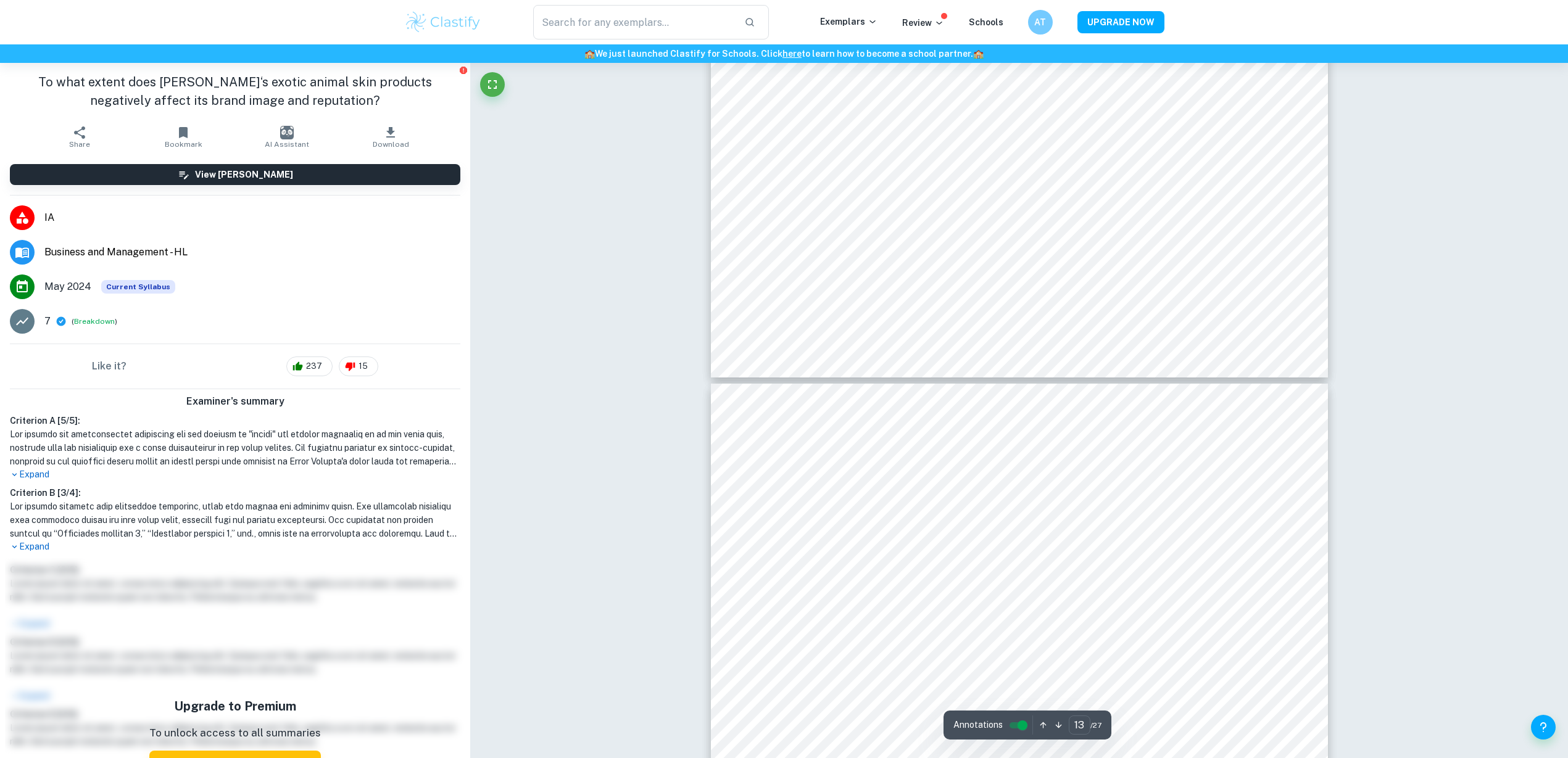
scroll to position [9830, 0]
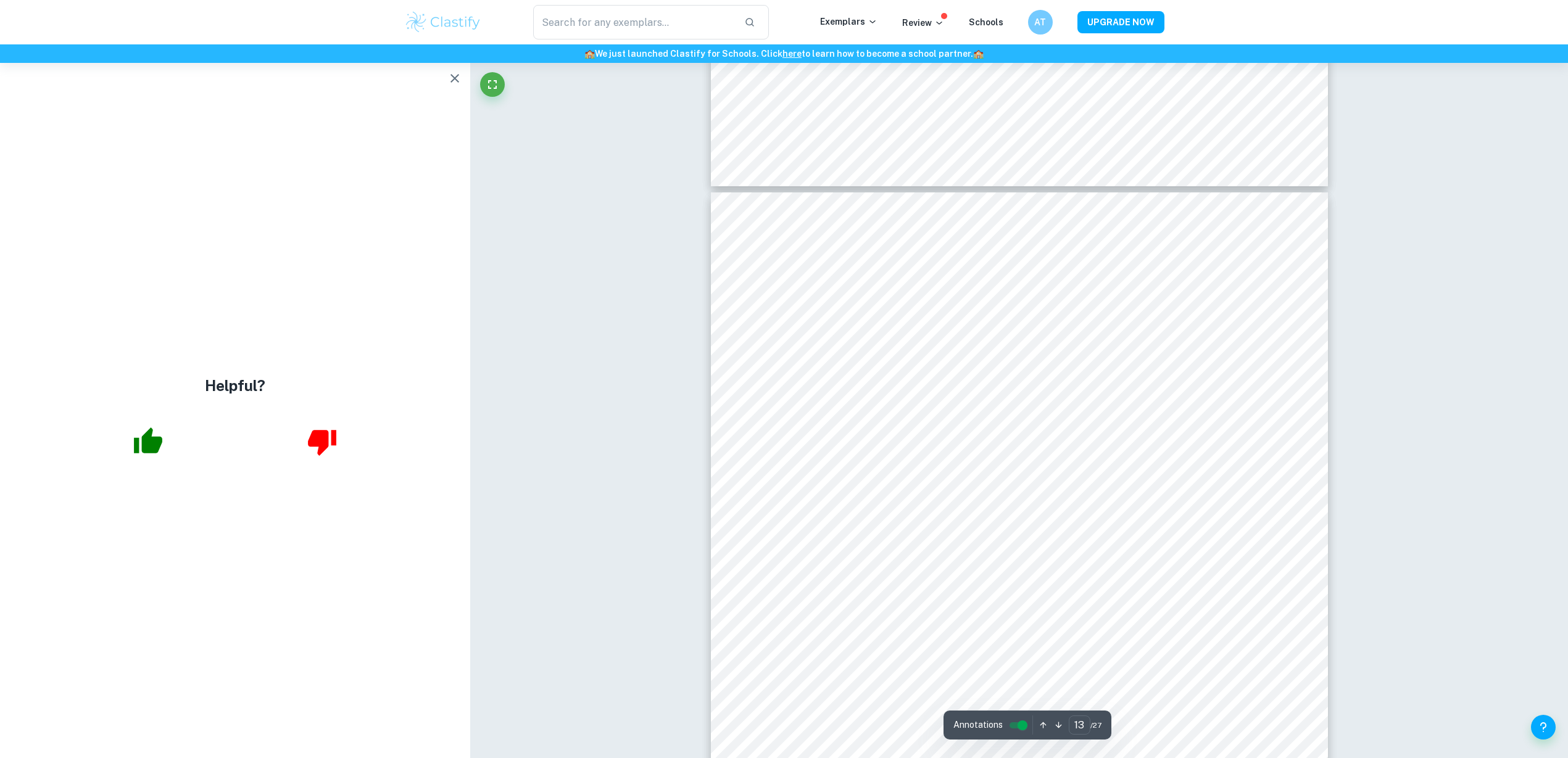
click at [453, 73] on icon "button" at bounding box center [455, 78] width 15 height 15
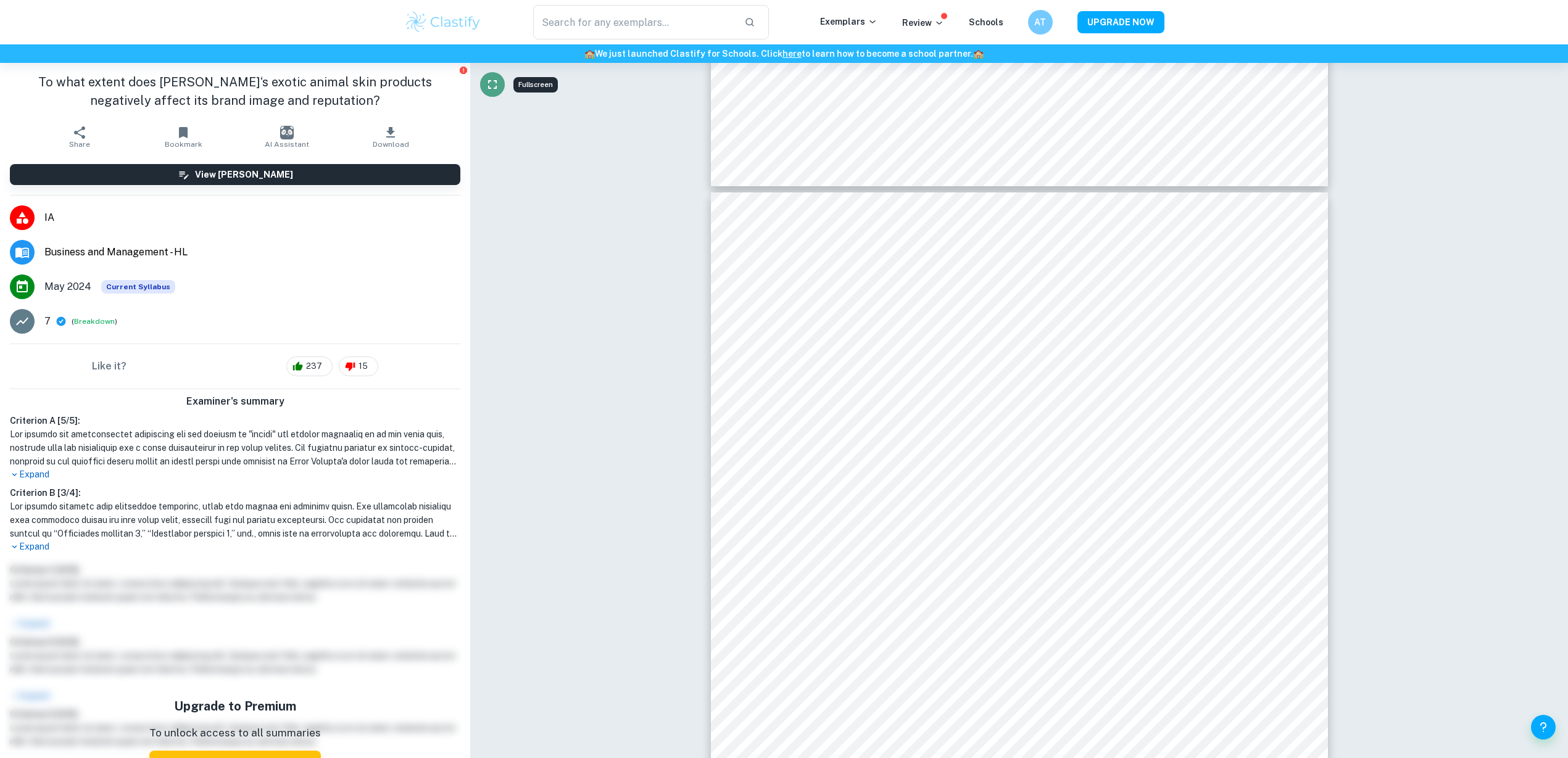
click at [490, 89] on icon "Fullscreen" at bounding box center [493, 84] width 15 height 15
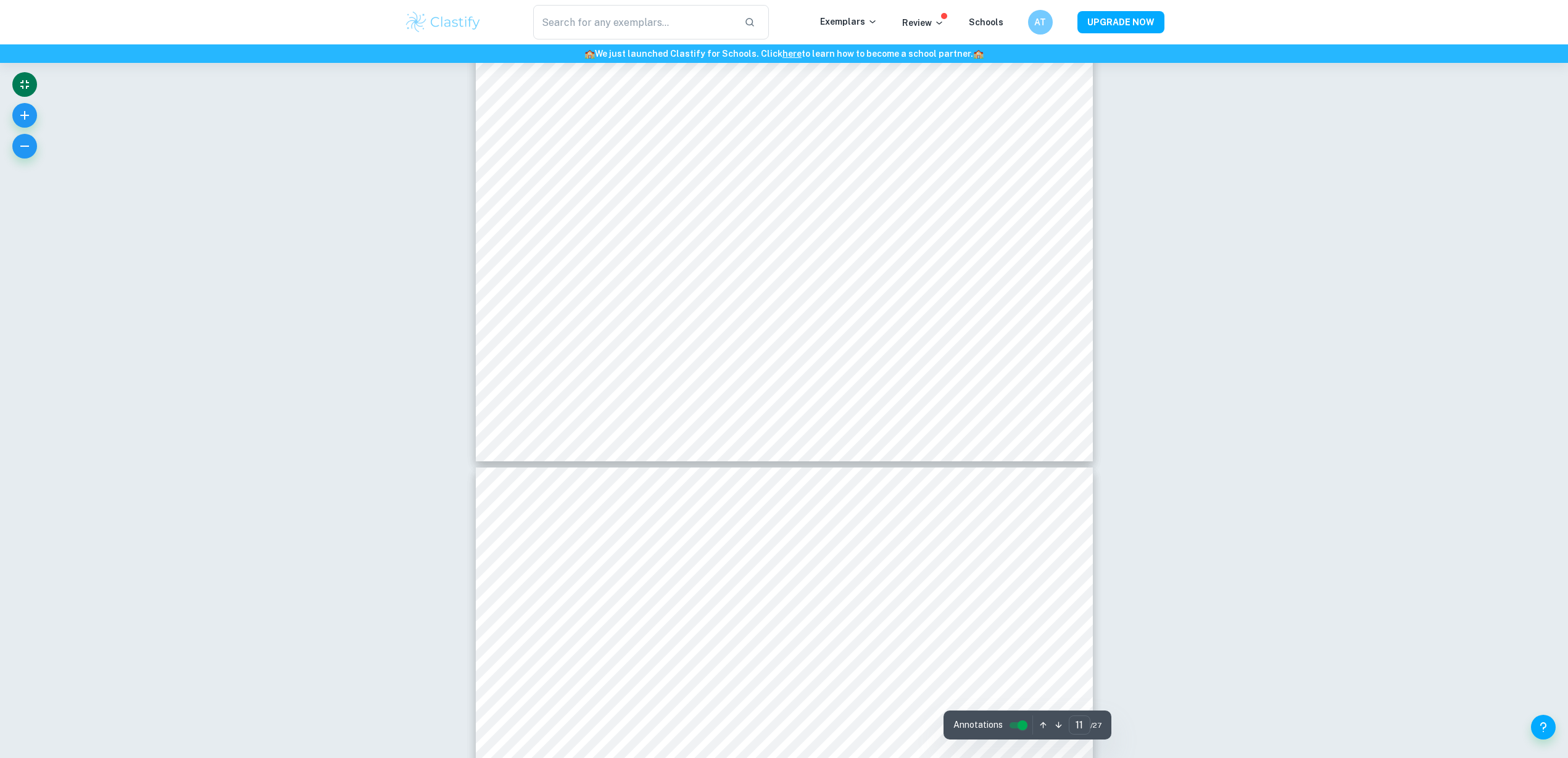
scroll to position [9161, 0]
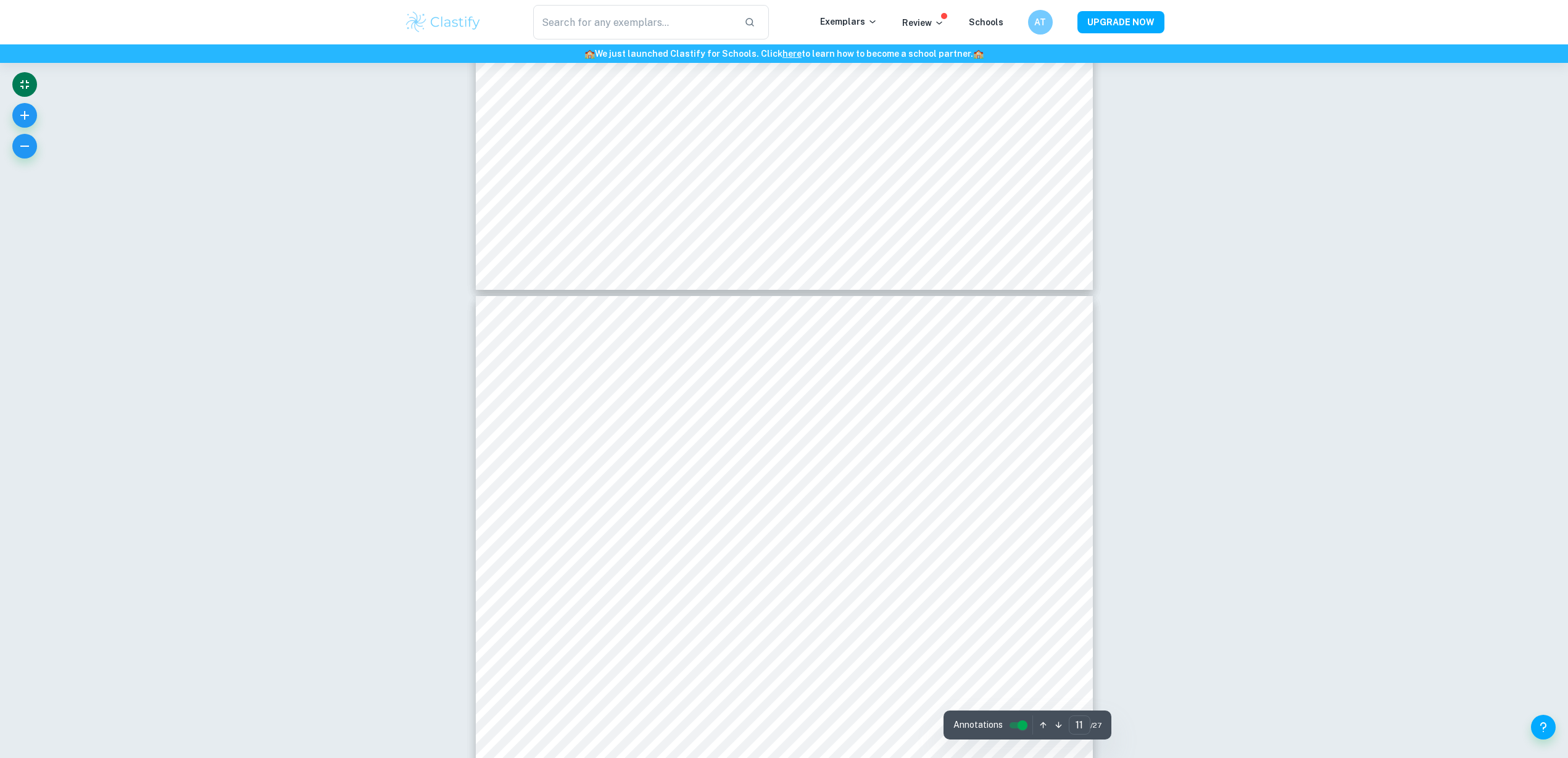
type input "12"
